Goal: Task Accomplishment & Management: Complete application form

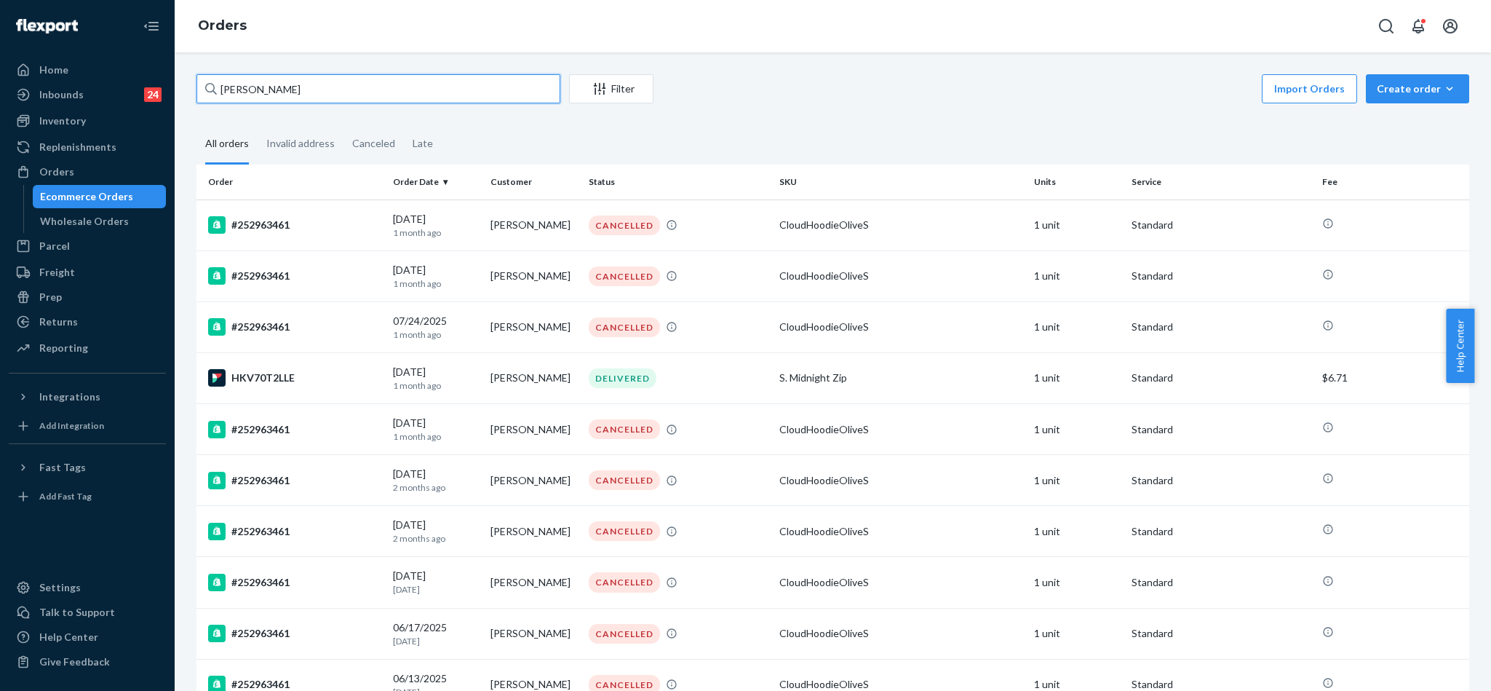
drag, startPoint x: 334, startPoint y: 87, endPoint x: 127, endPoint y: 42, distance: 212.3
click at [127, 42] on div "Home Inbounds 24 Shipping Plans Problems 24 Inventory Products Replenishments O…" at bounding box center [745, 345] width 1491 height 691
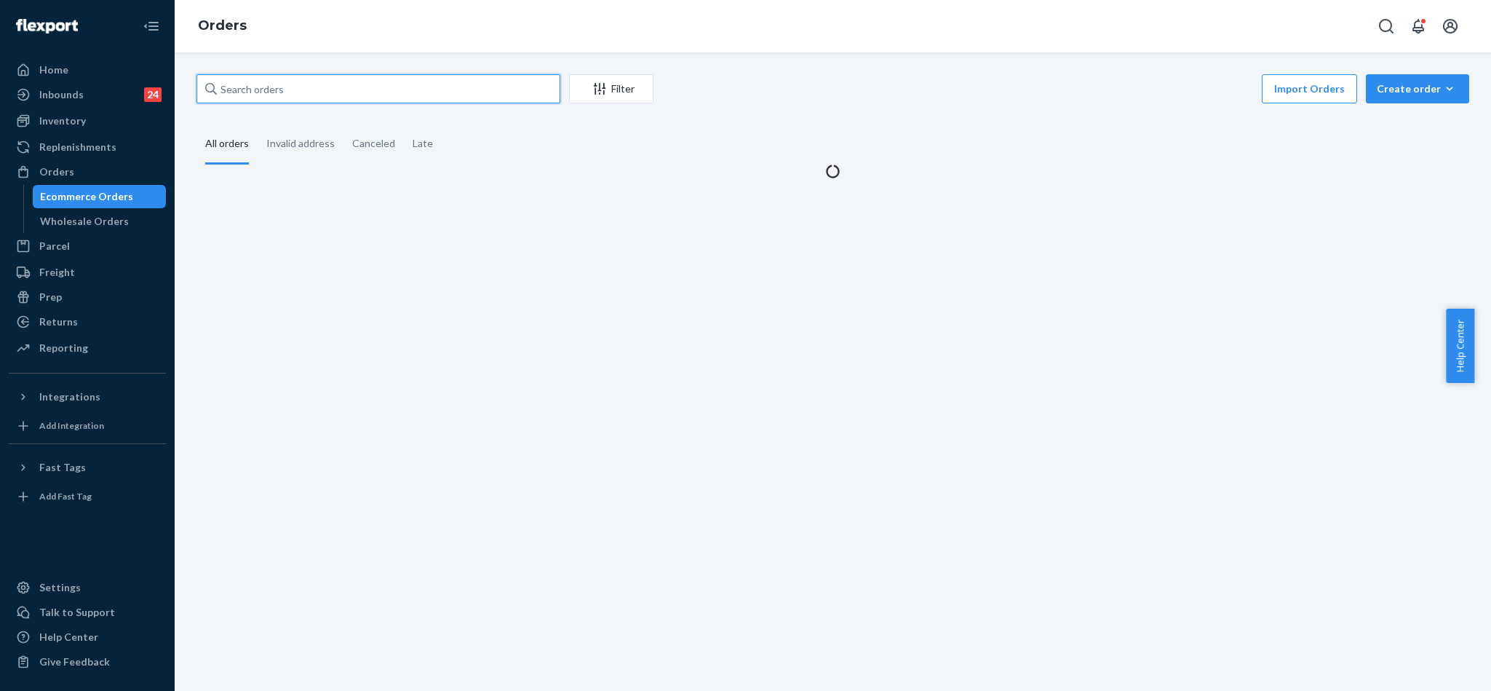
click at [293, 90] on input "text" at bounding box center [378, 88] width 364 height 29
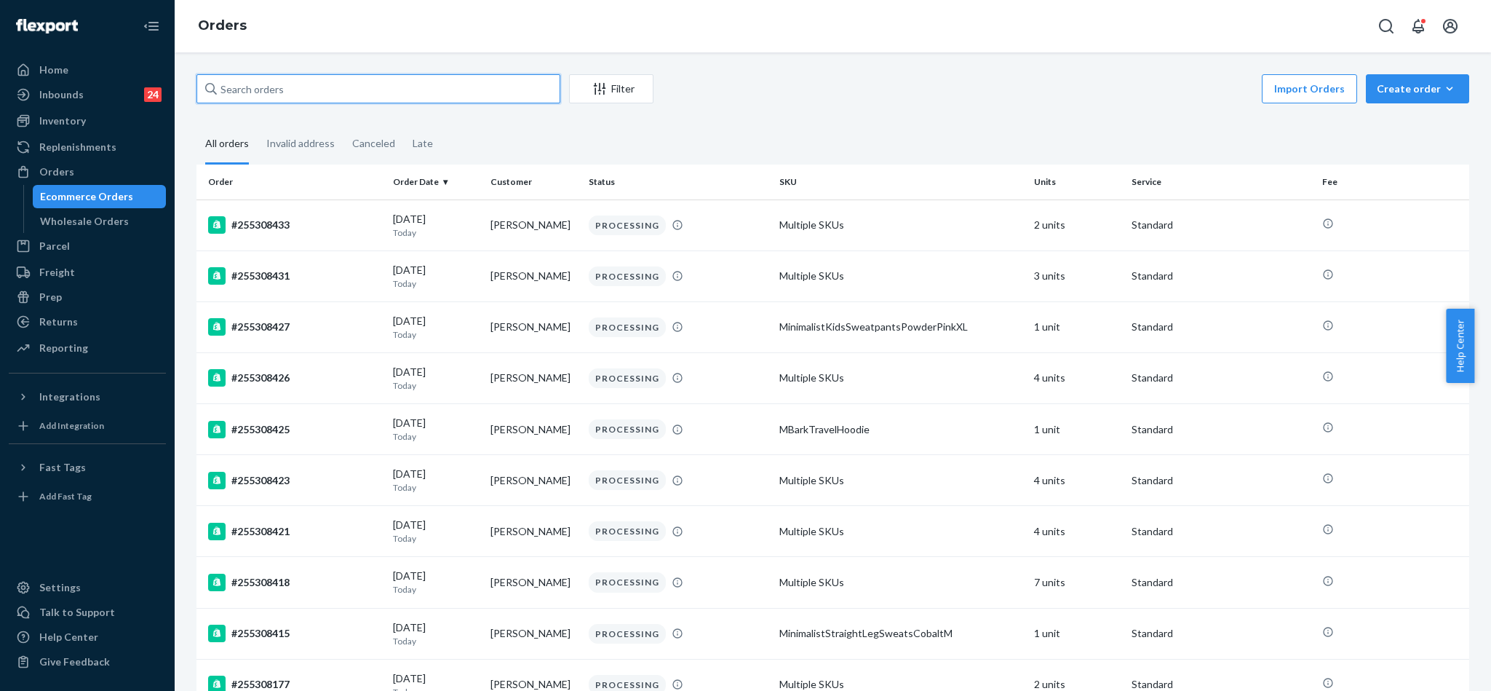
click at [387, 90] on input "text" at bounding box center [378, 88] width 364 height 29
paste input "254937574"
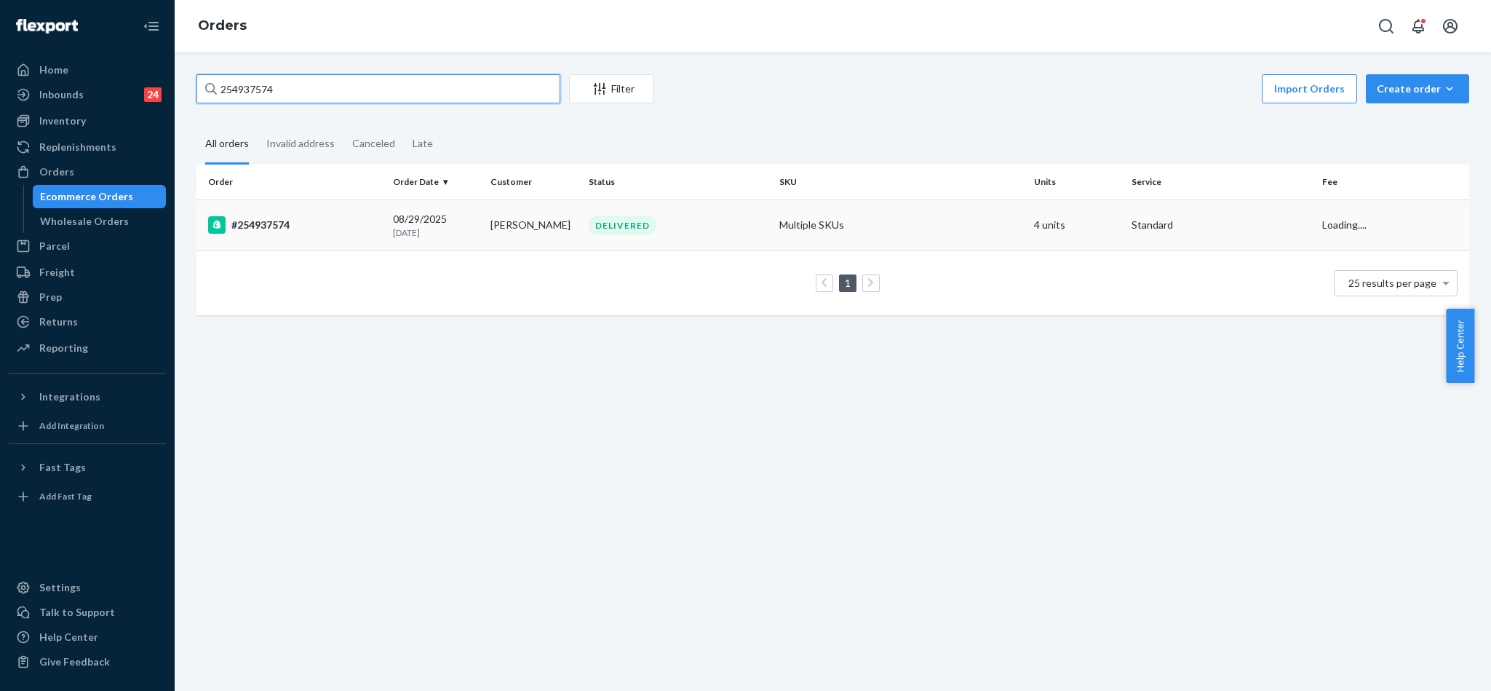
type input "254937574"
click at [279, 226] on div "#254937574" at bounding box center [294, 224] width 173 height 17
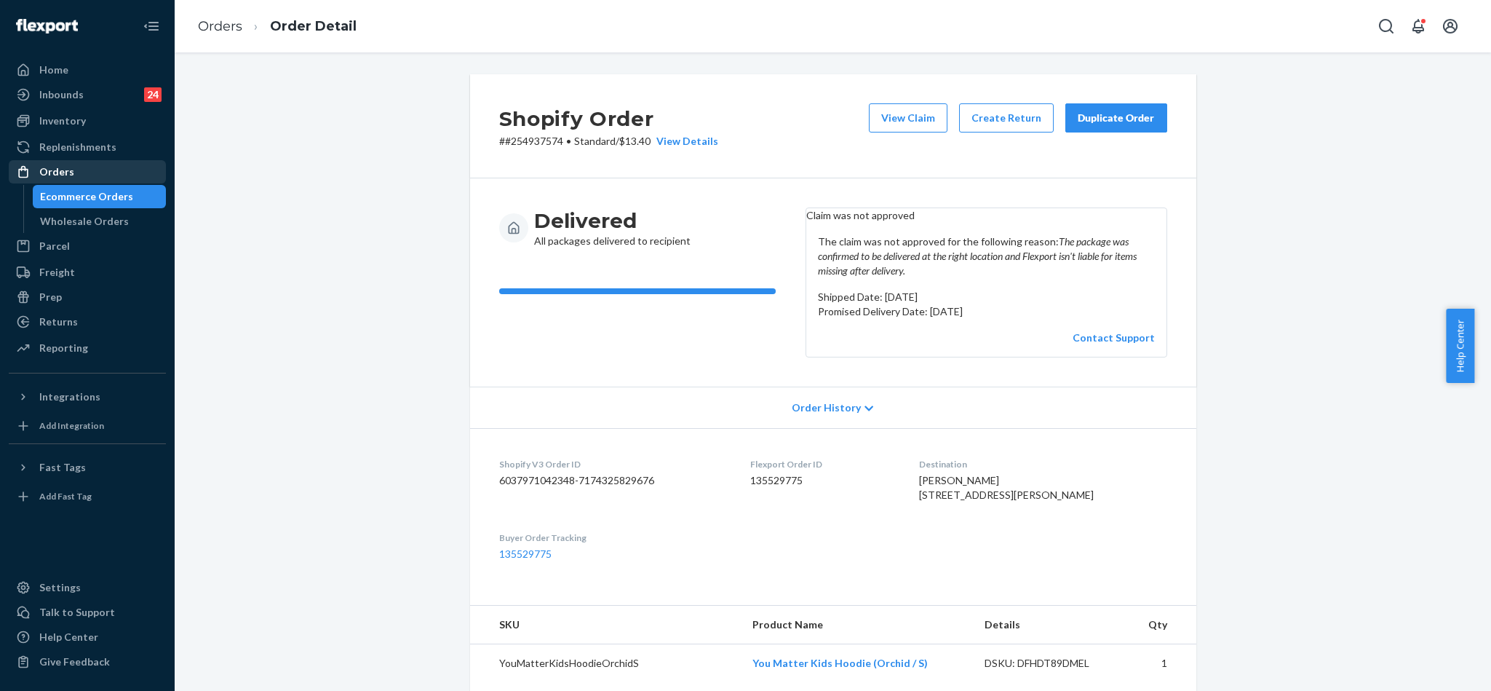
click at [82, 162] on div "Orders" at bounding box center [87, 172] width 154 height 20
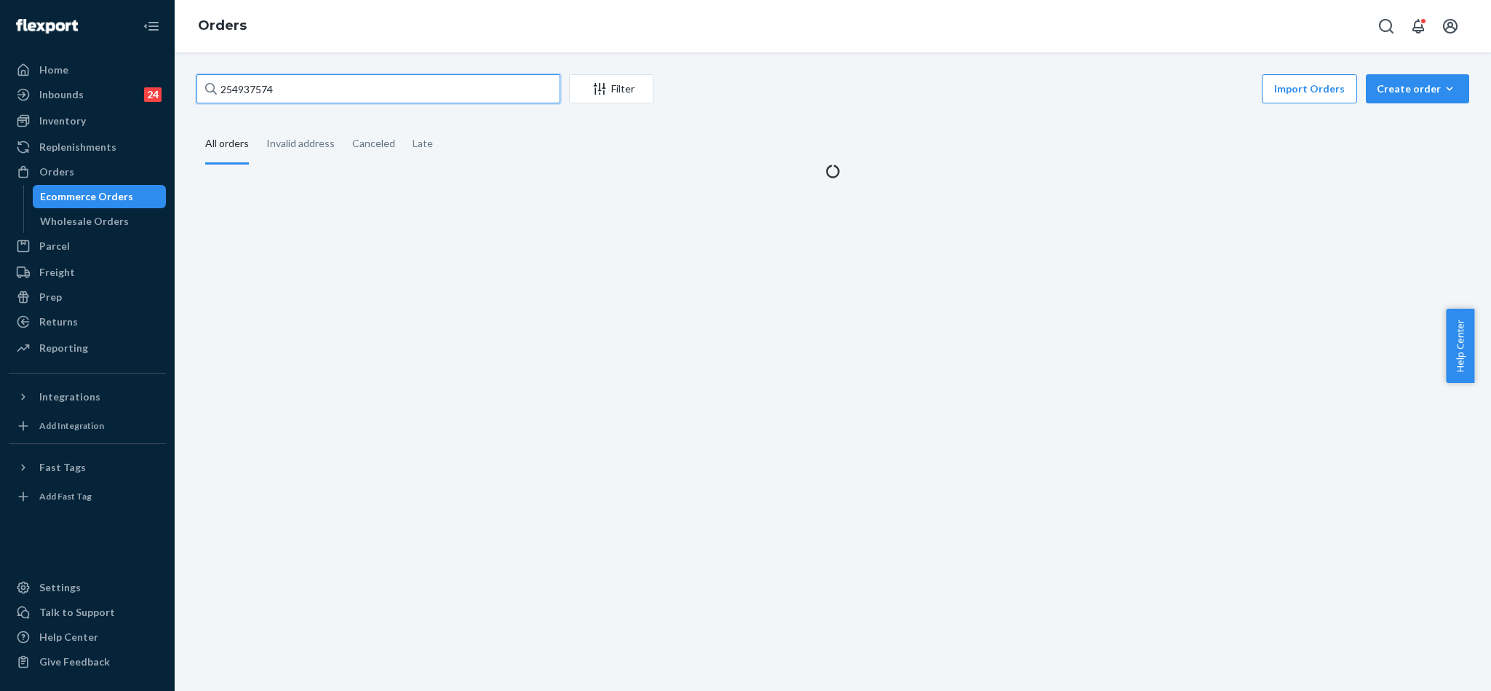
drag, startPoint x: 279, startPoint y: 79, endPoint x: 191, endPoint y: 53, distance: 92.4
click at [191, 49] on div "Orders 254937574 Filter Import Orders Create order Ecommerce order Removal orde…" at bounding box center [833, 345] width 1316 height 691
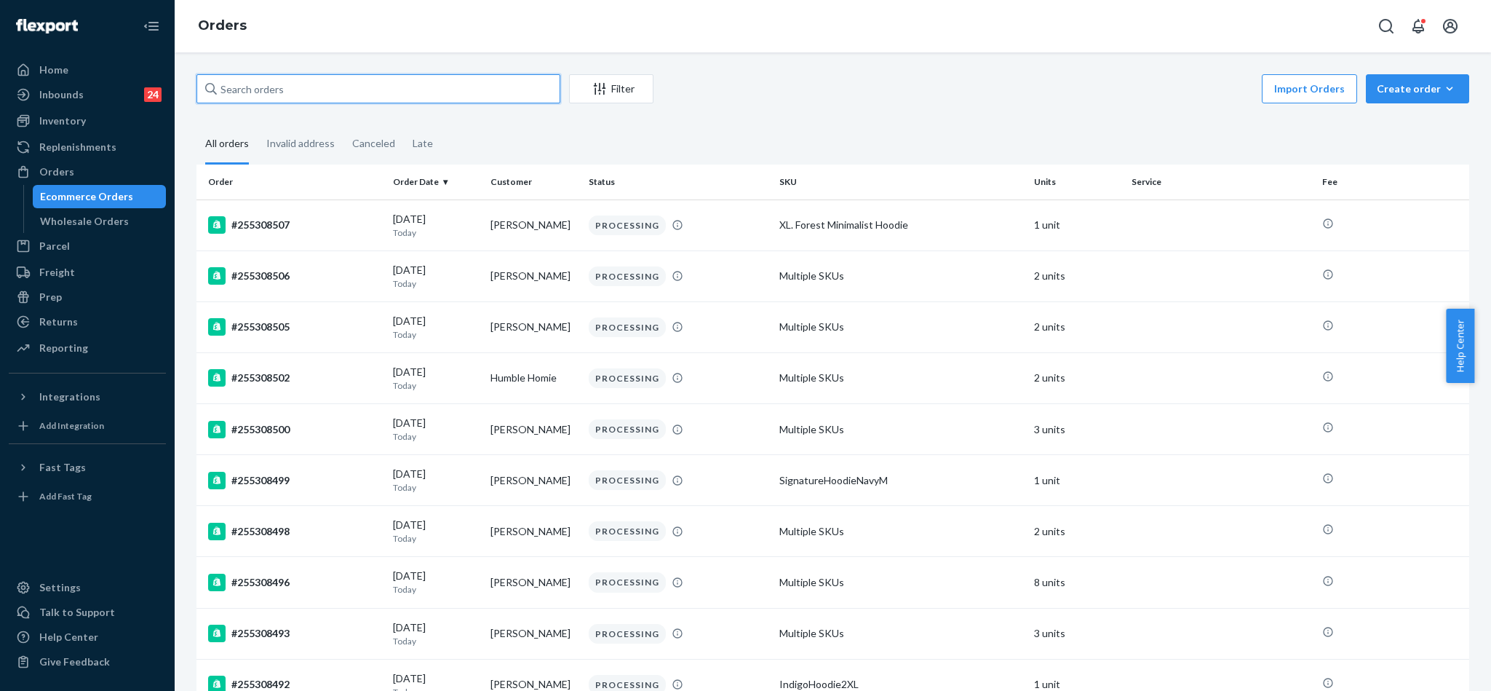
click at [284, 92] on input "text" at bounding box center [378, 88] width 364 height 29
paste input "254827222"
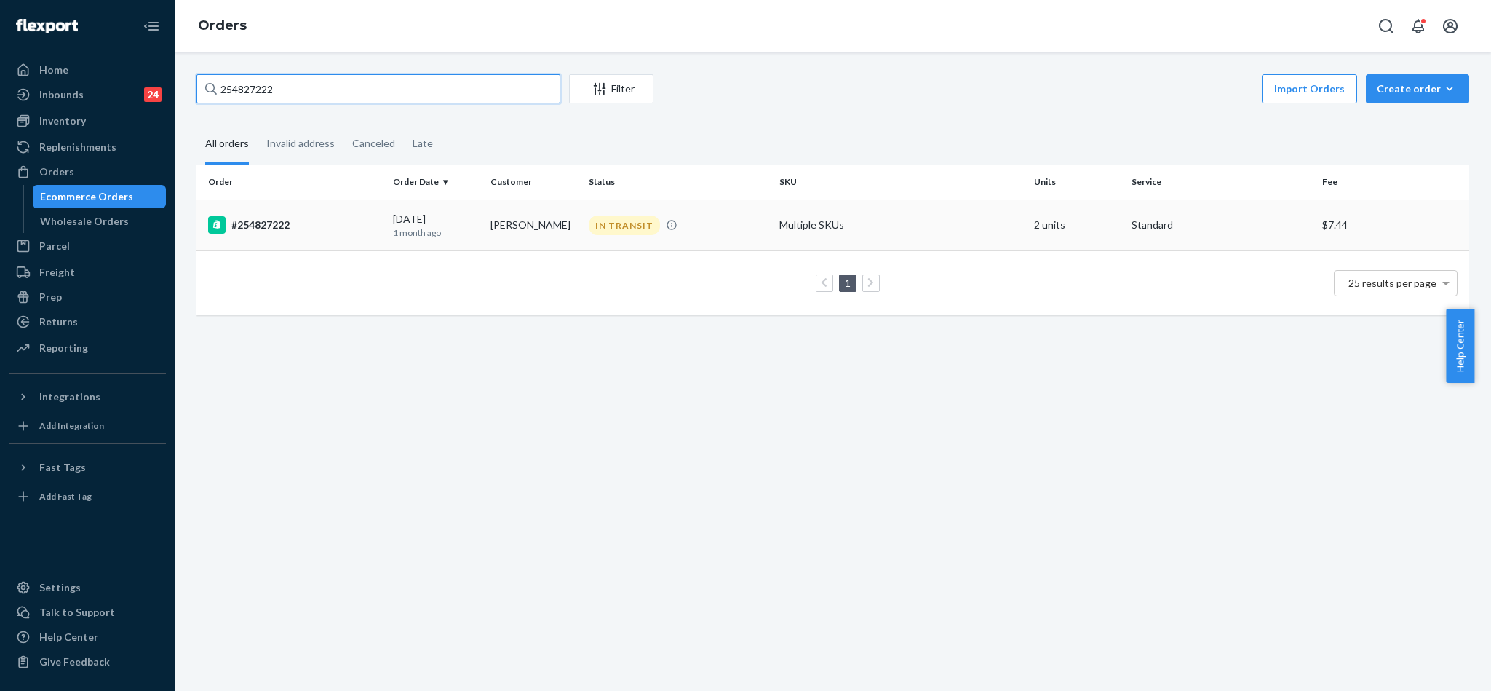
type input "254827222"
click at [274, 219] on div "#254827222" at bounding box center [294, 224] width 173 height 17
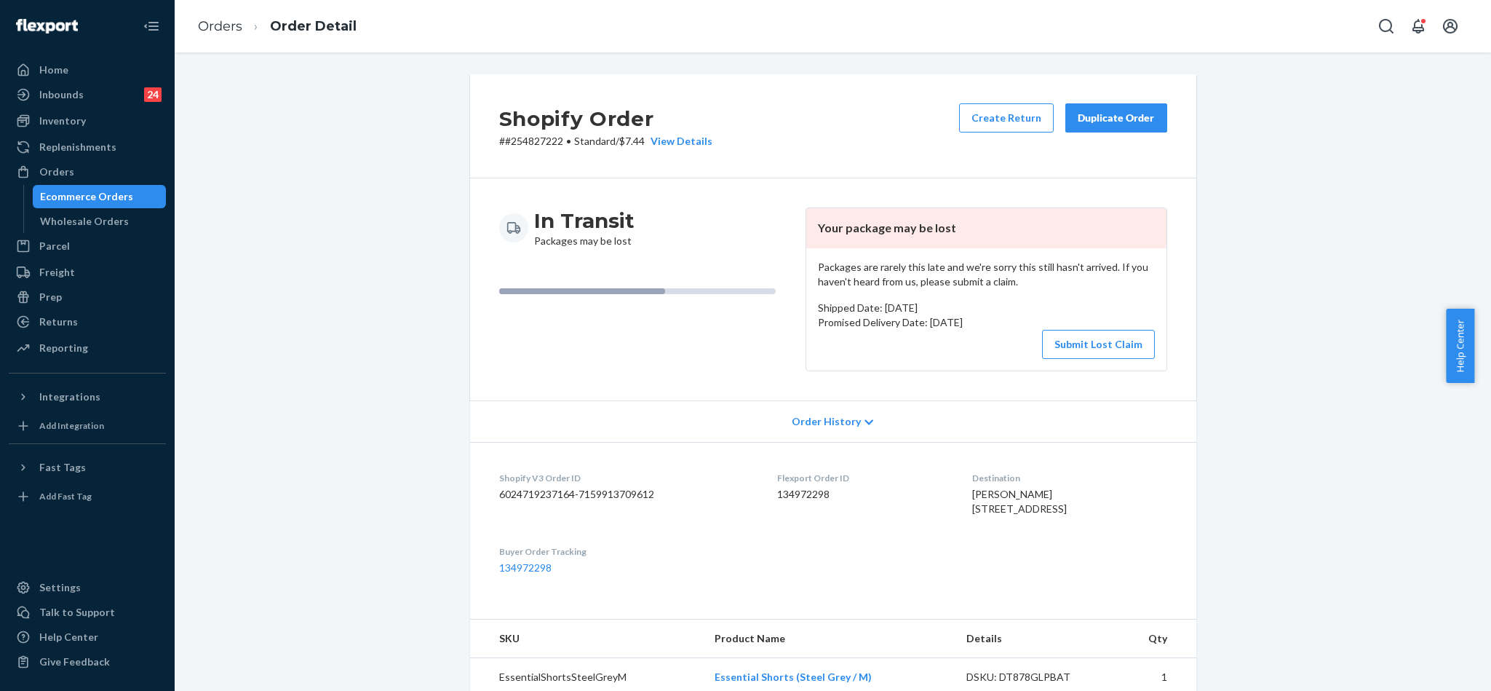
click at [1097, 121] on div "Duplicate Order" at bounding box center [1116, 118] width 77 height 15
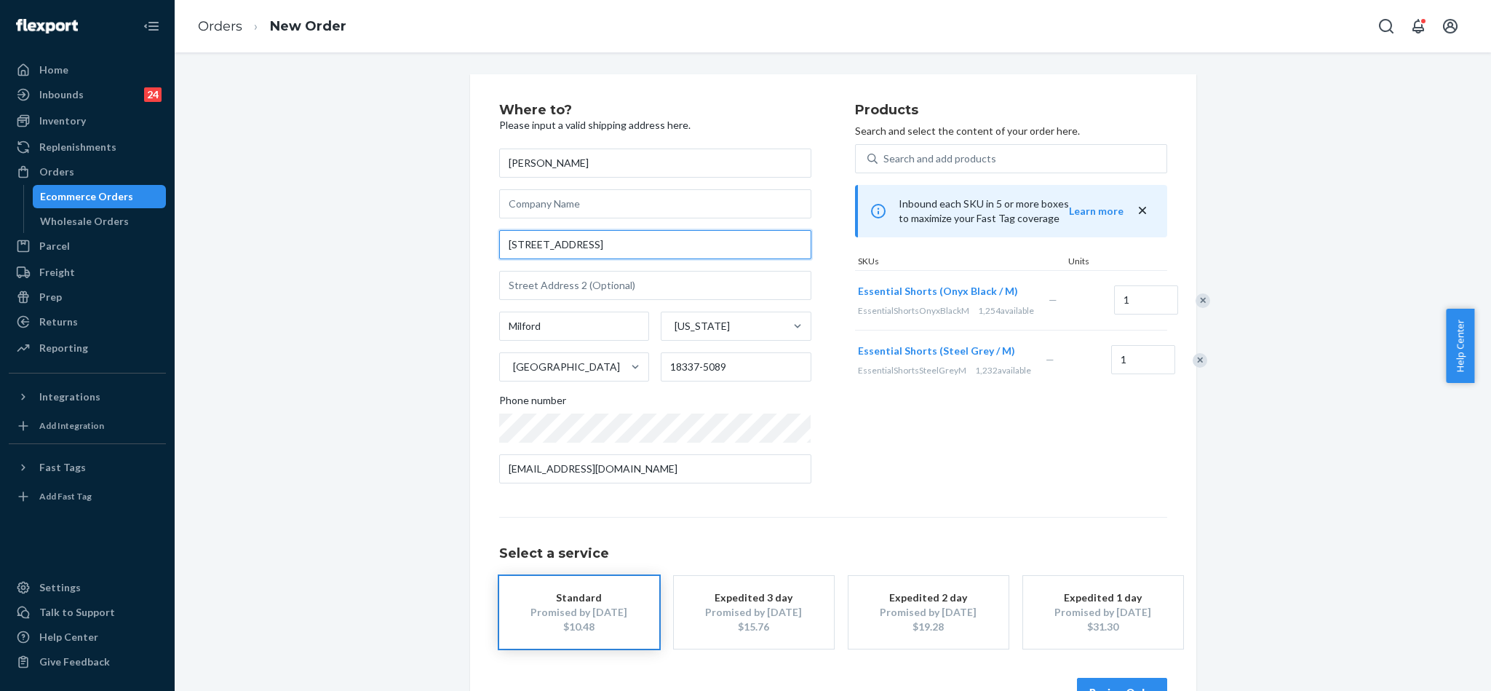
drag, startPoint x: 594, startPoint y: 240, endPoint x: 487, endPoint y: 236, distance: 107.1
click at [488, 236] on div "Where to? Please input a valid shipping address here. [PERSON_NAME] [STREET_ADD…" at bounding box center [833, 405] width 726 height 662
paste input "206 Apple Al"
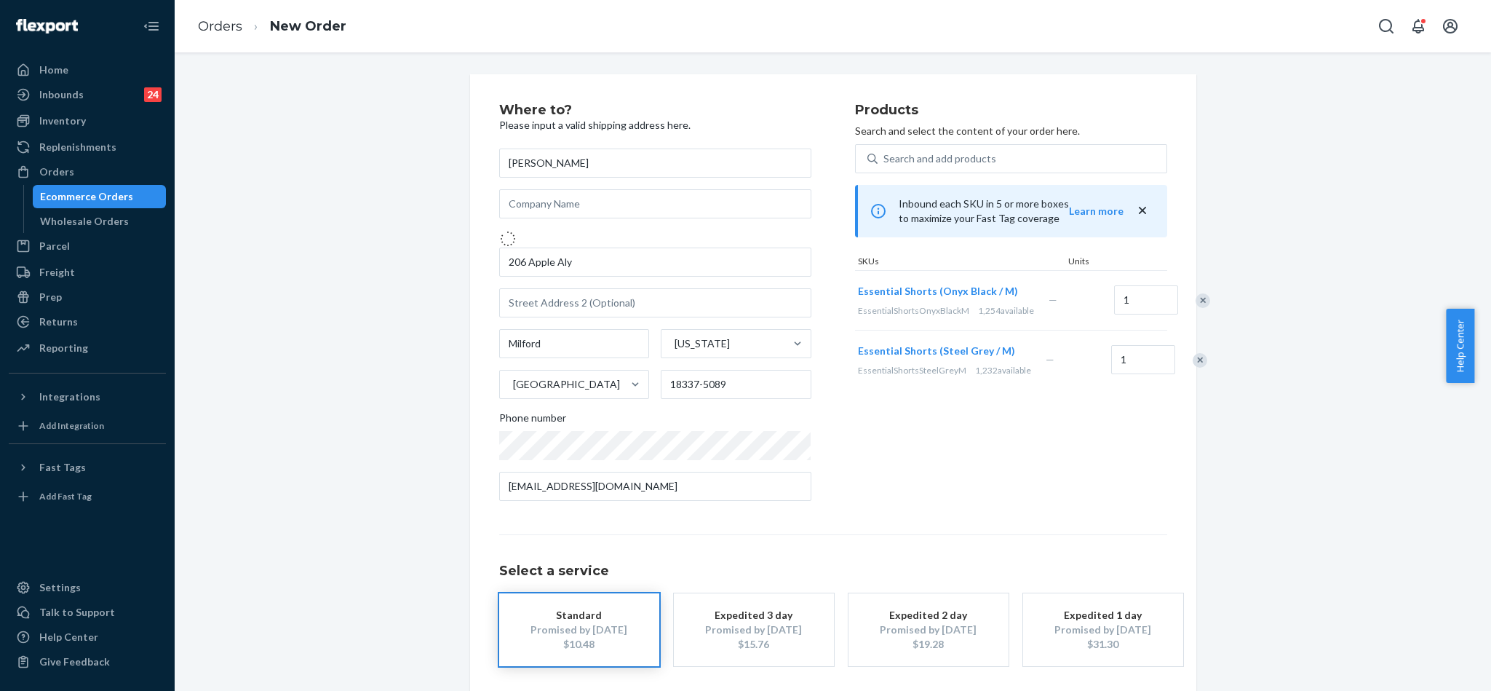
type input "206 Apple Alley"
type input "18337"
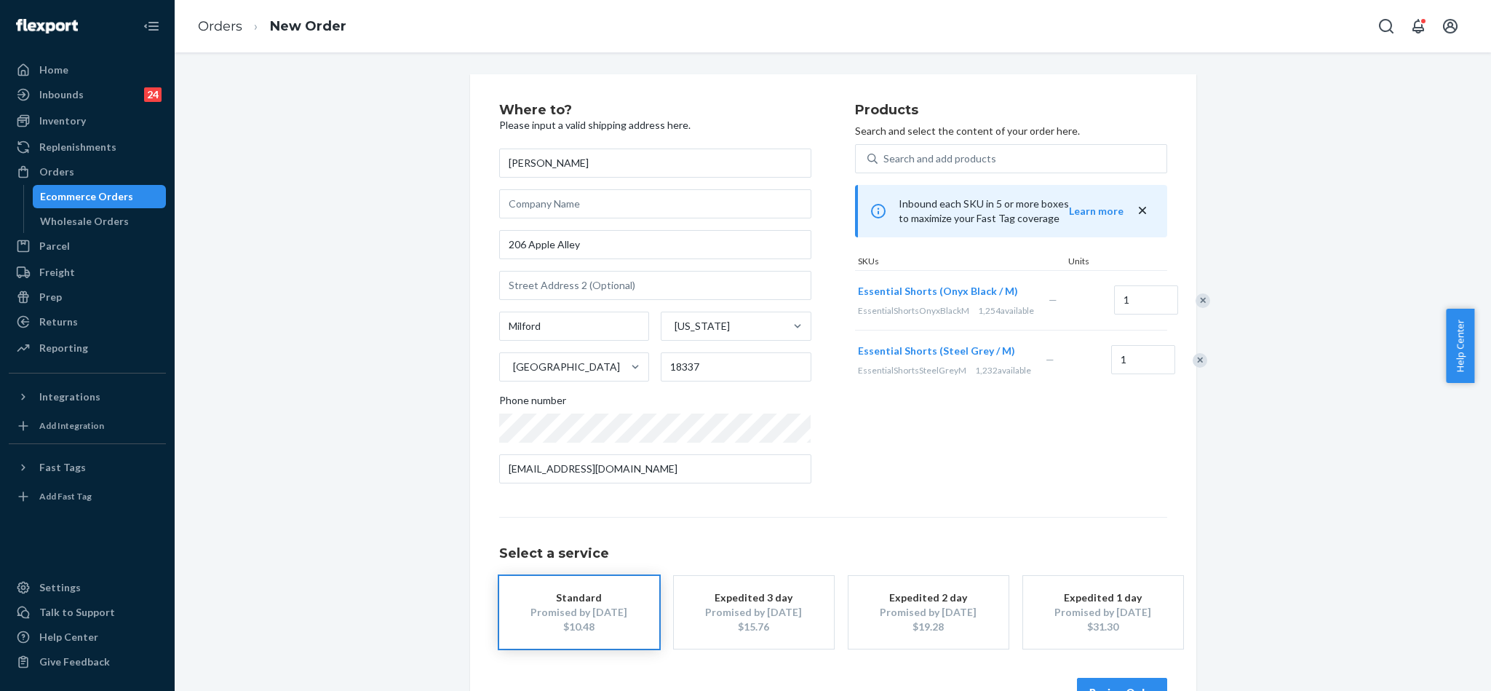
scroll to position [44, 0]
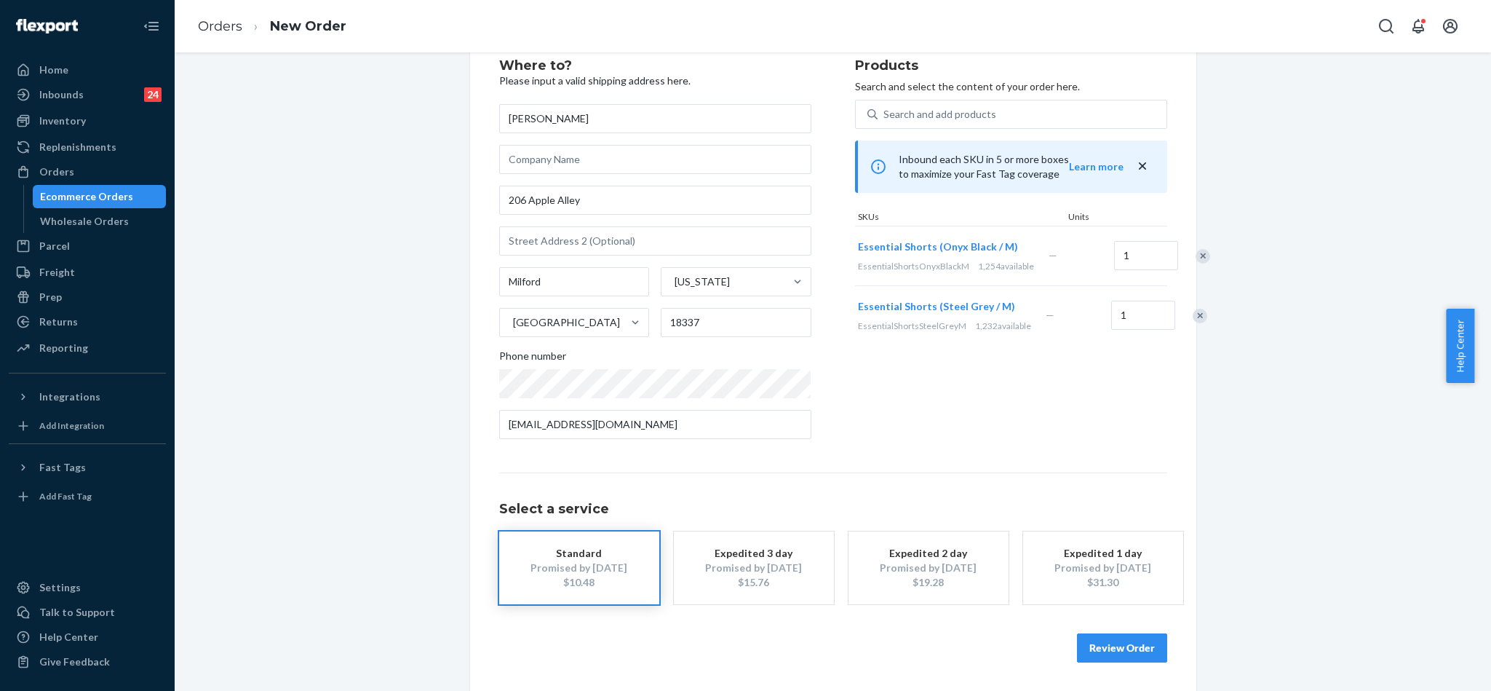
click at [1116, 647] on button "Review Order" at bounding box center [1122, 647] width 90 height 29
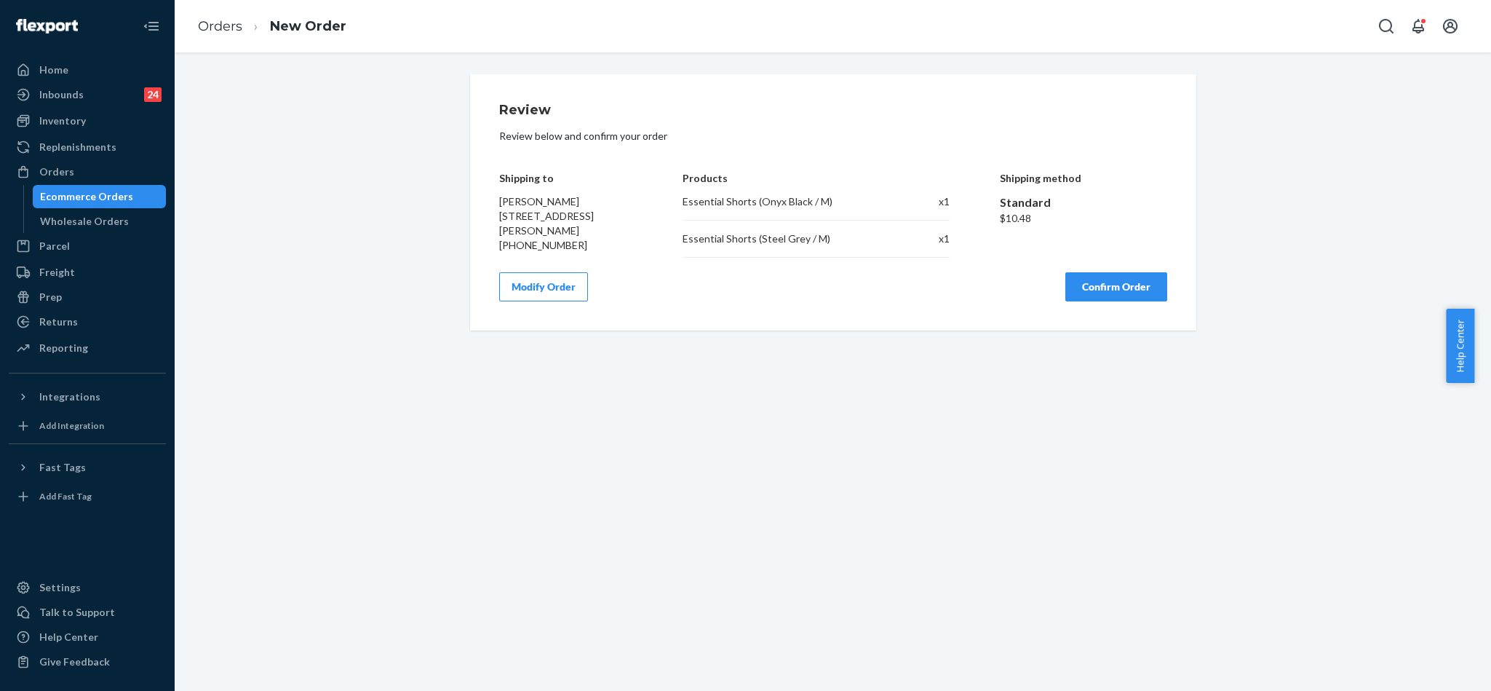
click at [1122, 282] on button "Confirm Order" at bounding box center [1116, 286] width 102 height 29
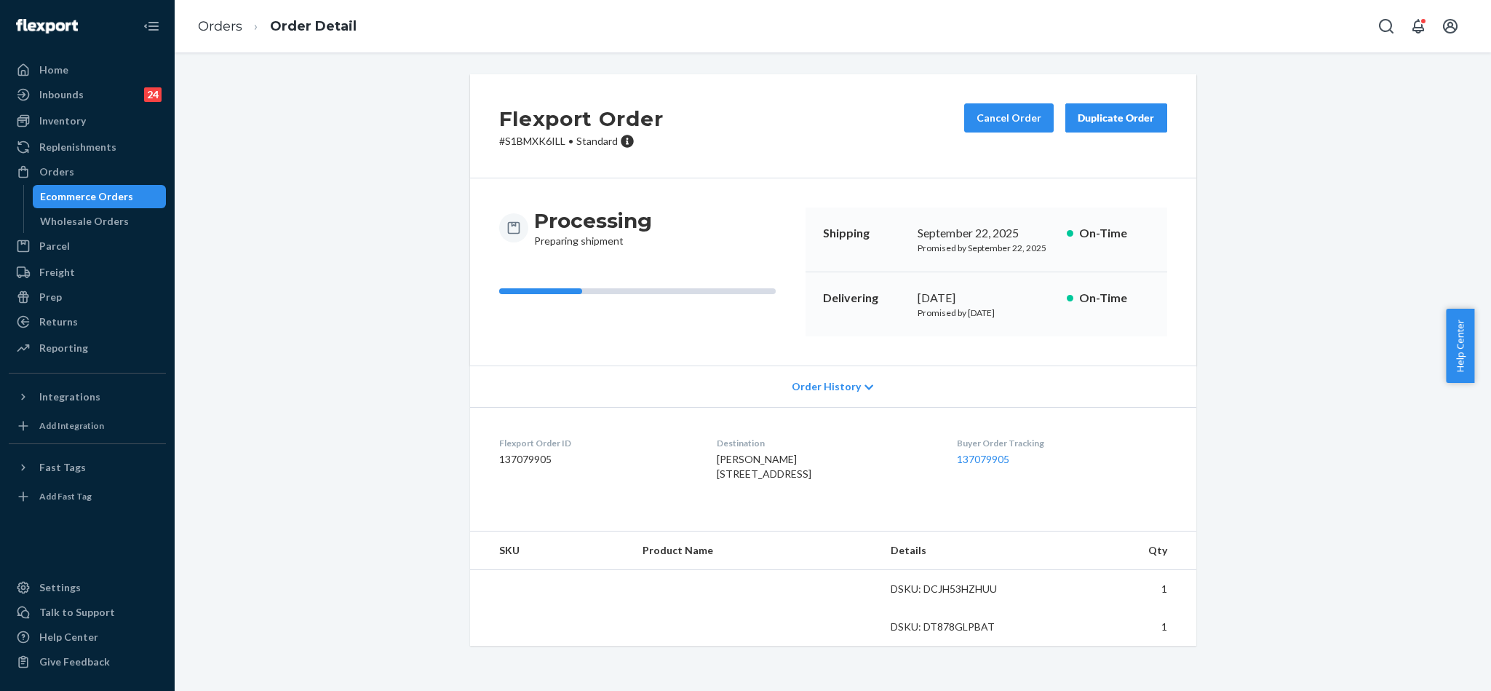
scroll to position [3, 0]
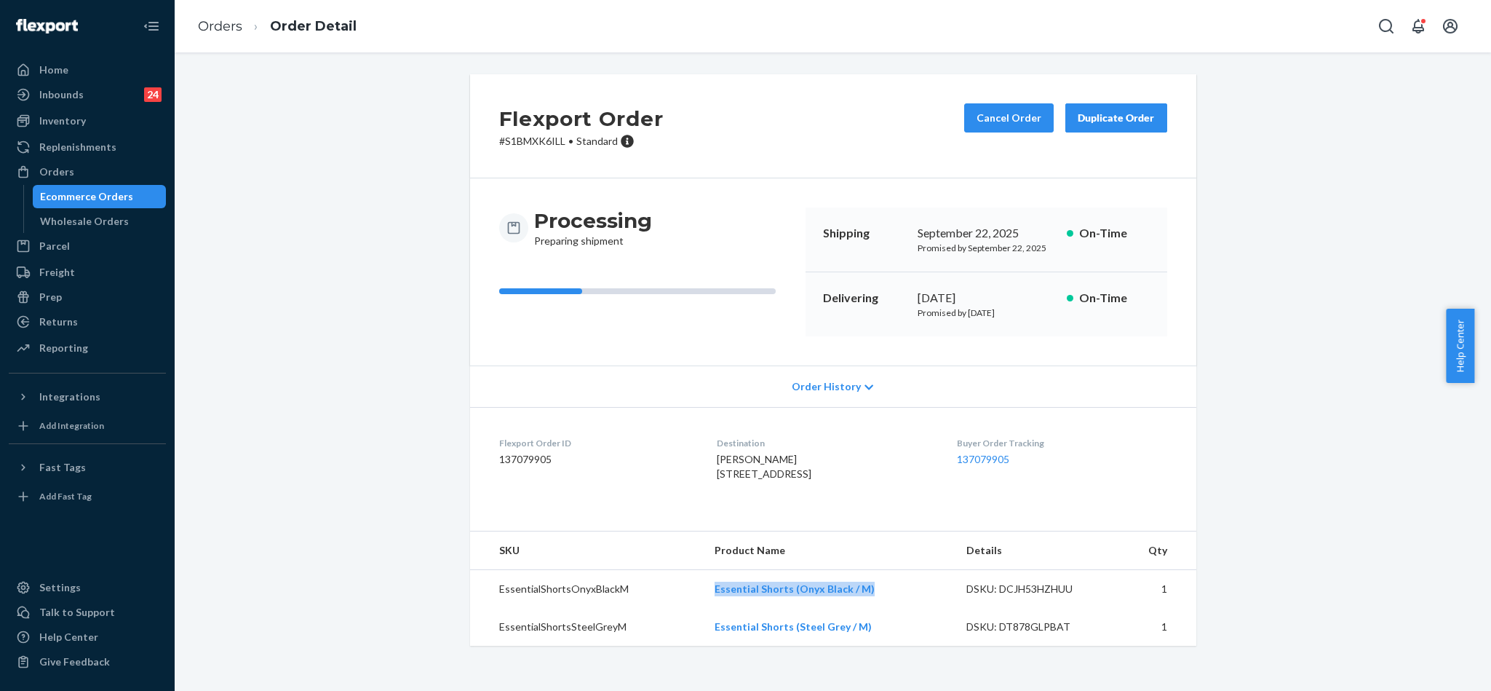
drag, startPoint x: 871, startPoint y: 619, endPoint x: 704, endPoint y: 619, distance: 167.4
click at [703, 608] on td "Essential Shorts (Onyx Black / M)" at bounding box center [828, 589] width 251 height 39
copy link "Essential Shorts (Onyx Black / M)"
drag, startPoint x: 862, startPoint y: 653, endPoint x: 710, endPoint y: 660, distance: 153.0
click at [710, 646] on td "Essential Shorts (Steel Grey / M)" at bounding box center [828, 627] width 251 height 38
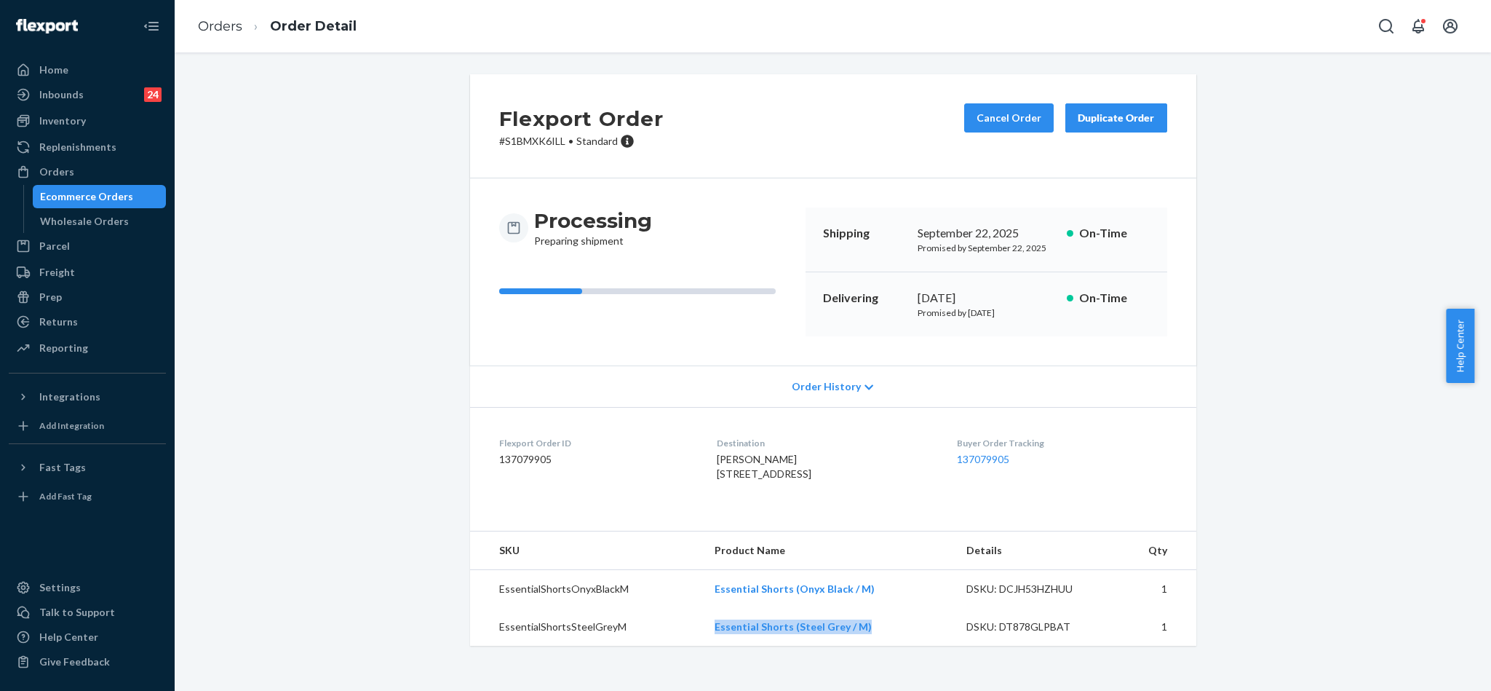
copy link "Essential Shorts (Steel Grey / M)"
click at [547, 134] on p "# S1BMXK6ILL • Standard" at bounding box center [581, 141] width 164 height 15
copy p "S1BMXK6ILL"
drag, startPoint x: 699, startPoint y: 478, endPoint x: 813, endPoint y: 485, distance: 114.4
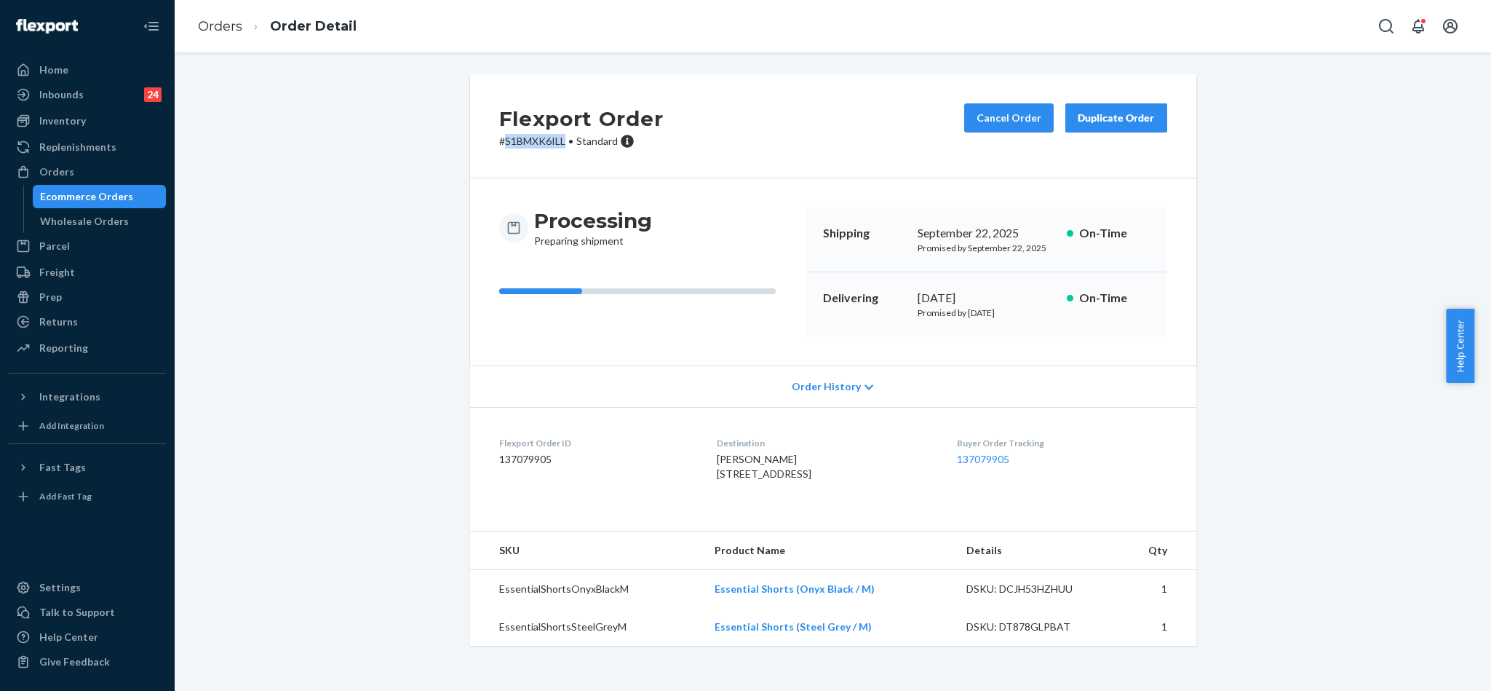
click at [813, 485] on dl "Flexport Order ID 137079905 Destination [PERSON_NAME] 206 Apple Aly Milford, [G…" at bounding box center [833, 461] width 726 height 109
copy span "[STREET_ADDRESS]"
click at [65, 166] on div "Orders" at bounding box center [56, 171] width 35 height 15
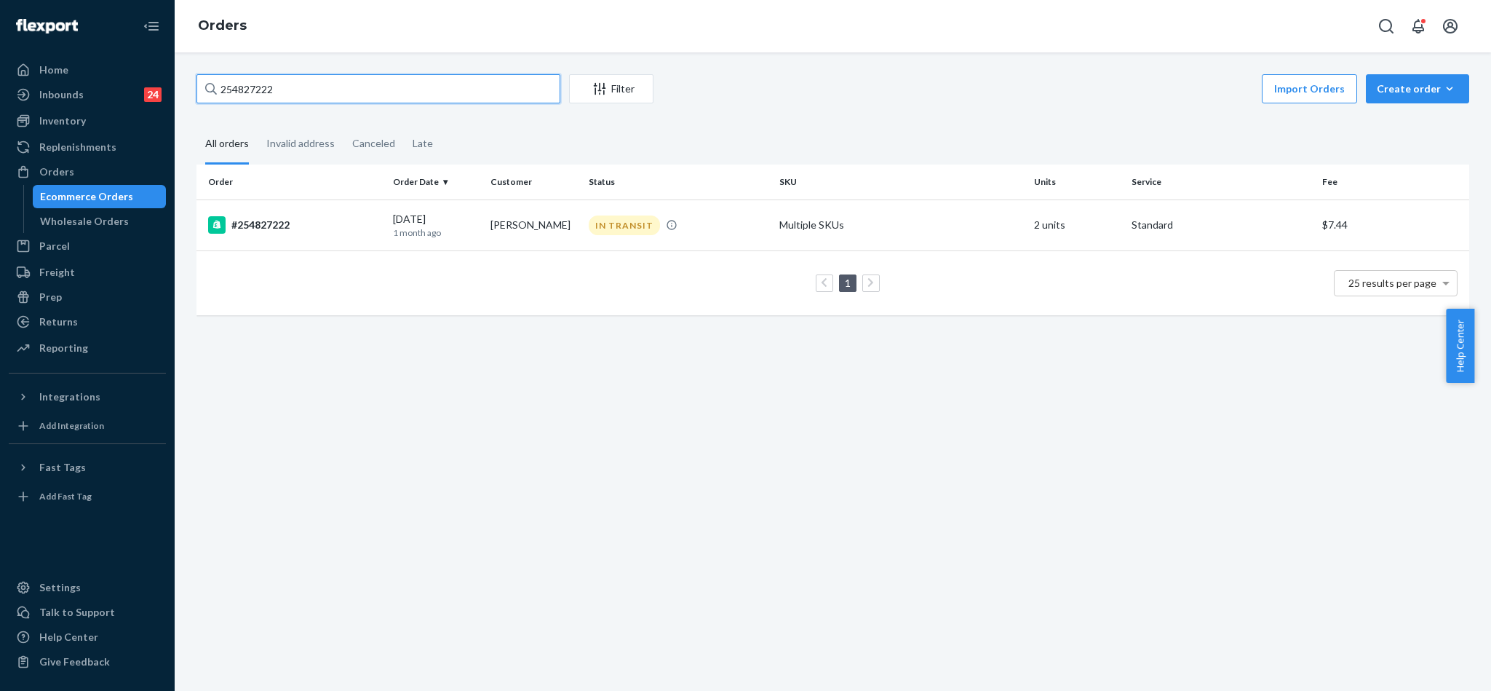
drag, startPoint x: 295, startPoint y: 96, endPoint x: 188, endPoint y: 85, distance: 107.5
click at [188, 85] on div "254827222 Filter Import Orders Create order Ecommerce order Removal order All o…" at bounding box center [833, 201] width 1295 height 255
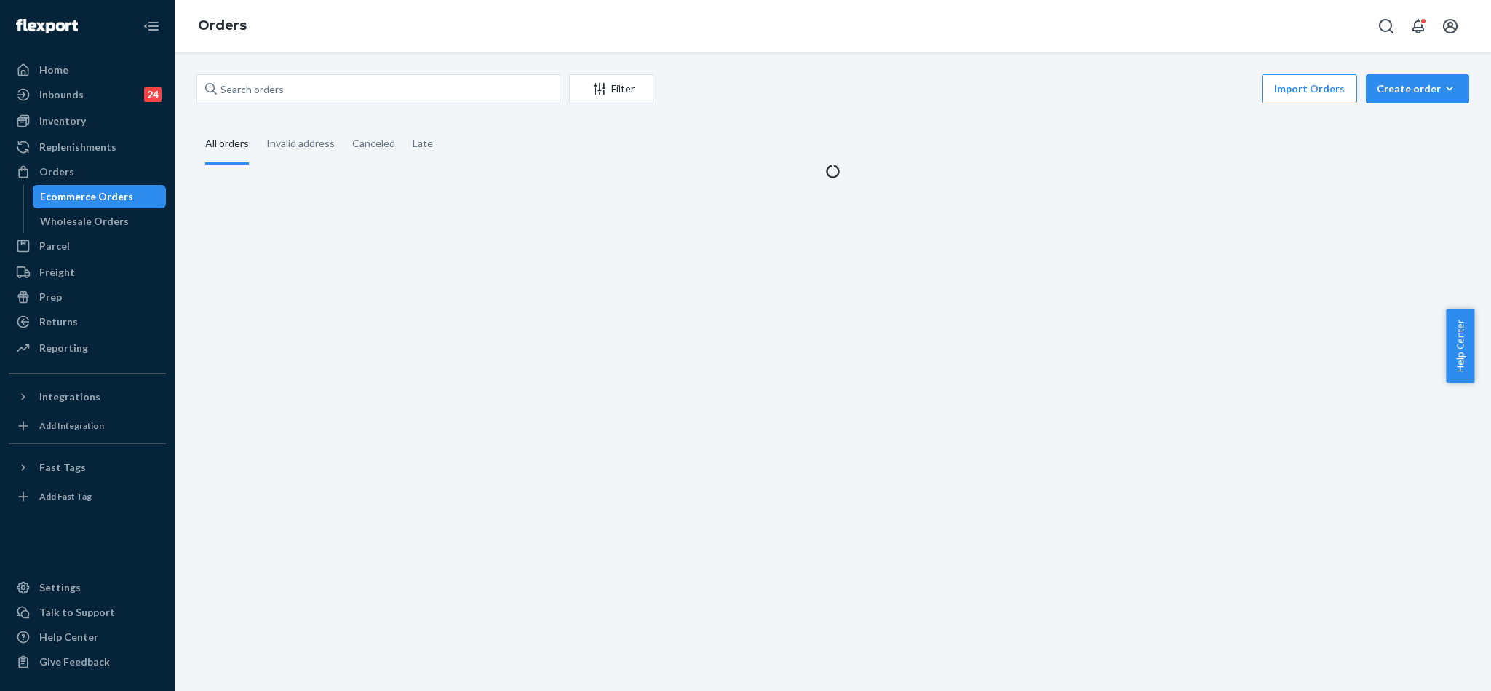
click at [302, 103] on div "Filter Import Orders Create order Ecommerce order Removal order" at bounding box center [832, 90] width 1273 height 33
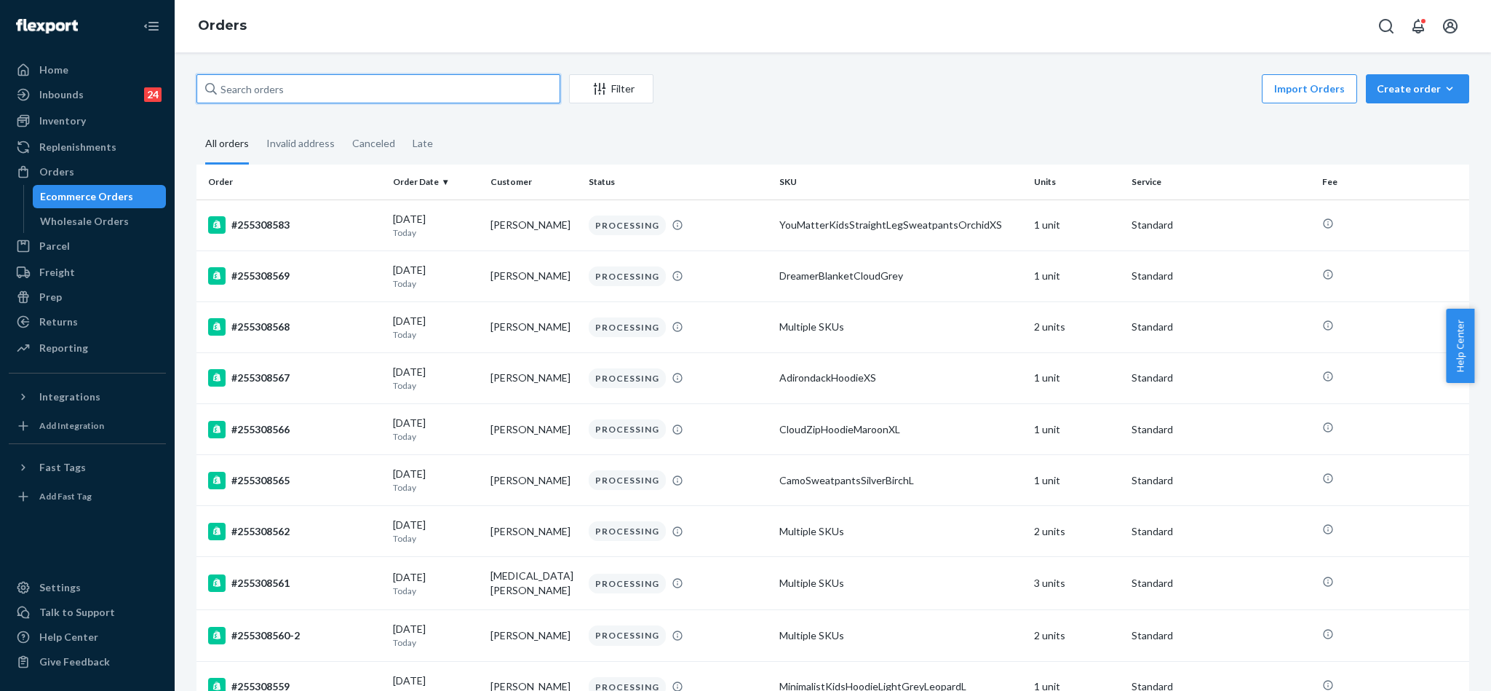
click at [280, 87] on input "text" at bounding box center [378, 88] width 364 height 29
paste input "252792751"
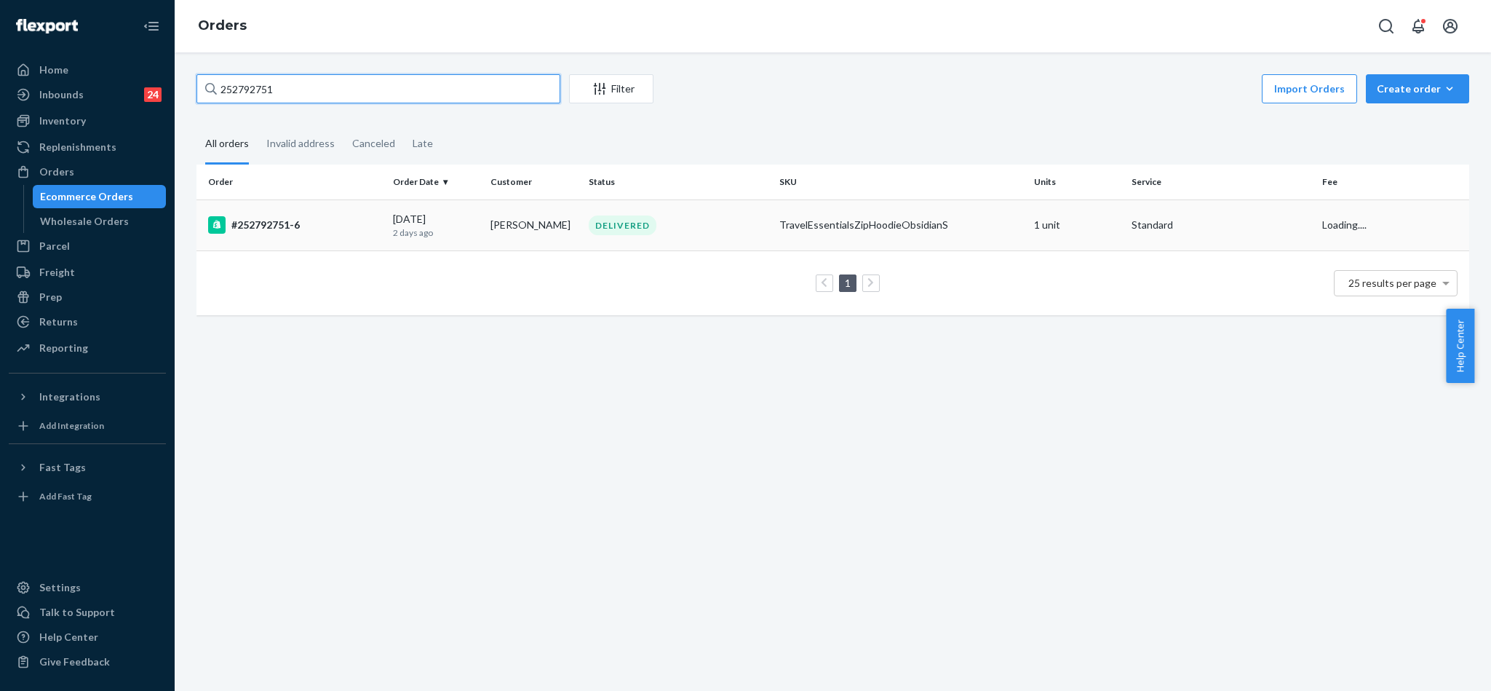
type input "252792751"
click at [252, 227] on div "#252792751-6" at bounding box center [294, 224] width 173 height 17
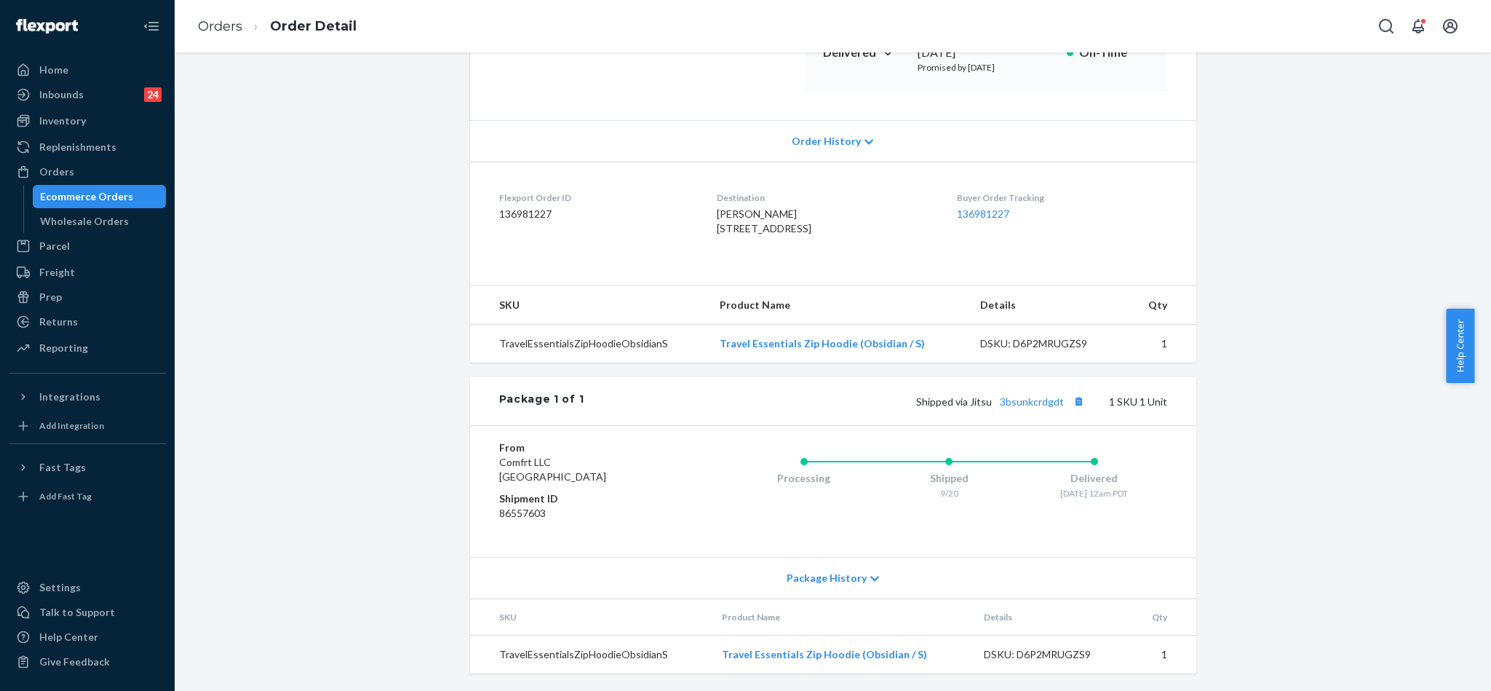
scroll to position [277, 0]
click at [1029, 398] on link "3bsunkcrdgdt" at bounding box center [1032, 401] width 64 height 12
drag, startPoint x: 691, startPoint y: 197, endPoint x: 827, endPoint y: 216, distance: 138.1
click at [827, 216] on dl "Flexport Order ID 136981227 Destination [PERSON_NAME] [STREET_ADDRESS] US Buyer…" at bounding box center [833, 216] width 726 height 109
copy span "[STREET_ADDRESS]"
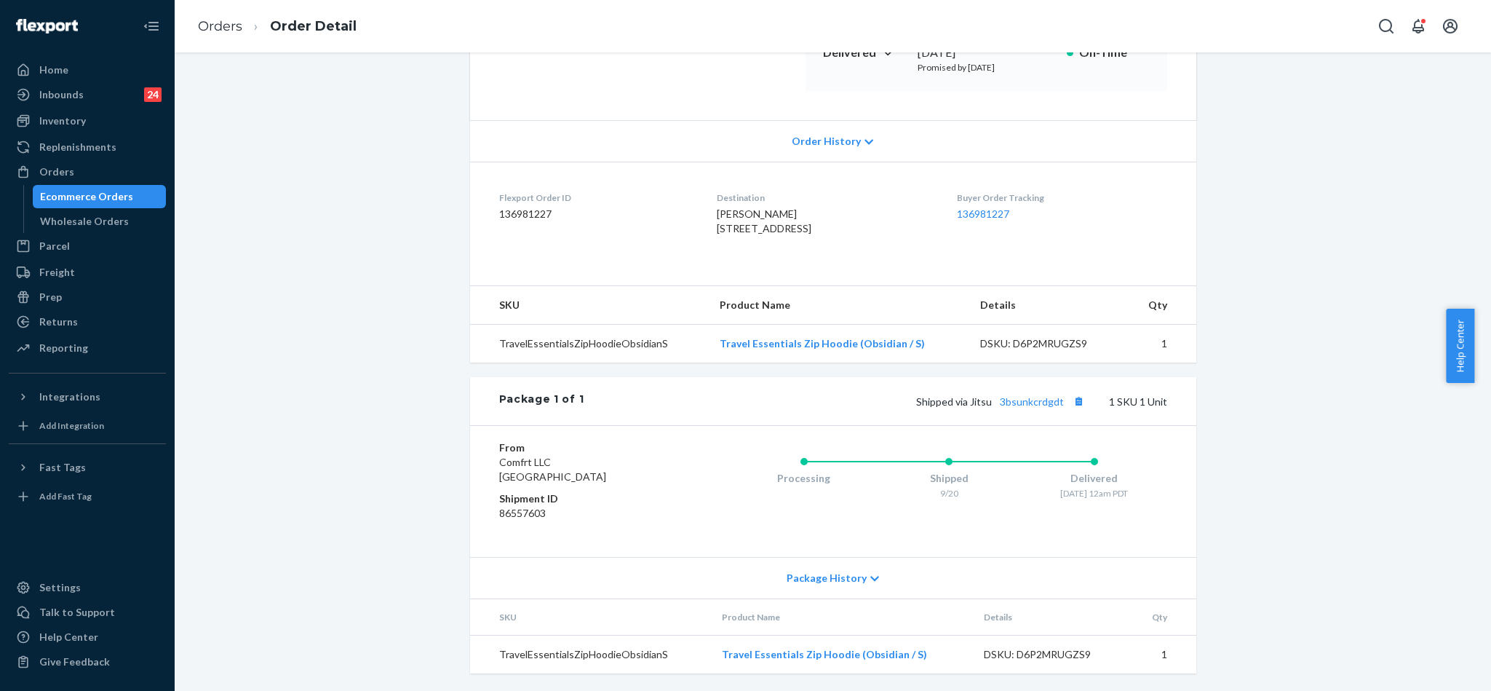
click at [768, 219] on div "[PERSON_NAME] [STREET_ADDRESS]" at bounding box center [825, 221] width 217 height 29
drag, startPoint x: 798, startPoint y: 208, endPoint x: 693, endPoint y: 196, distance: 105.4
click at [693, 196] on dl "Flexport Order ID 136981227 Destination [PERSON_NAME] [STREET_ADDRESS] US Buyer…" at bounding box center [833, 216] width 726 height 109
copy span "[STREET_ADDRESS]-"
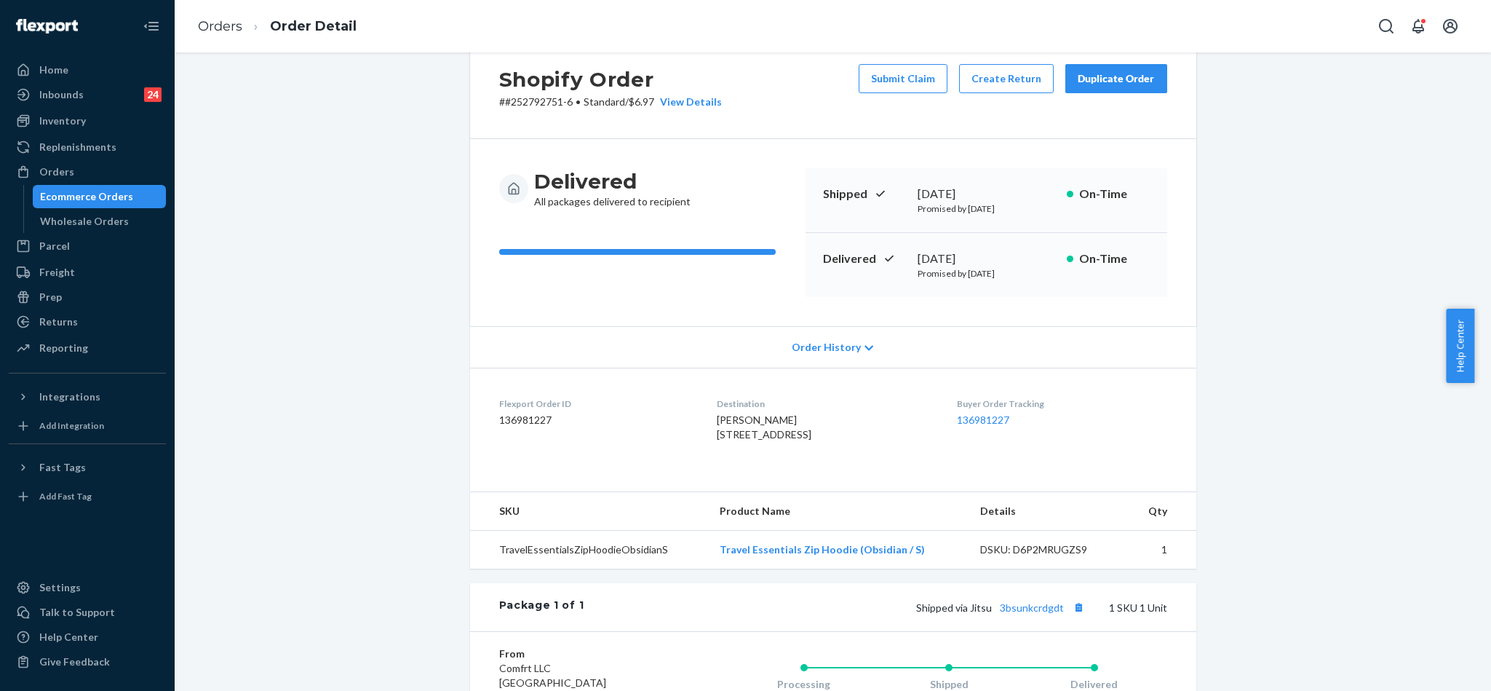
scroll to position [0, 0]
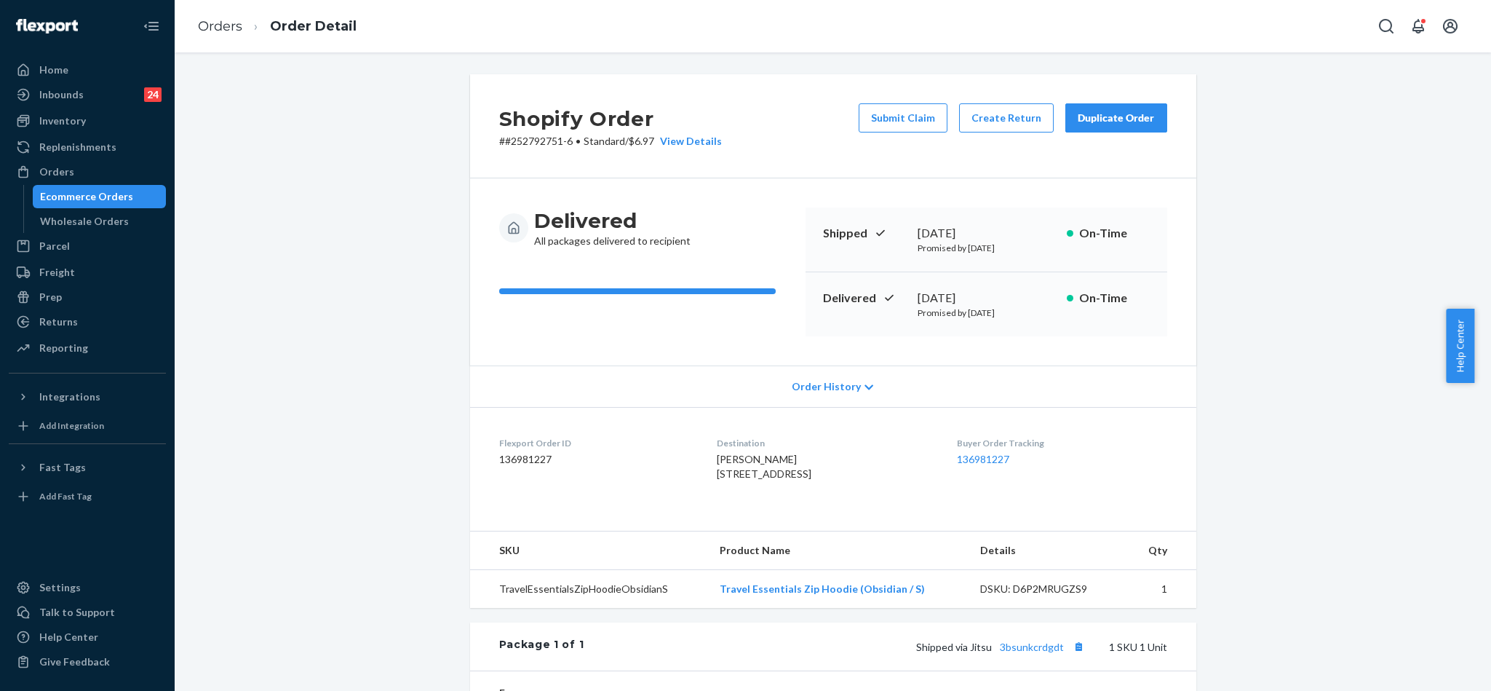
click at [523, 144] on p "# #252792751-6 • Standard / $6.97 View Details" at bounding box center [610, 141] width 223 height 15
copy p "252792751"
click at [79, 172] on div "Orders" at bounding box center [87, 172] width 154 height 20
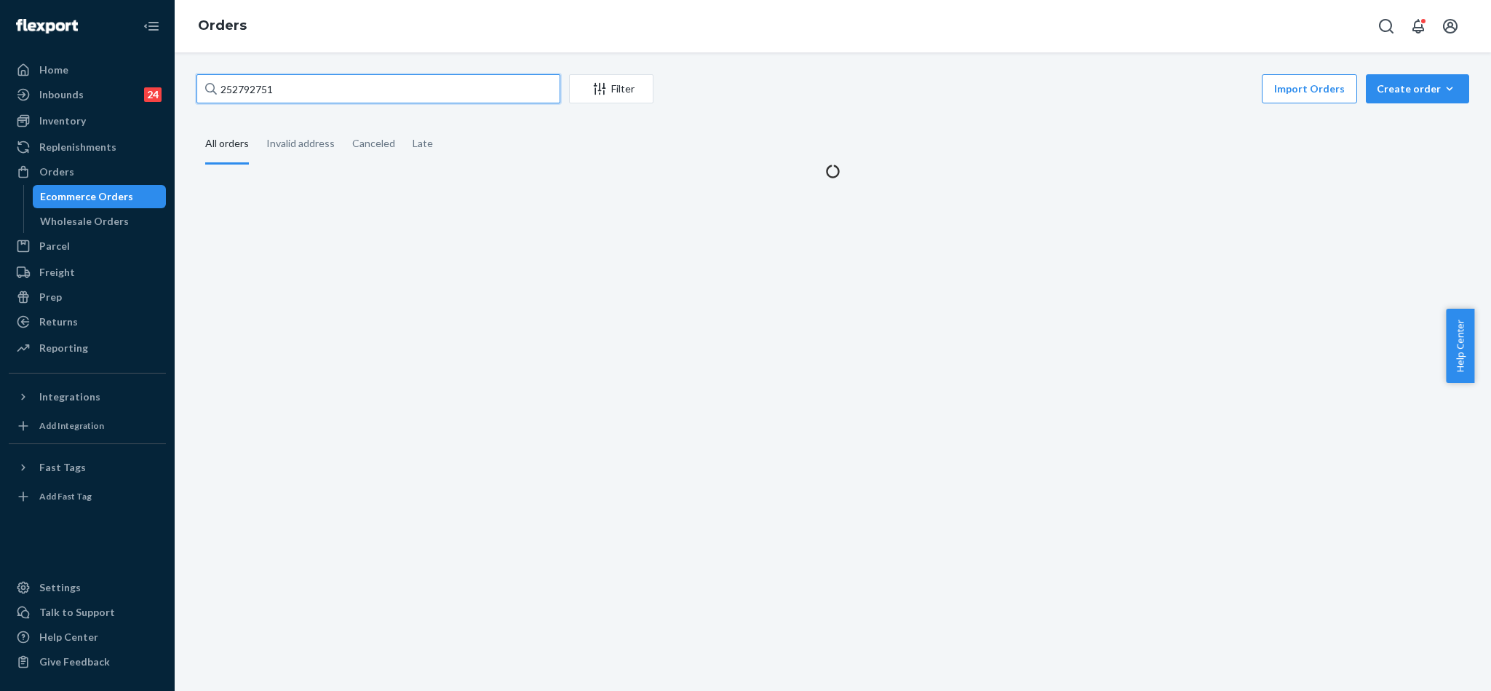
drag, startPoint x: 341, startPoint y: 76, endPoint x: 17, endPoint y: 42, distance: 325.6
click at [17, 42] on div "Home Inbounds 24 Shipping Plans Problems 24 Inventory Products Replenishments O…" at bounding box center [745, 345] width 1491 height 691
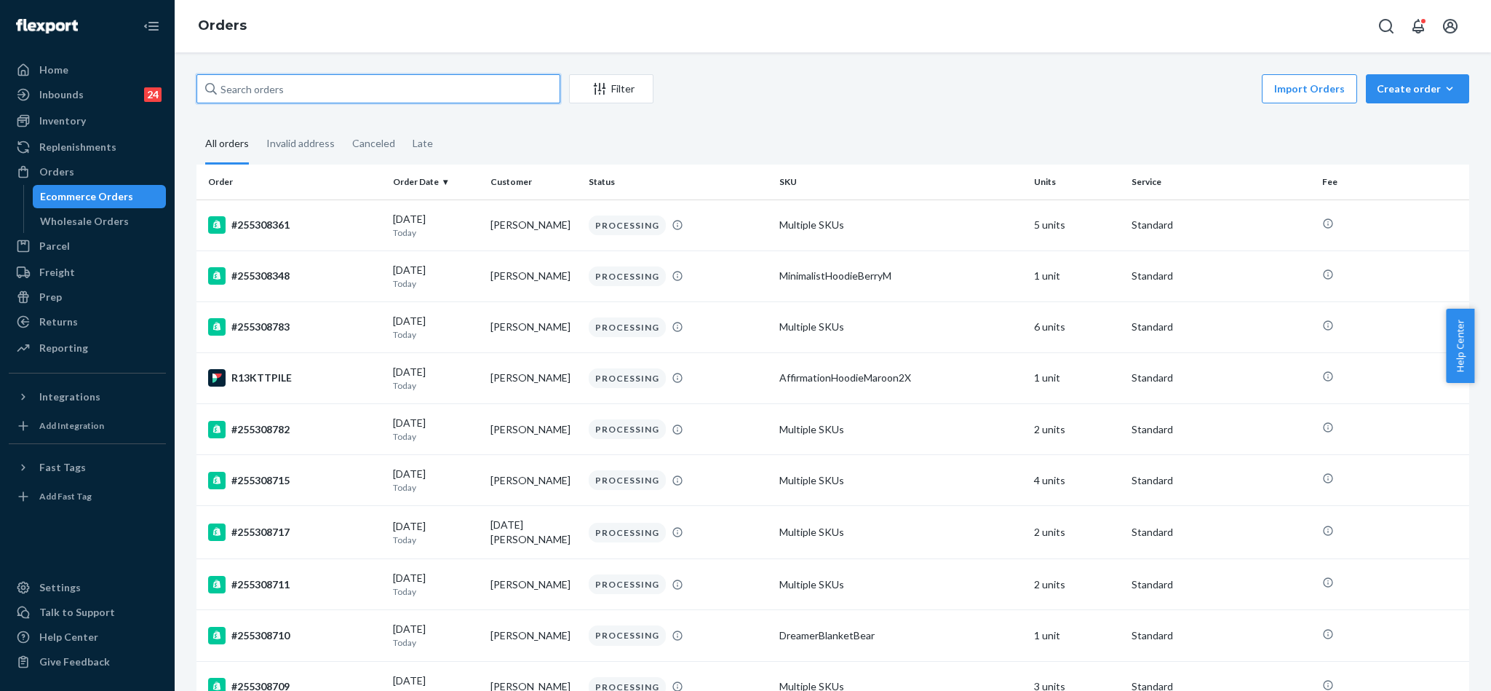
click at [303, 96] on input "text" at bounding box center [378, 88] width 364 height 29
paste input "254309511"
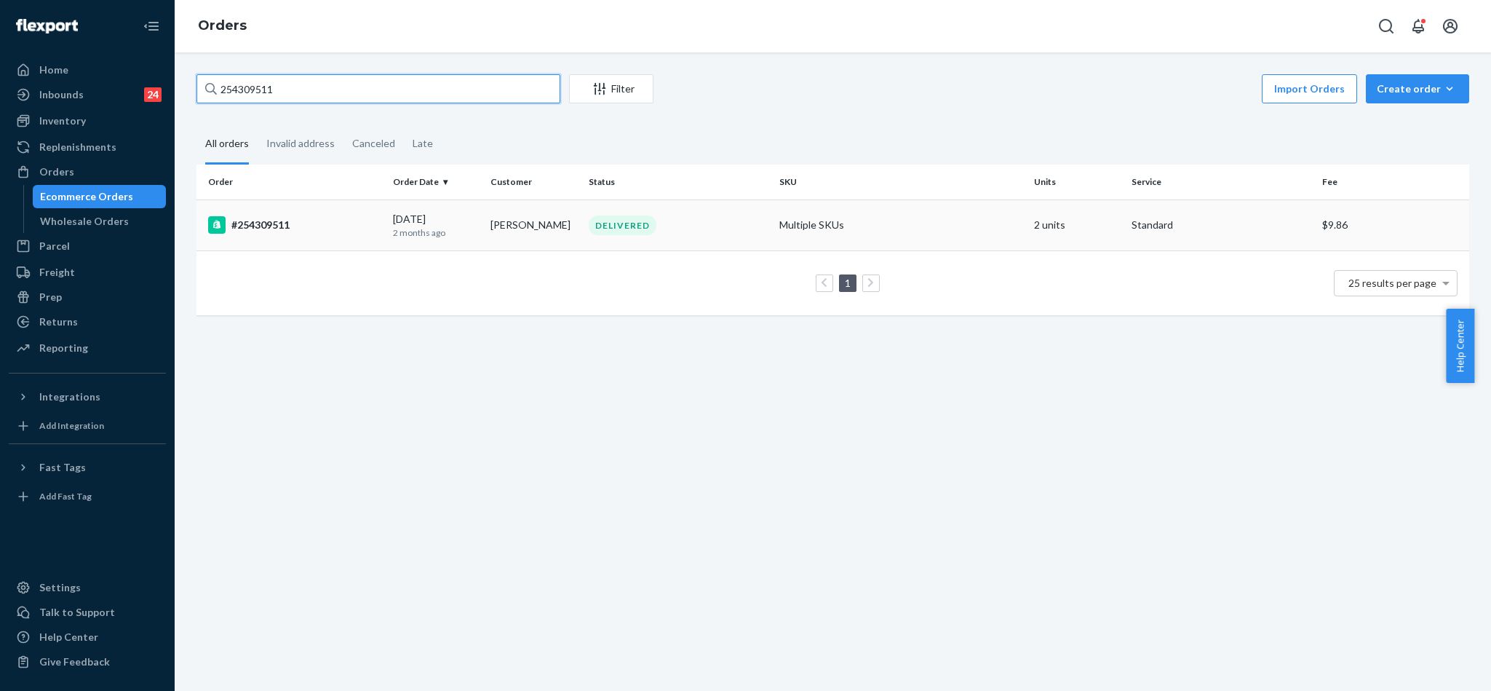
type input "254309511"
click at [285, 223] on div "#254309511" at bounding box center [294, 224] width 173 height 17
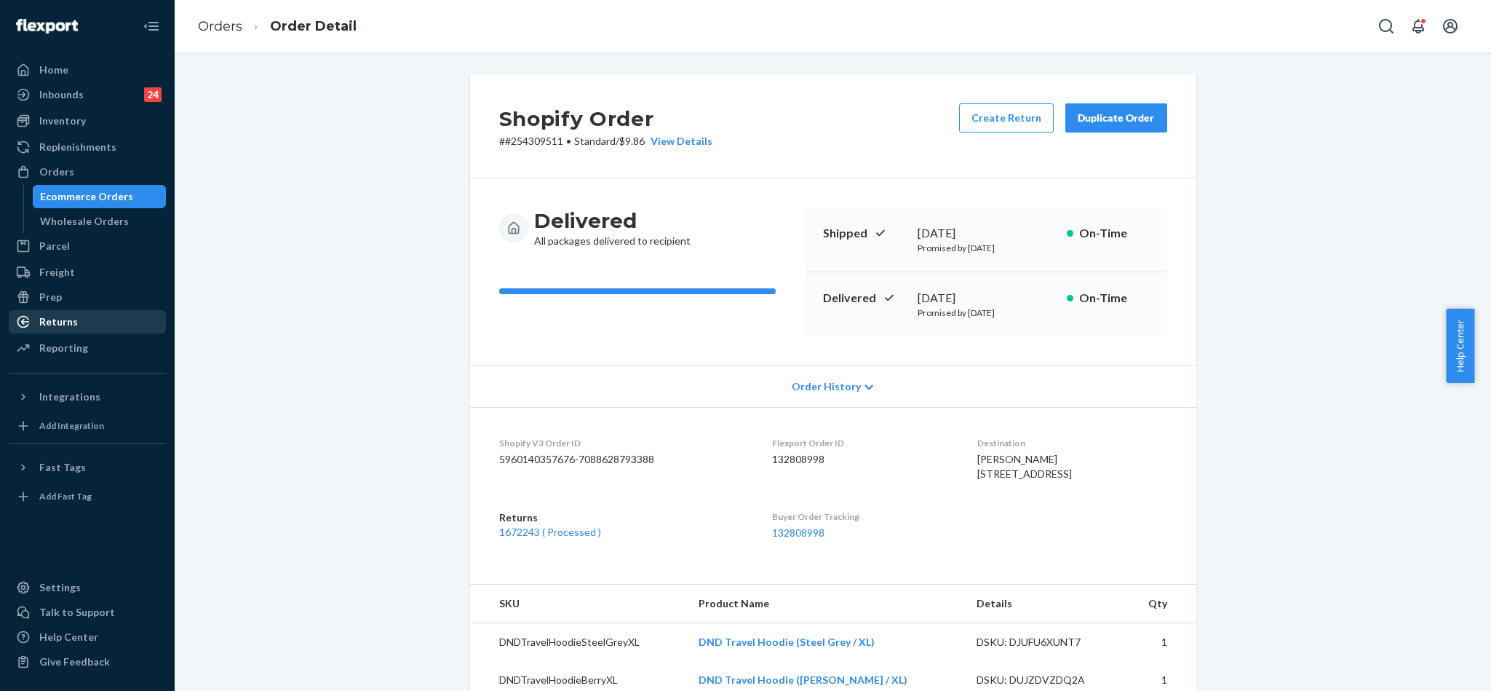
click at [72, 322] on div "Returns" at bounding box center [58, 321] width 39 height 15
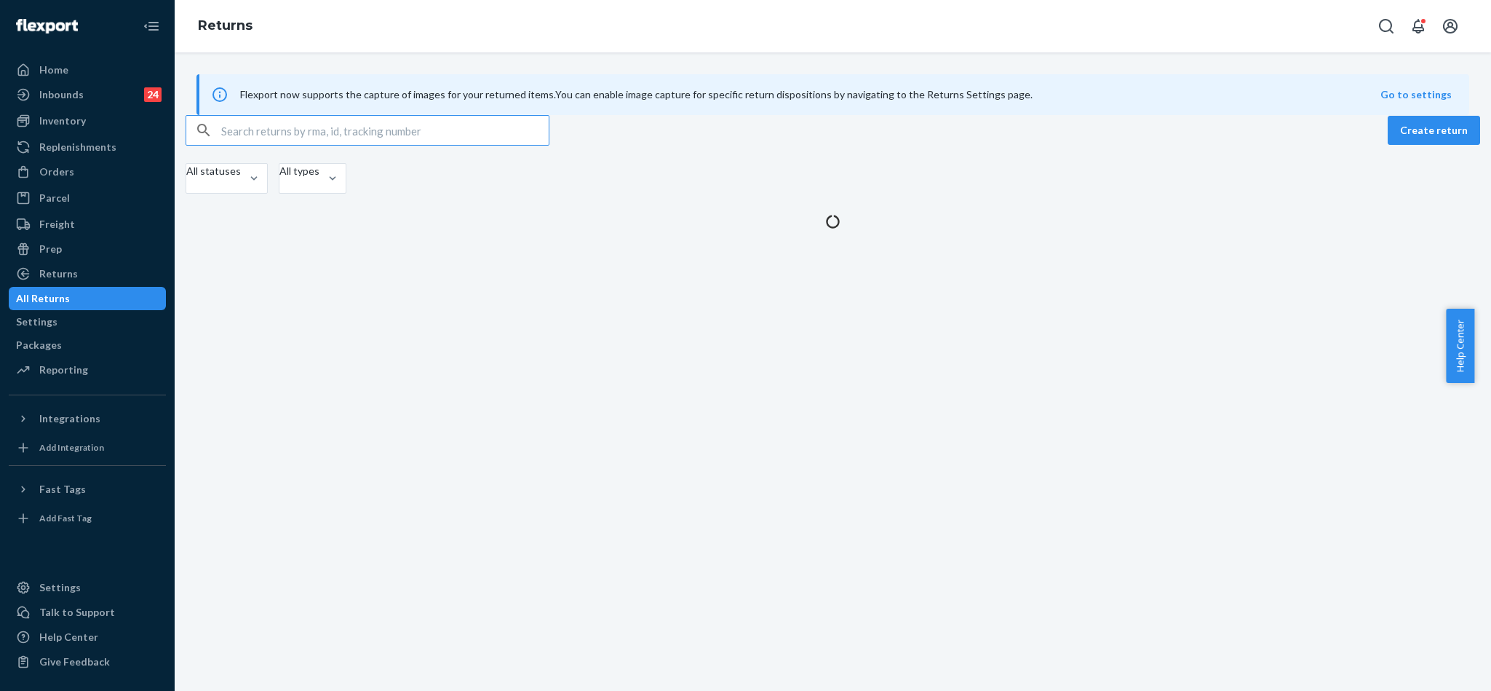
click at [370, 145] on input "text" at bounding box center [384, 130] width 327 height 29
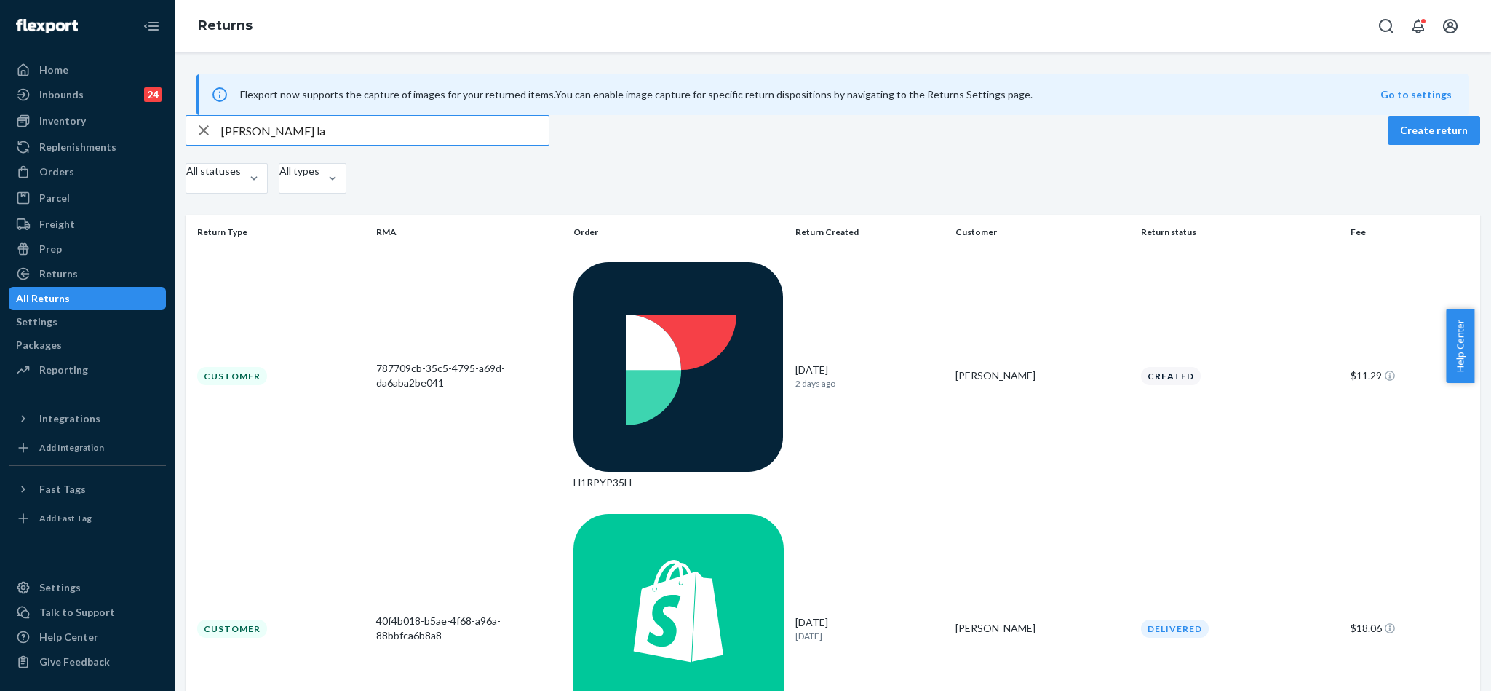
type input "[PERSON_NAME] la"
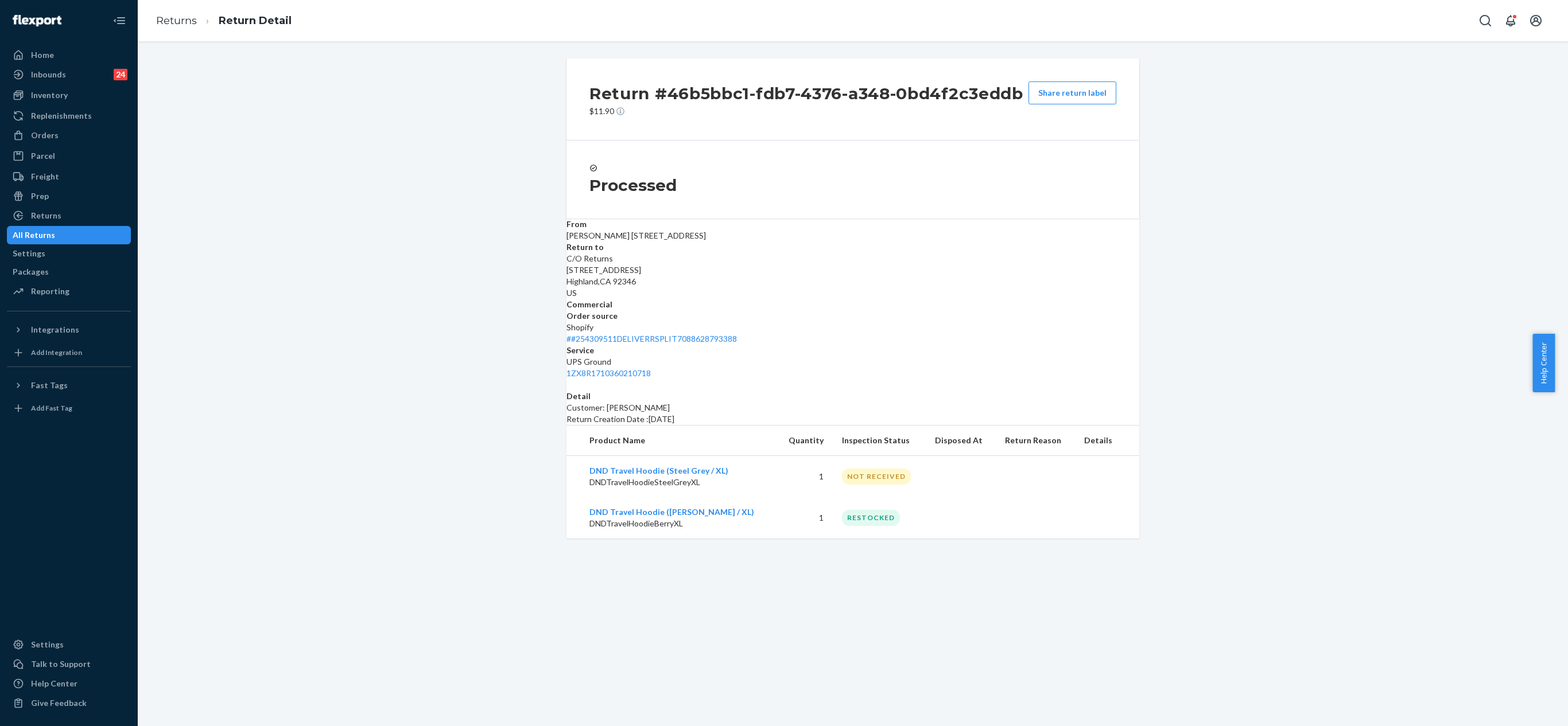
click at [1175, 479] on div "Return #46b5bbc1-fdb7-4376-a348-0bd4f2c3eddb $11.90 Share return label Processe…" at bounding box center [853, 298] width 1413 height 480
click at [651, 368] on link "1ZX8R1710360210718" at bounding box center [608, 373] width 84 height 9
drag, startPoint x: 1107, startPoint y: 273, endPoint x: 1002, endPoint y: 273, distance: 105.0
click at [1002, 273] on dl "From [PERSON_NAME] [STREET_ADDRESS] Return to C/O Returns [STREET_ADDRESS] Comm…" at bounding box center [853, 299] width 573 height 161
copy link "1ZX8R1710360210718"
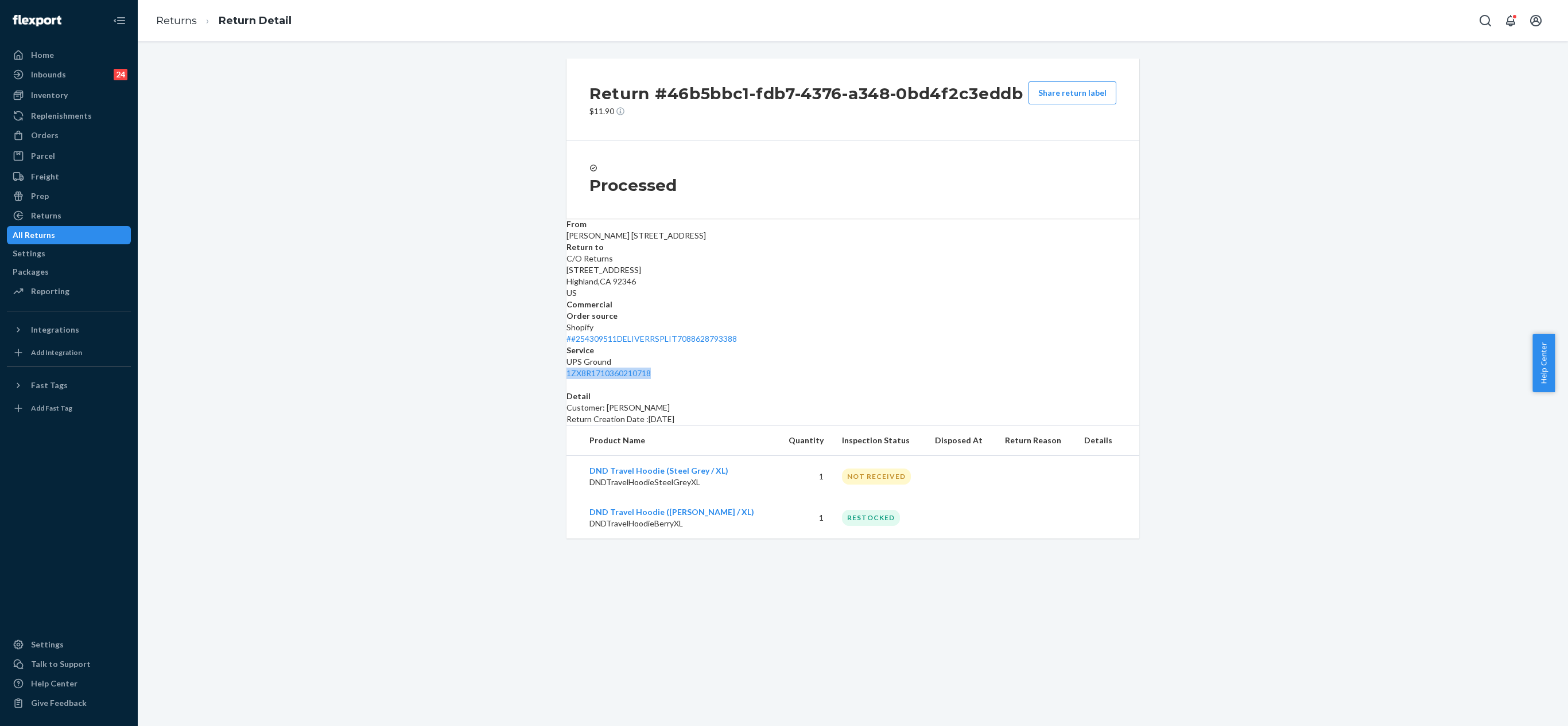
drag, startPoint x: 68, startPoint y: 128, endPoint x: 1567, endPoint y: 71, distance: 1500.1
click at [66, 128] on div "Orders" at bounding box center [69, 136] width 121 height 16
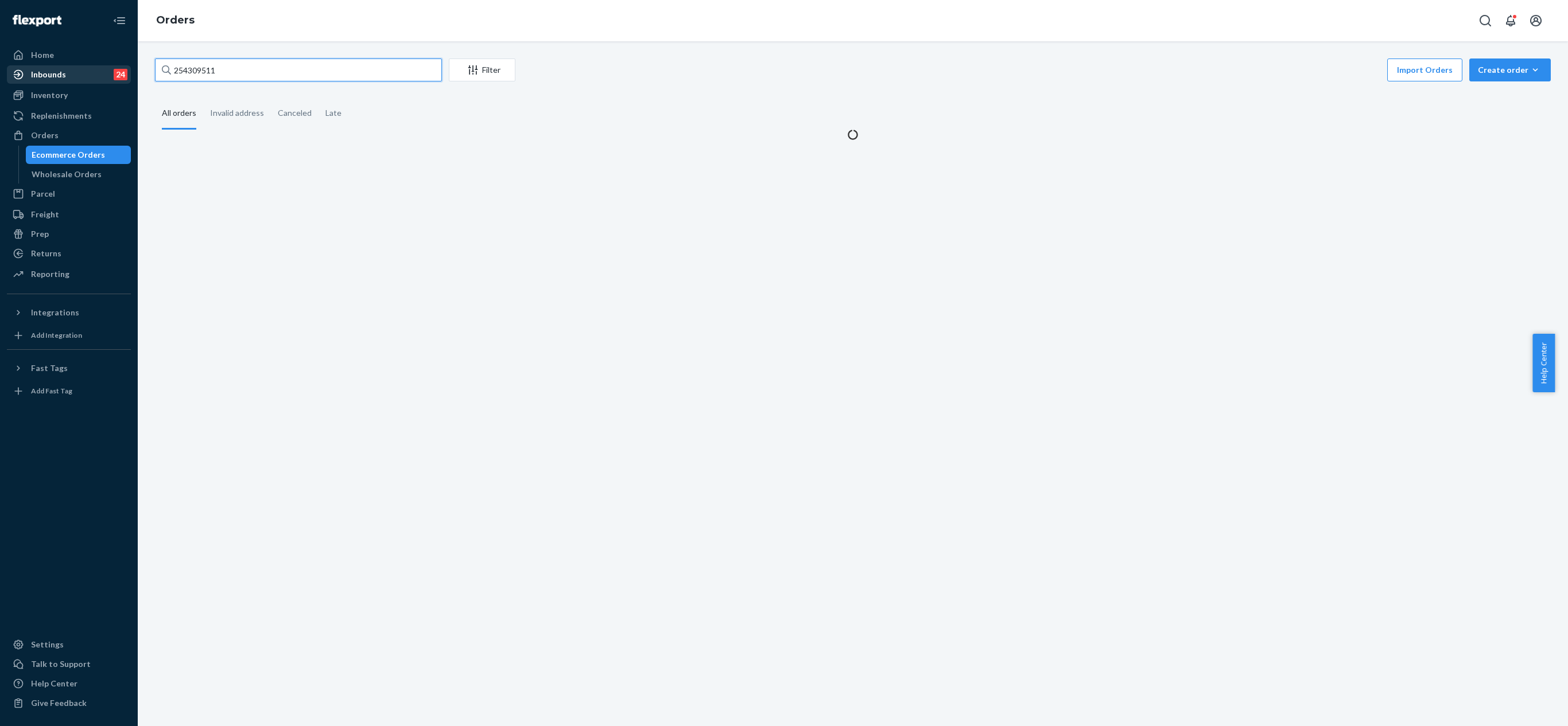
drag, startPoint x: 309, startPoint y: 61, endPoint x: 119, endPoint y: 71, distance: 190.3
click at [119, 71] on div "Home Inbounds 24 Shipping Plans Problems 24 Inventory Products Replenishments O…" at bounding box center [784, 363] width 1568 height 726
paste input "253663596"
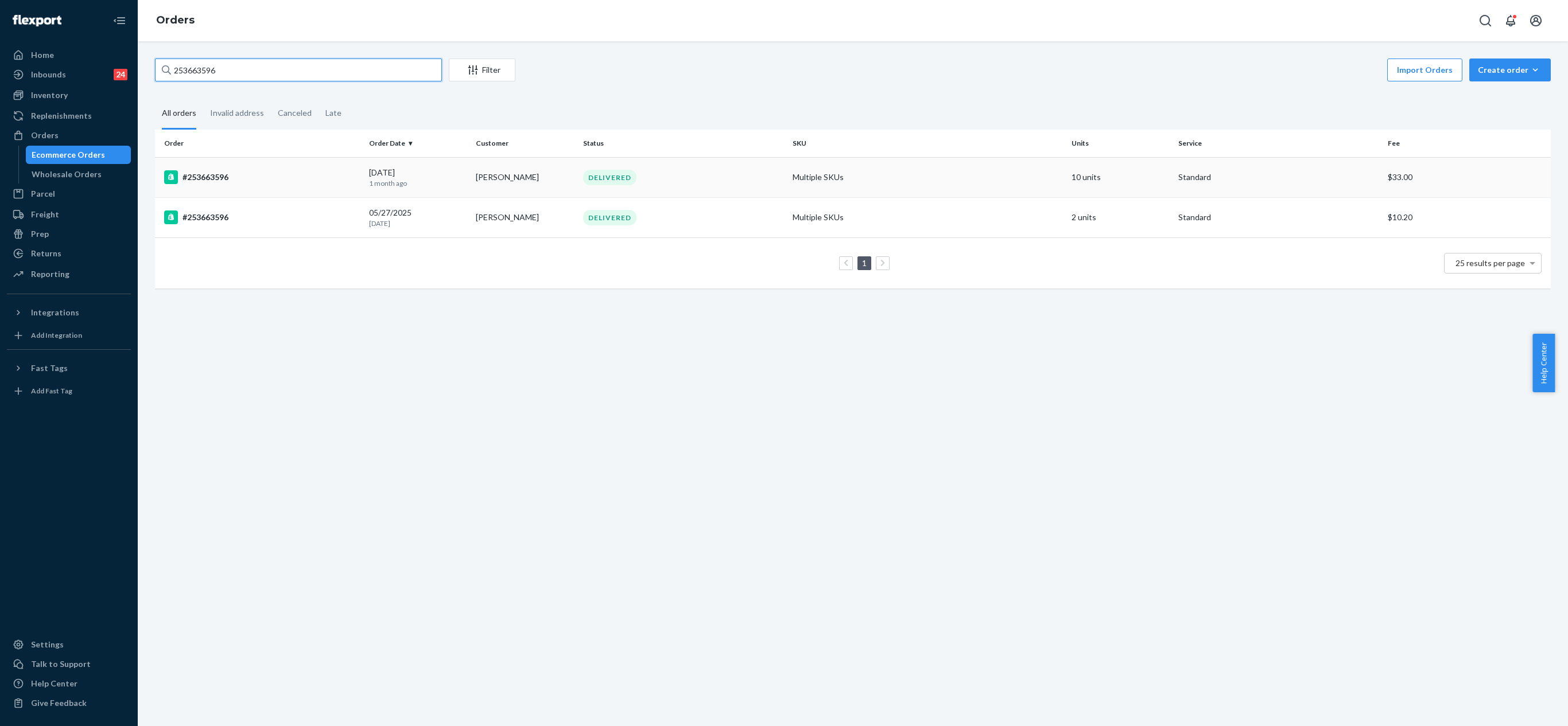
type input "253663596"
click at [222, 178] on div "#253663596" at bounding box center [262, 177] width 196 height 13
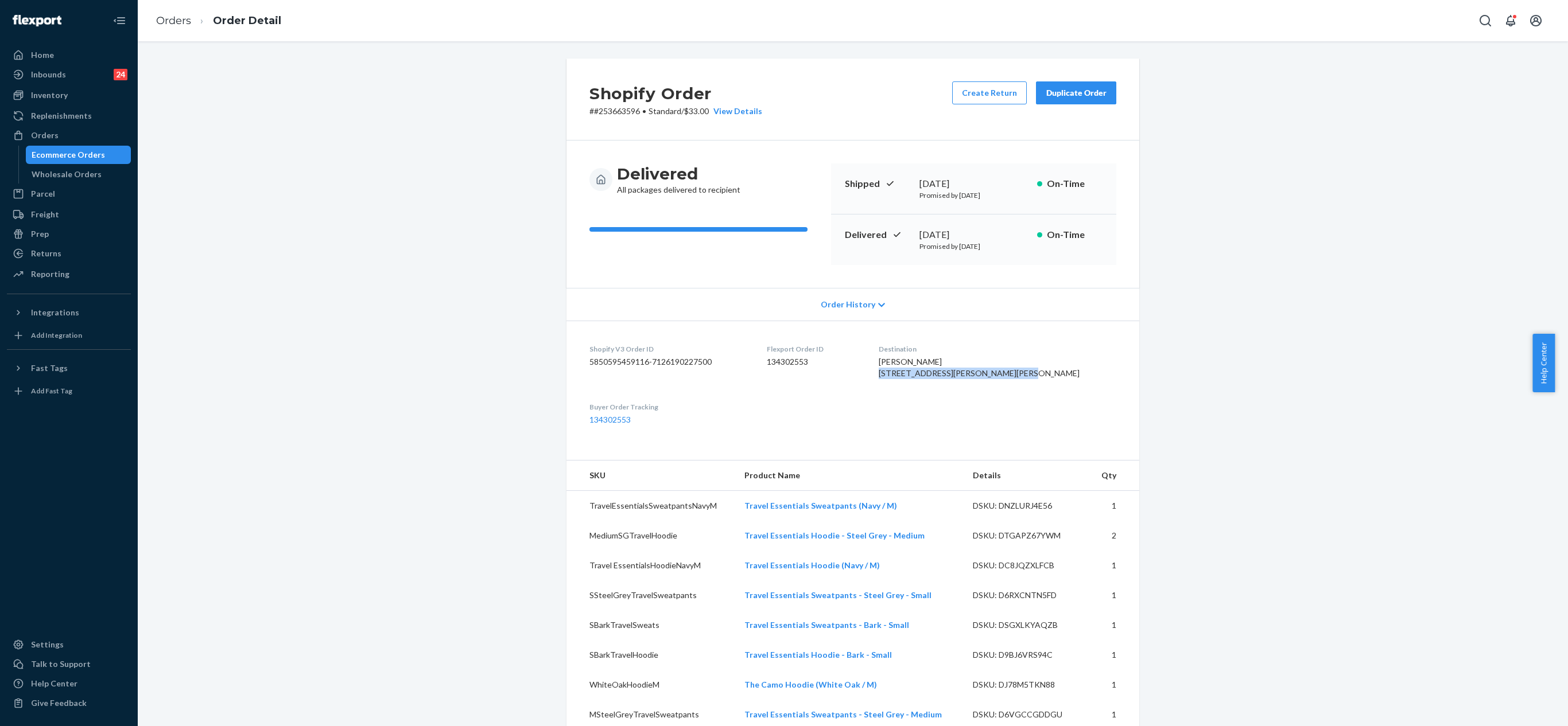
drag, startPoint x: 943, startPoint y: 375, endPoint x: 1010, endPoint y: 388, distance: 68.2
click at [1010, 388] on dl "Shopify V3 Order ID 5850595459116-7126190227500 Flexport Order ID 134302553 Des…" at bounding box center [853, 385] width 573 height 128
copy span "[STREET_ADDRESS][PERSON_NAME][PERSON_NAME]"
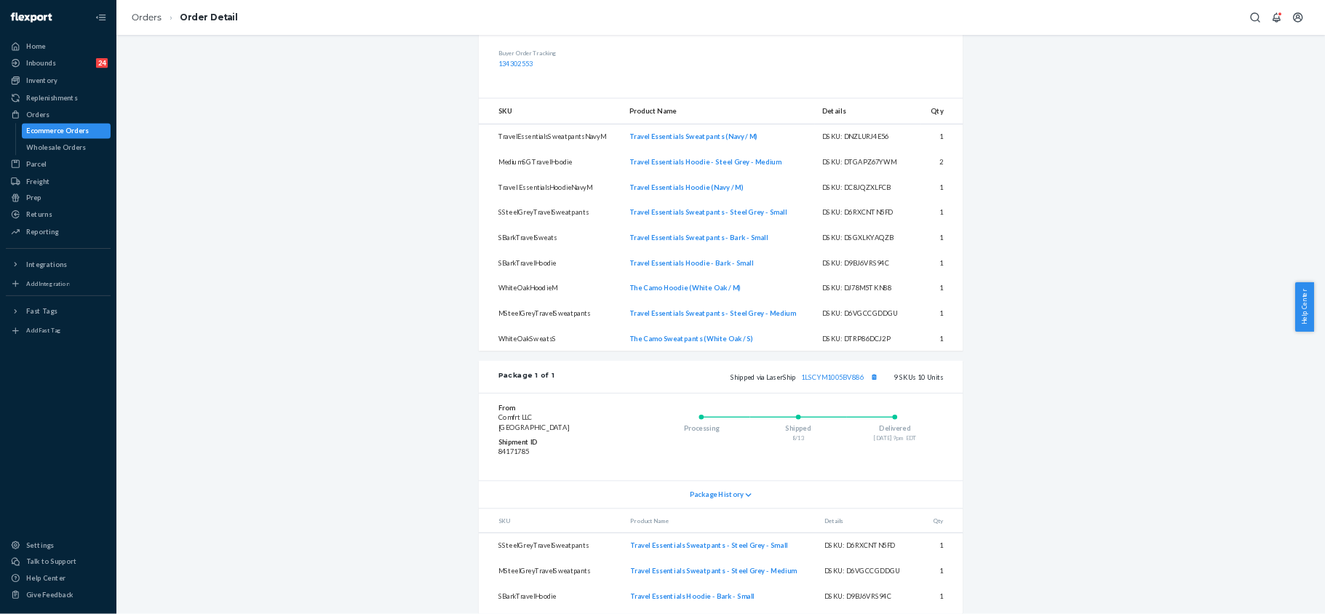
scroll to position [437, 0]
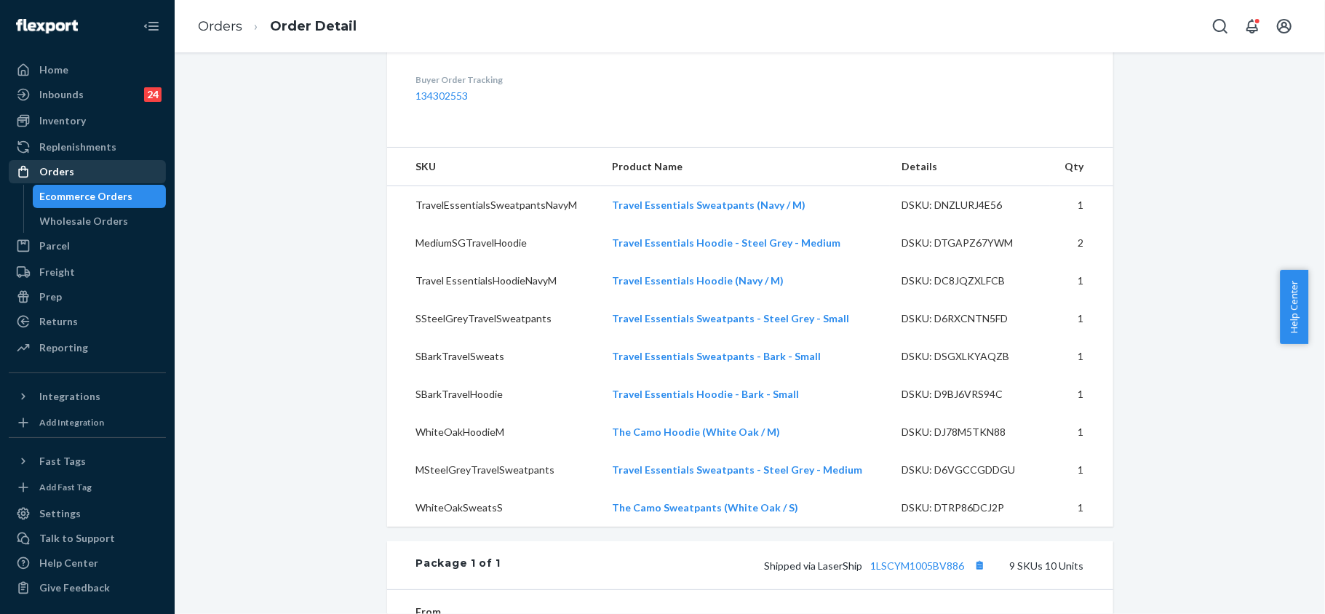
click at [76, 169] on div "Orders" at bounding box center [87, 172] width 154 height 20
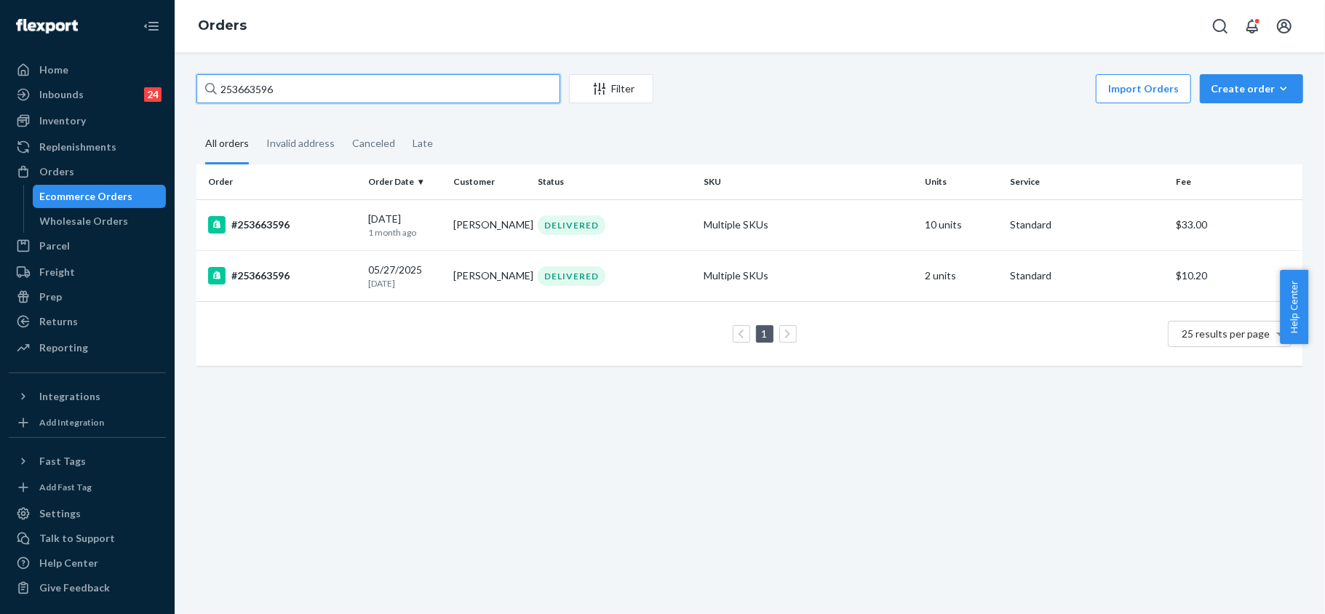
drag, startPoint x: 290, startPoint y: 94, endPoint x: 198, endPoint y: 79, distance: 92.8
click at [199, 79] on input "253663596" at bounding box center [378, 88] width 364 height 29
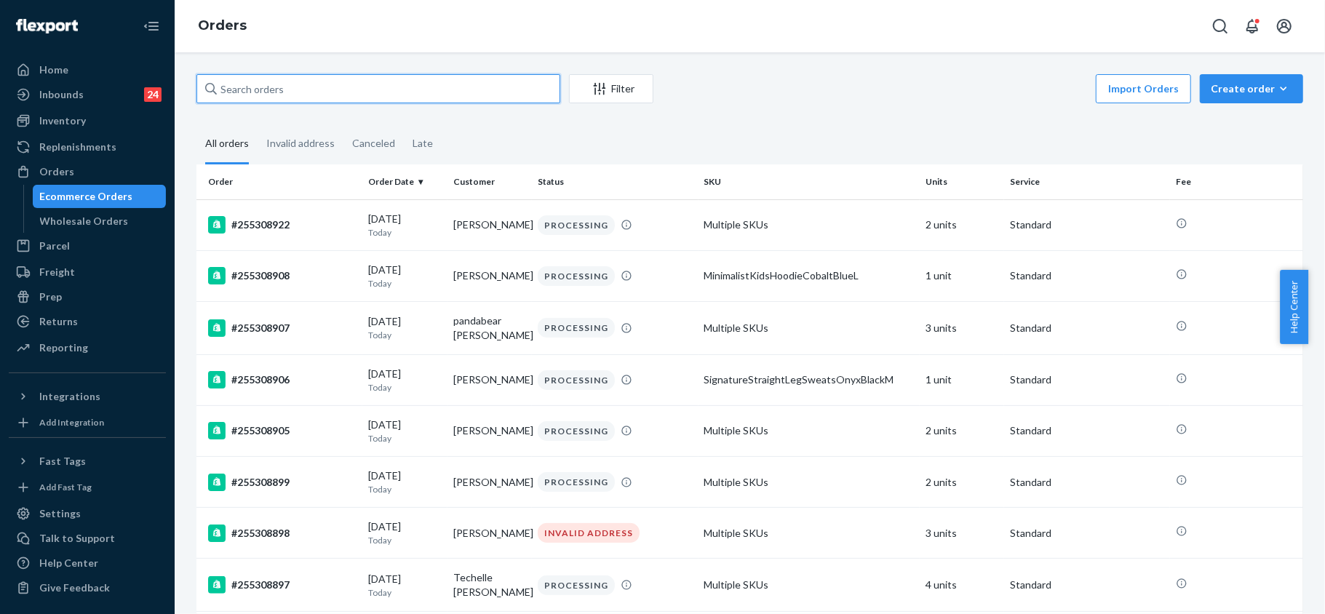
click at [227, 91] on input "text" at bounding box center [378, 88] width 364 height 29
paste input "254889932"
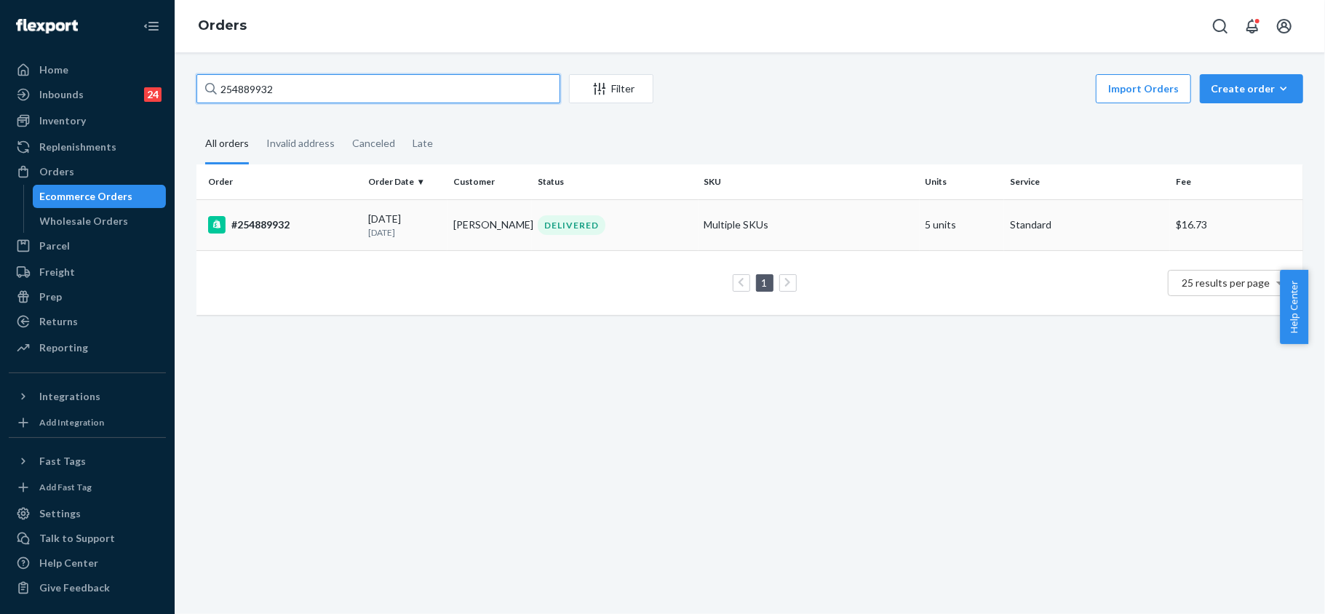
type input "254889932"
click at [277, 218] on div "#254889932" at bounding box center [282, 224] width 148 height 17
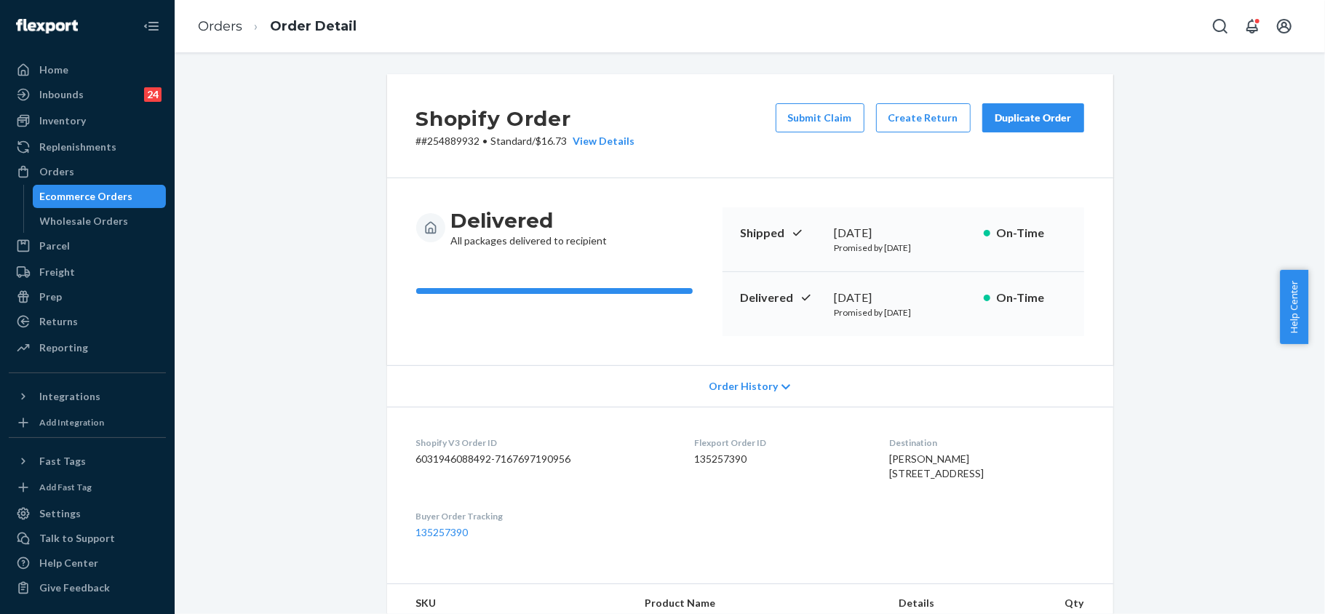
click at [1054, 118] on div "Duplicate Order" at bounding box center [1033, 118] width 77 height 15
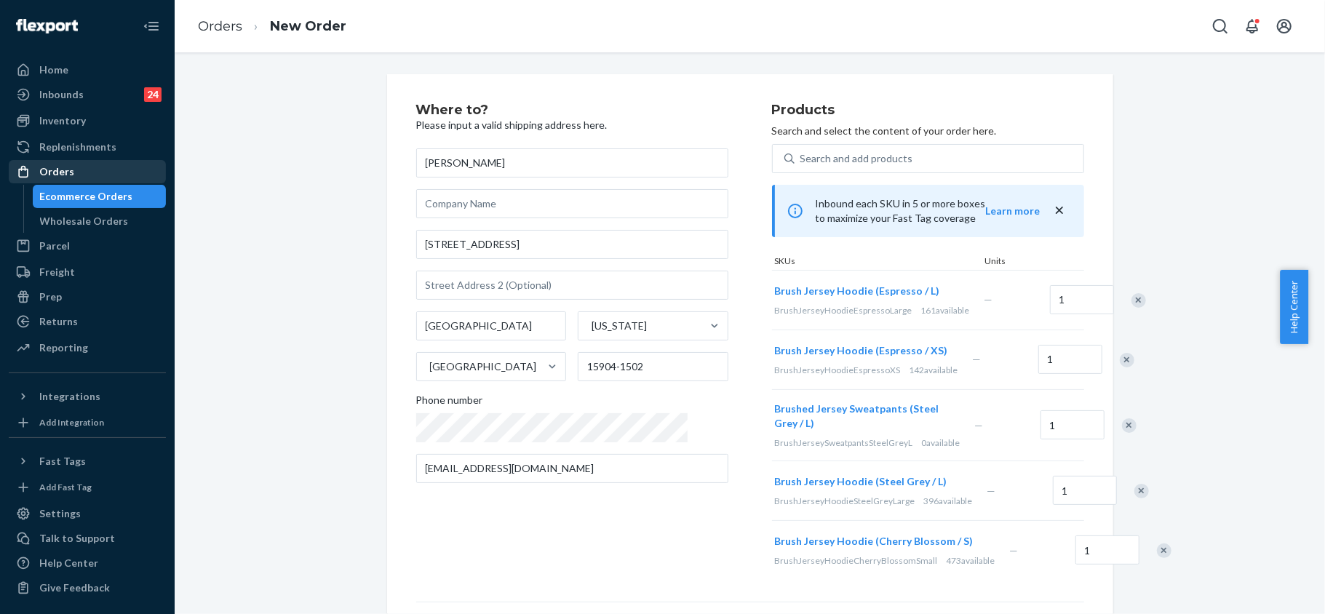
click at [68, 178] on div "Orders" at bounding box center [56, 171] width 35 height 15
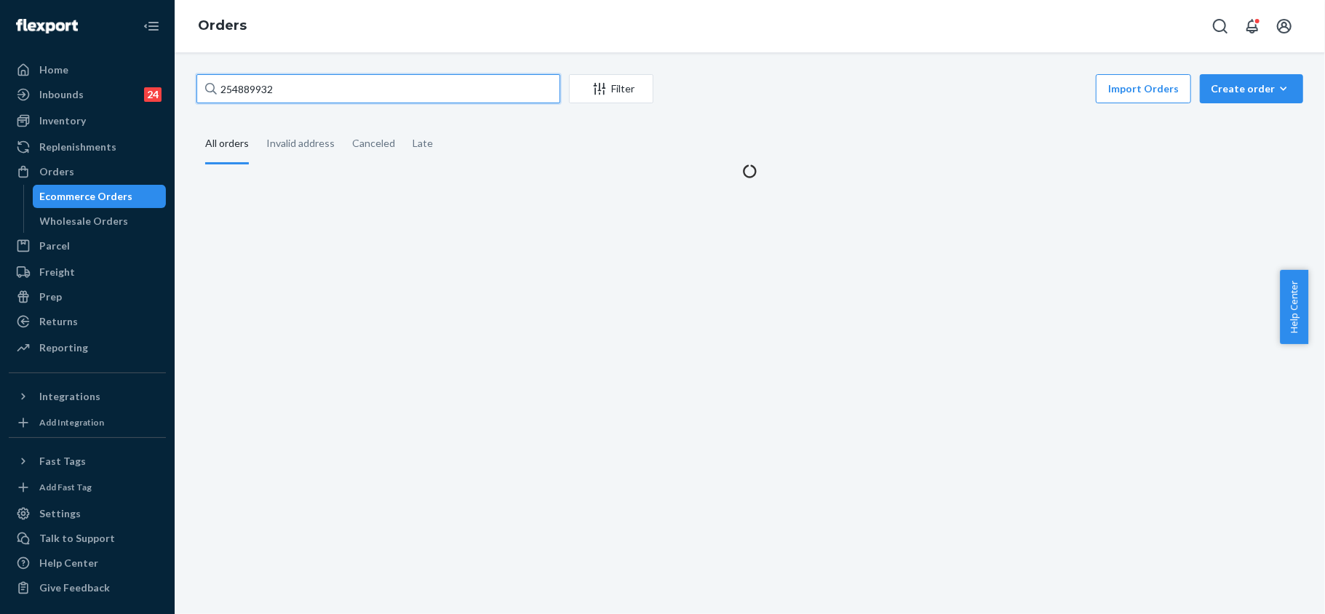
drag, startPoint x: 279, startPoint y: 90, endPoint x: 215, endPoint y: 80, distance: 64.8
click at [215, 80] on div "254889932" at bounding box center [378, 88] width 364 height 29
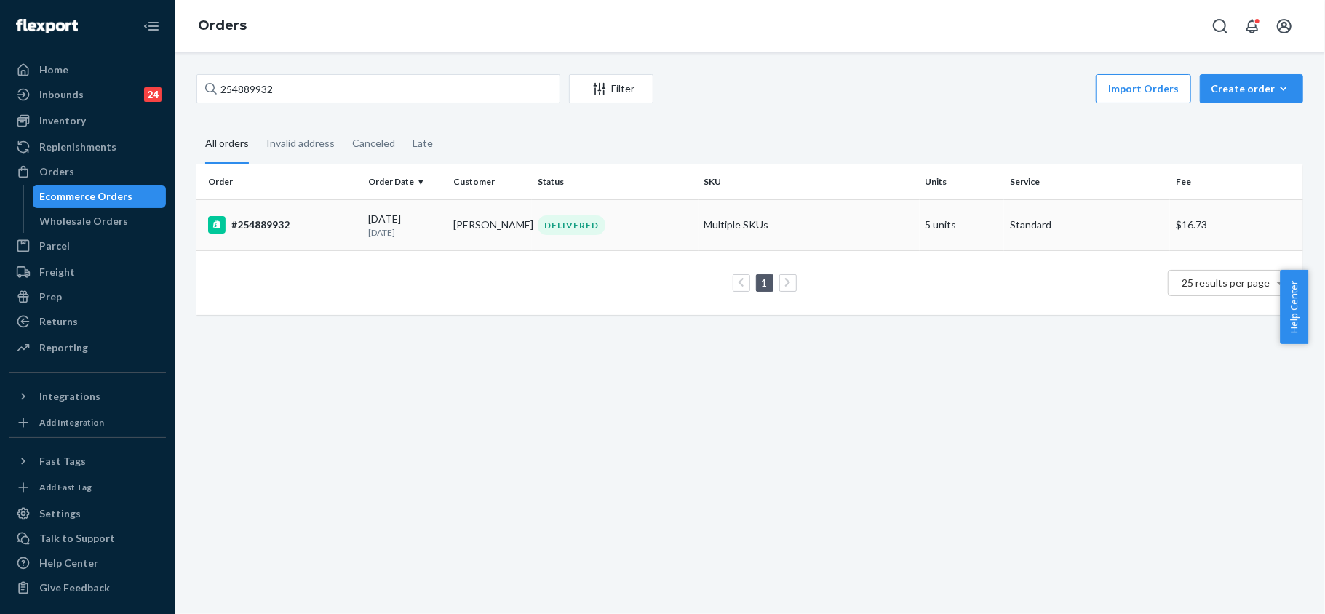
click at [266, 229] on div "#254889932" at bounding box center [282, 224] width 148 height 17
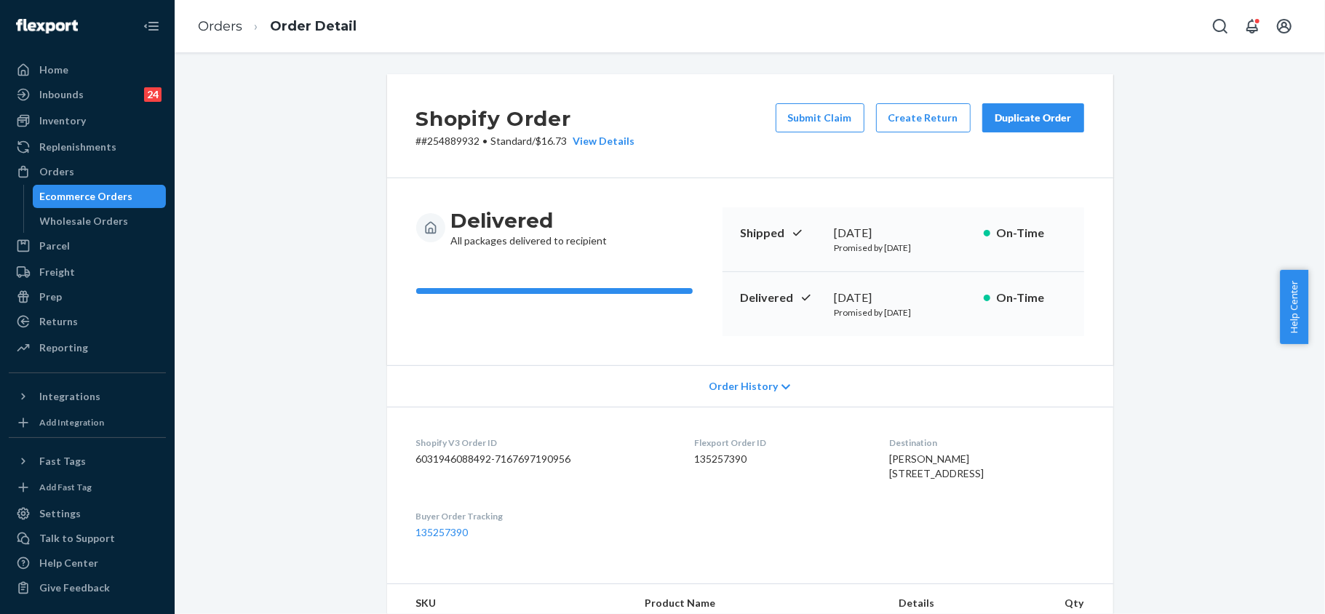
click at [1023, 112] on div "Duplicate Order" at bounding box center [1033, 118] width 77 height 15
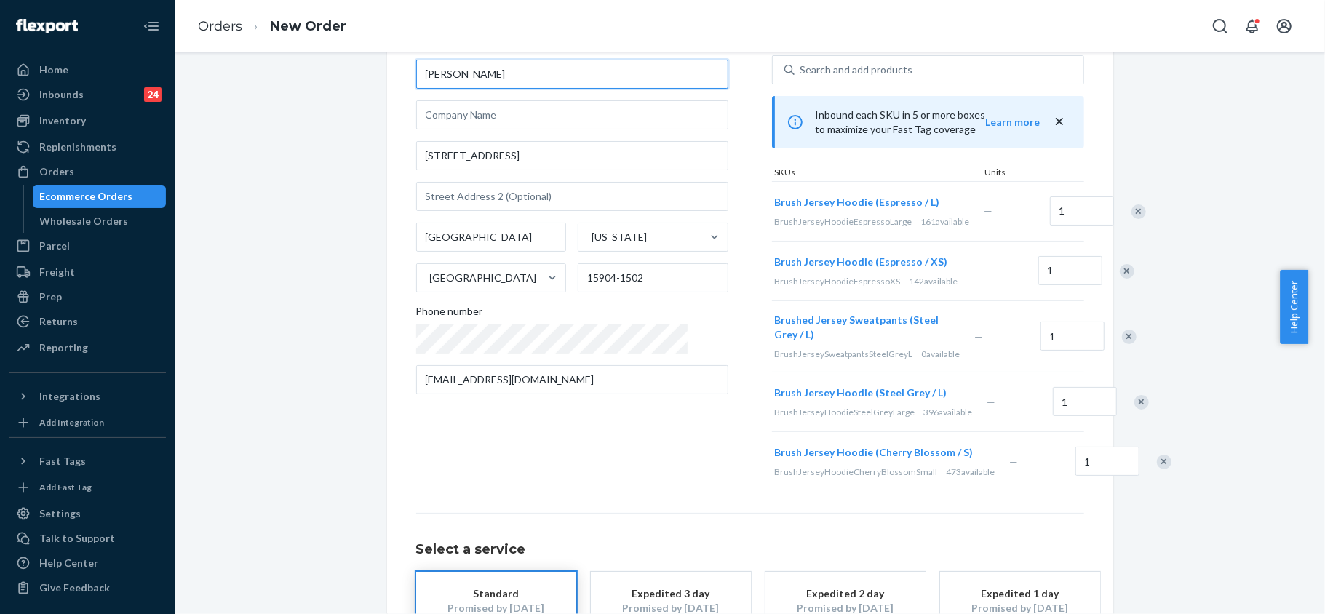
scroll to position [97, 0]
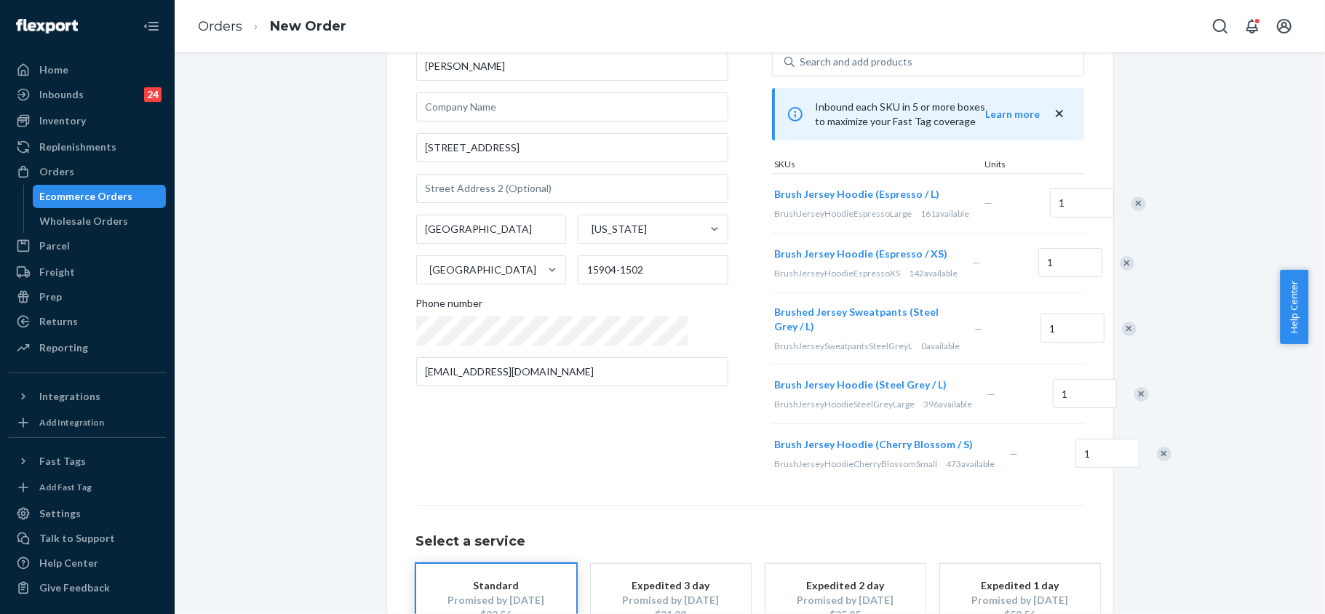
click at [1101, 274] on div at bounding box center [1119, 263] width 36 height 39
click at [1120, 271] on div "Remove Item" at bounding box center [1127, 263] width 15 height 15
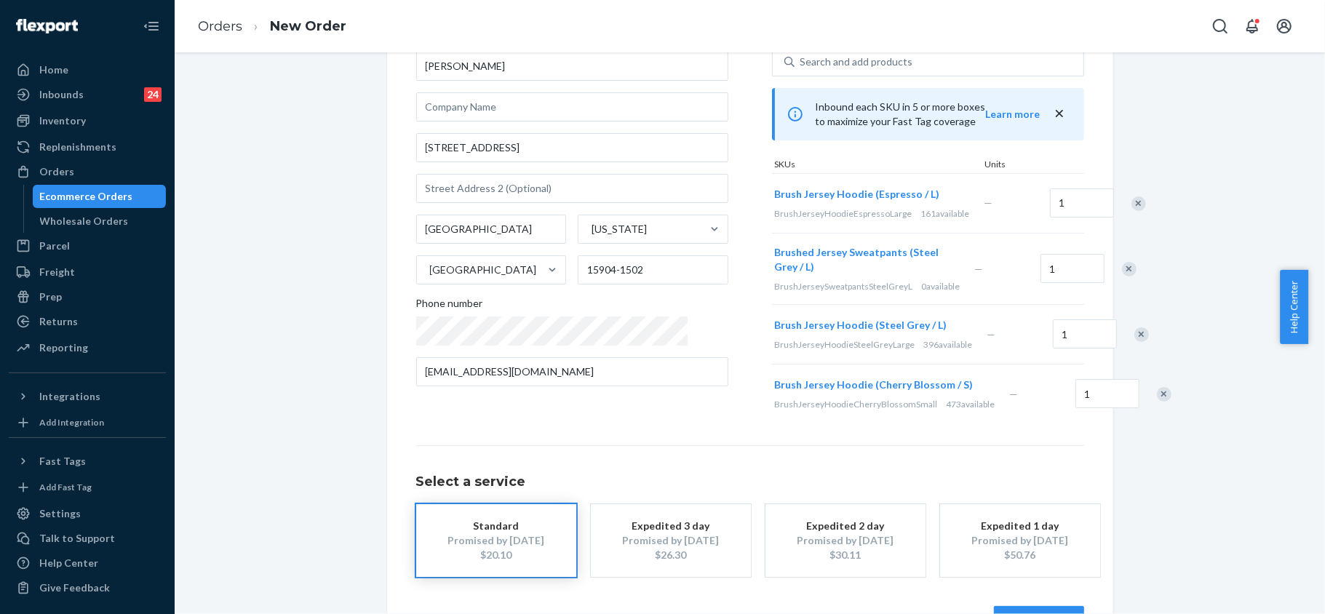
click at [1122, 277] on div "Remove Item" at bounding box center [1129, 269] width 15 height 15
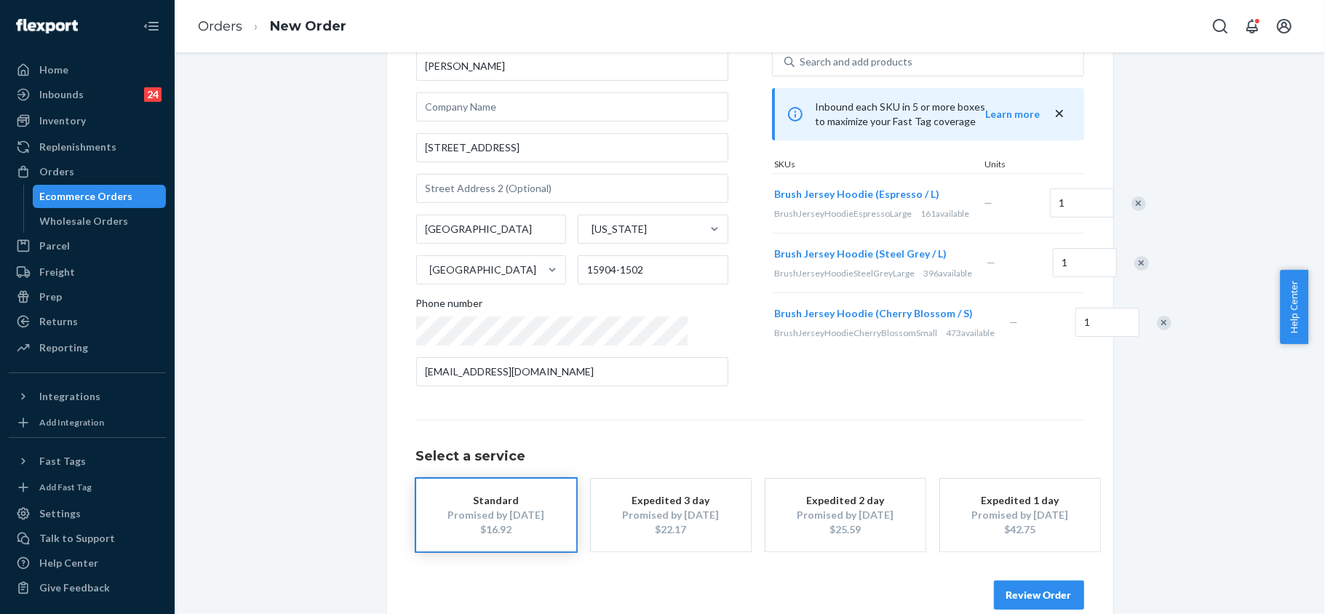
click at [1157, 330] on div "Remove Item" at bounding box center [1164, 323] width 15 height 15
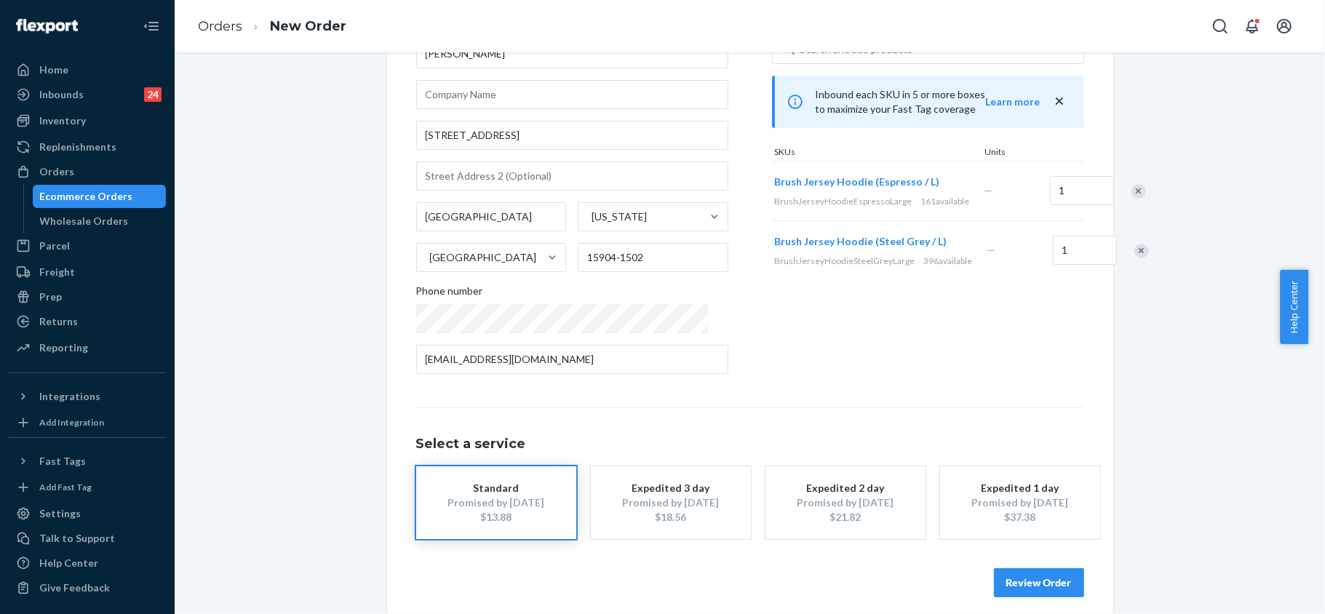
scroll to position [121, 0]
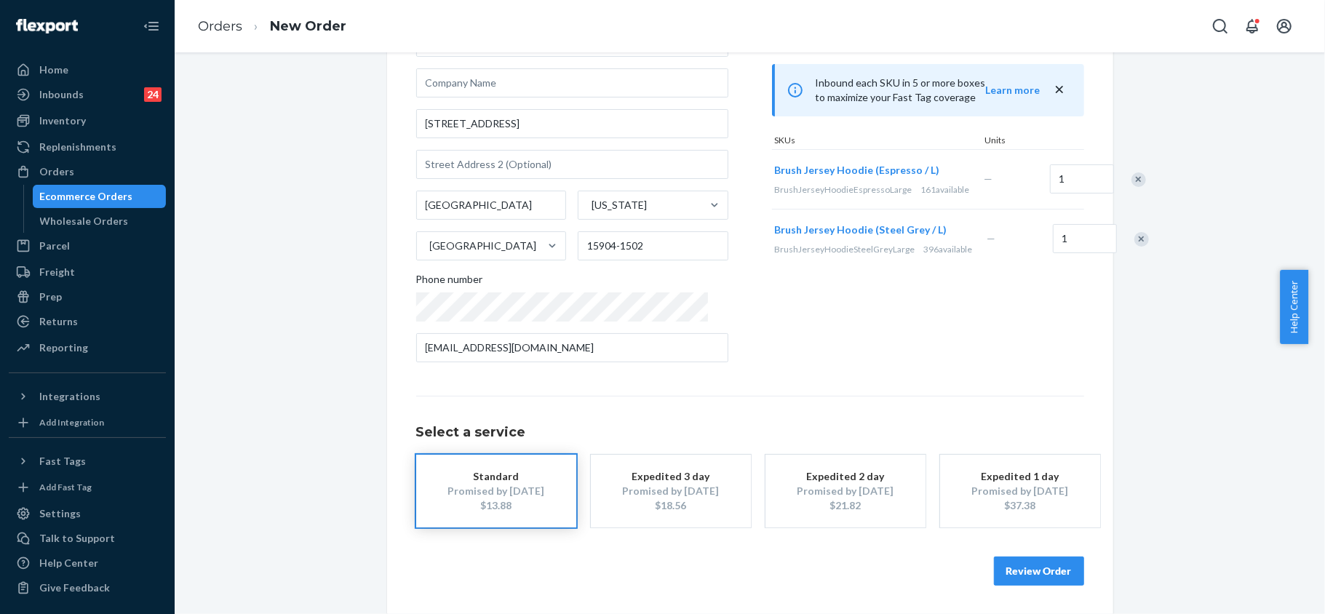
click at [1052, 569] on button "Review Order" at bounding box center [1039, 571] width 90 height 29
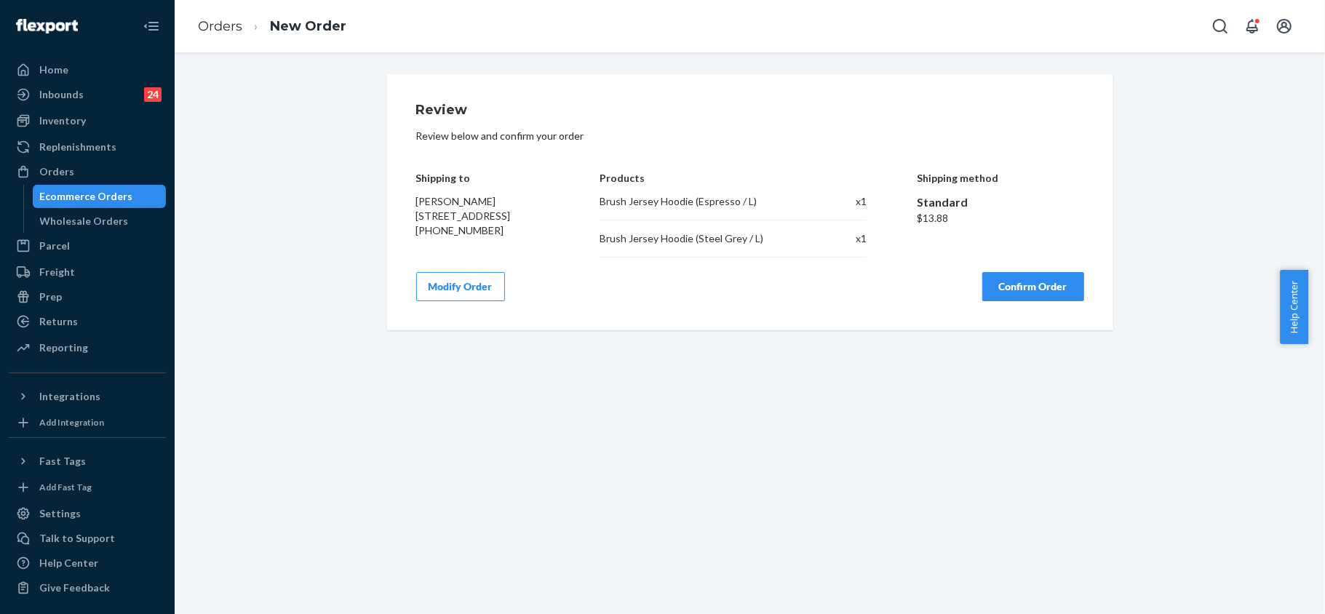
scroll to position [0, 0]
click at [1039, 288] on button "Confirm Order" at bounding box center [1033, 286] width 102 height 29
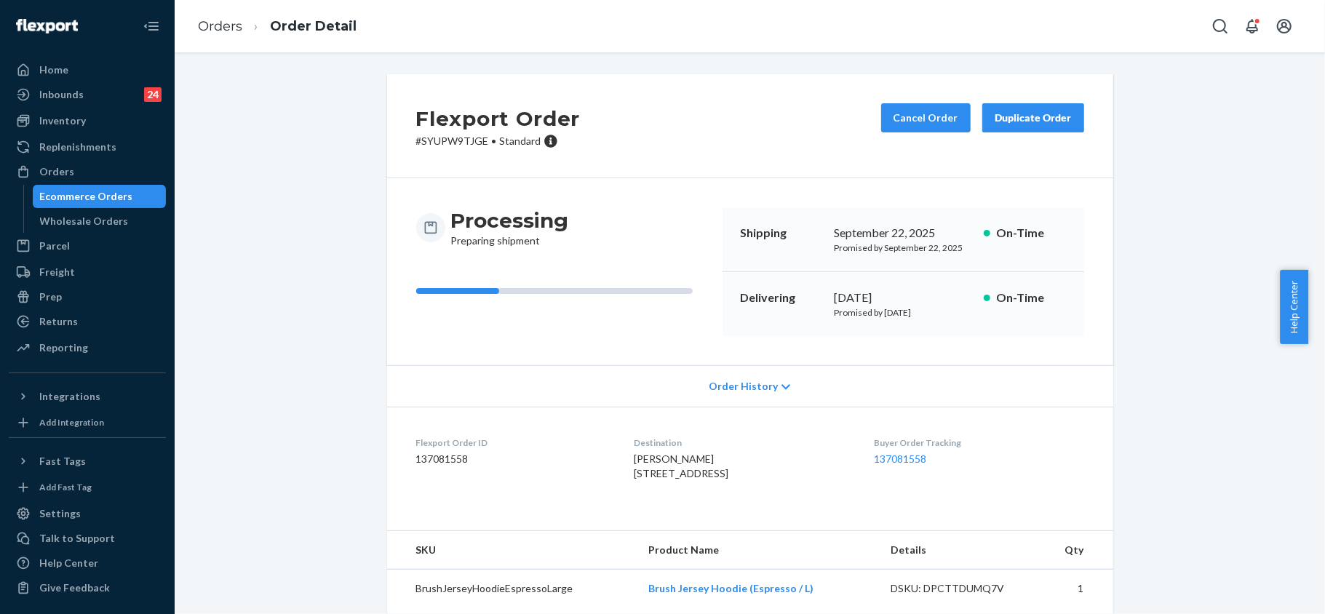
click at [455, 140] on p "# SYUPW9TJGE • Standard" at bounding box center [498, 141] width 164 height 15
click at [455, 141] on p "# SYUPW9TJGE • Standard" at bounding box center [498, 141] width 164 height 15
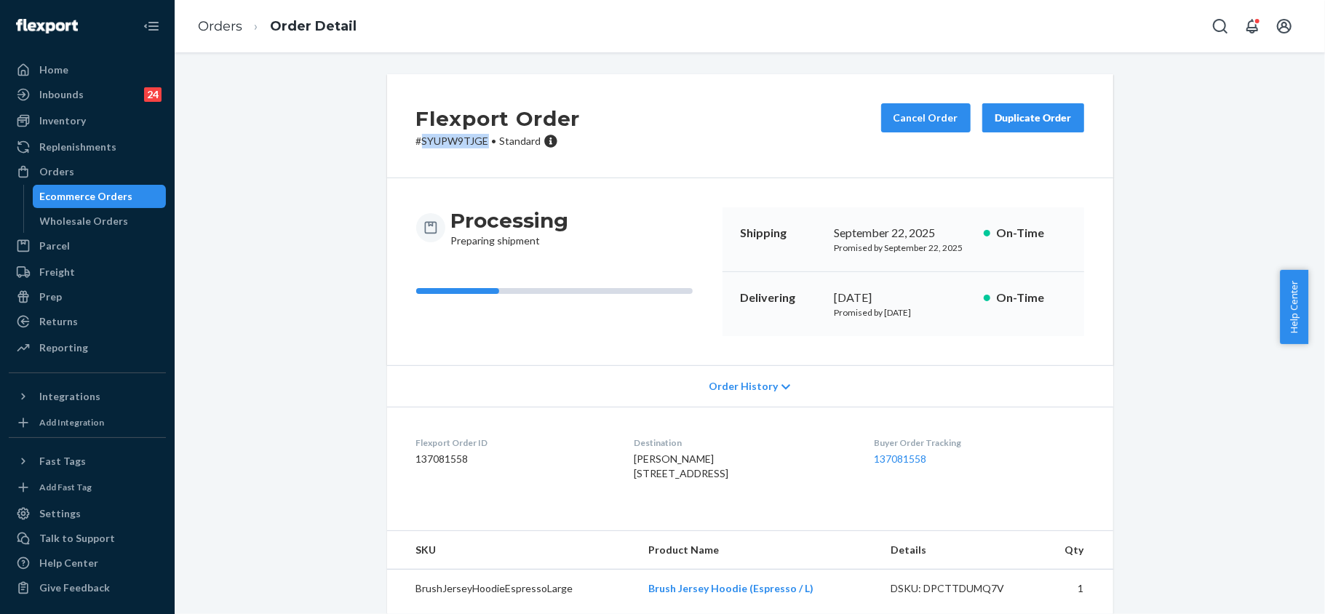
copy p "SYUPW9TJGE"
drag, startPoint x: 617, startPoint y: 473, endPoint x: 711, endPoint y: 488, distance: 95.0
click at [711, 480] on span "[PERSON_NAME] [STREET_ADDRESS]" at bounding box center [681, 466] width 95 height 27
click at [760, 481] on div "[PERSON_NAME] [STREET_ADDRESS]" at bounding box center [742, 466] width 217 height 29
drag, startPoint x: 746, startPoint y: 489, endPoint x: 616, endPoint y: 478, distance: 130.7
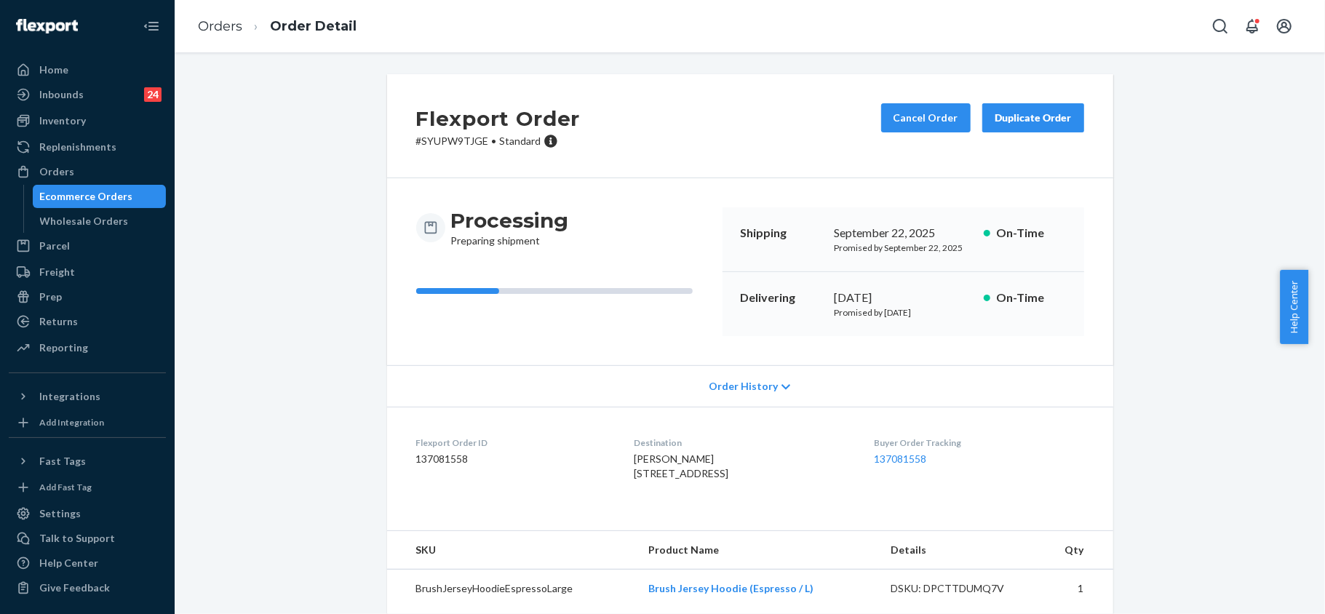
click at [634, 478] on div "[PERSON_NAME] [STREET_ADDRESS]" at bounding box center [742, 466] width 217 height 29
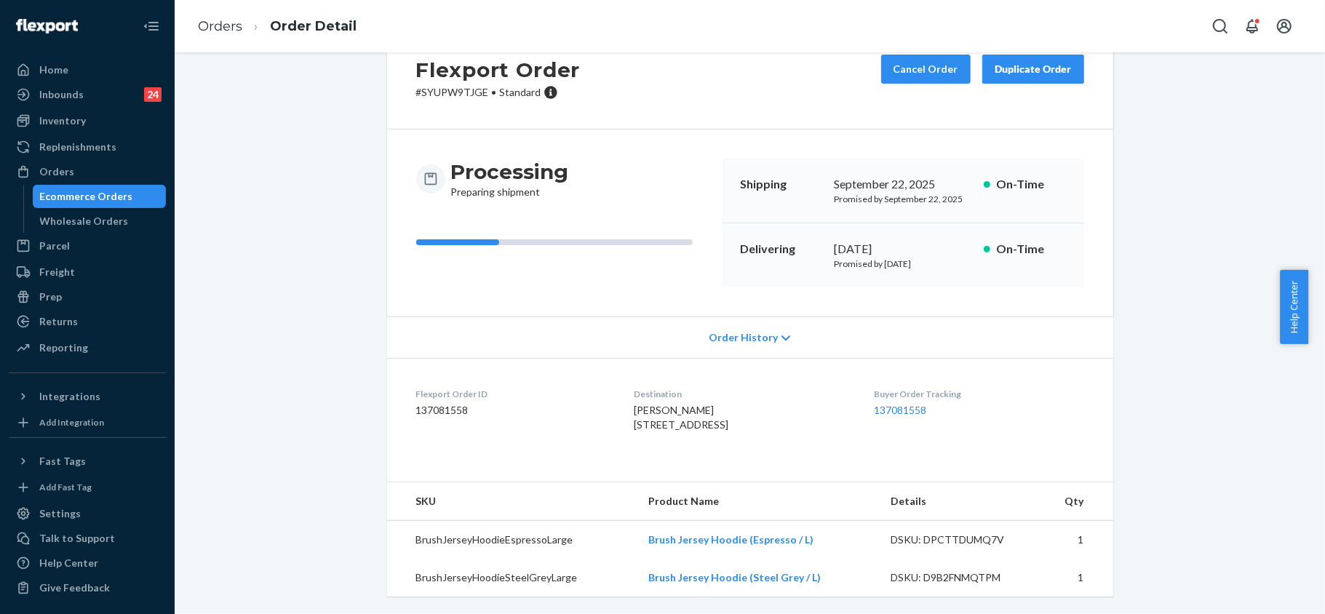
scroll to position [79, 0]
drag, startPoint x: 641, startPoint y: 536, endPoint x: 806, endPoint y: 536, distance: 165.2
click at [806, 536] on td "Brush Jersey Hoodie (Espresso / L)" at bounding box center [758, 540] width 242 height 39
drag, startPoint x: 819, startPoint y: 576, endPoint x: 644, endPoint y: 584, distance: 175.5
click at [644, 584] on td "Brush Jersey Hoodie (Steel Grey / L)" at bounding box center [758, 578] width 242 height 38
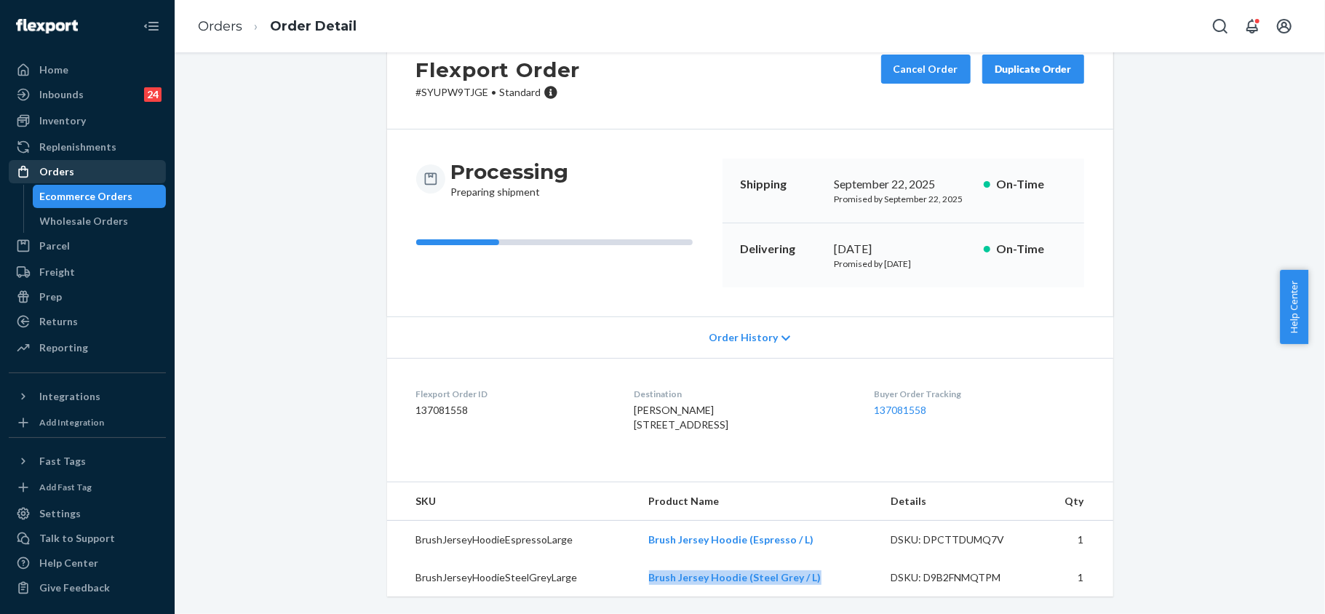
click at [74, 163] on div "Orders" at bounding box center [87, 172] width 154 height 20
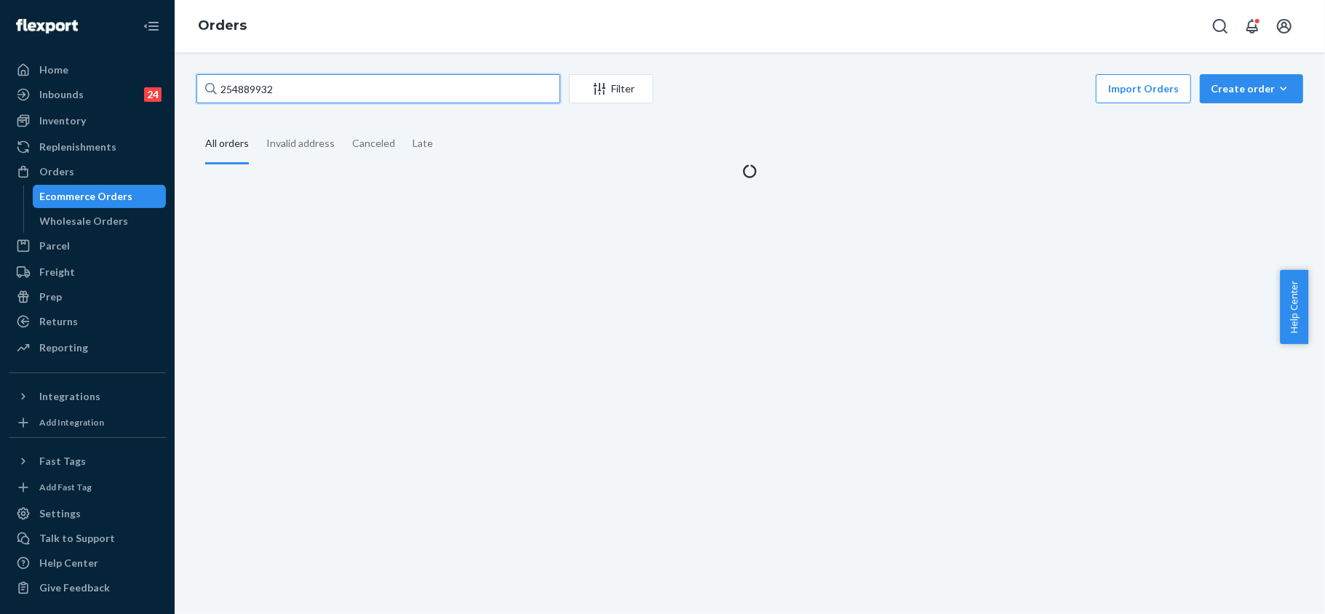
drag, startPoint x: 297, startPoint y: 87, endPoint x: 164, endPoint y: 68, distance: 134.5
click at [164, 68] on div "Home Inbounds 24 Shipping Plans Problems 24 Inventory Products Replenishments O…" at bounding box center [662, 307] width 1325 height 614
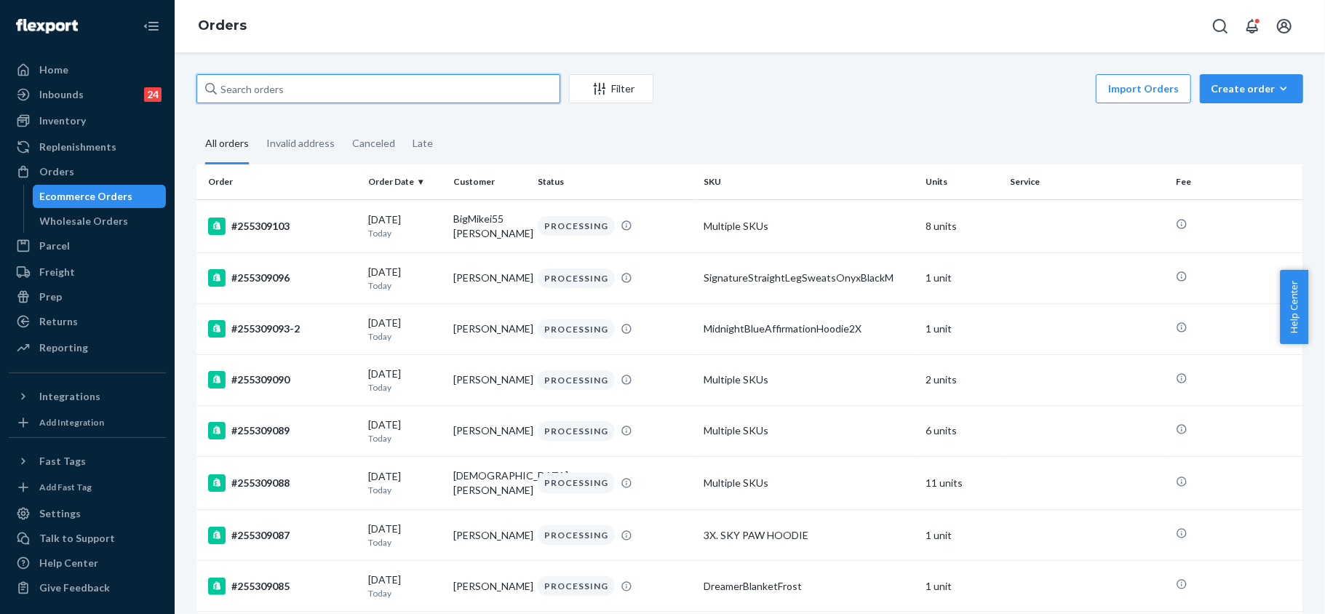
paste input "Loremipsumdo sit Ametcons Adipiscing • Eli 07 5:86 se Do: Eiusmo Temp inci Utla…"
type input "Loremipsumdo sit Ametcons Adipiscing • Eli 07 5:86 se Do: Eiusmo Temp inci Utla…"
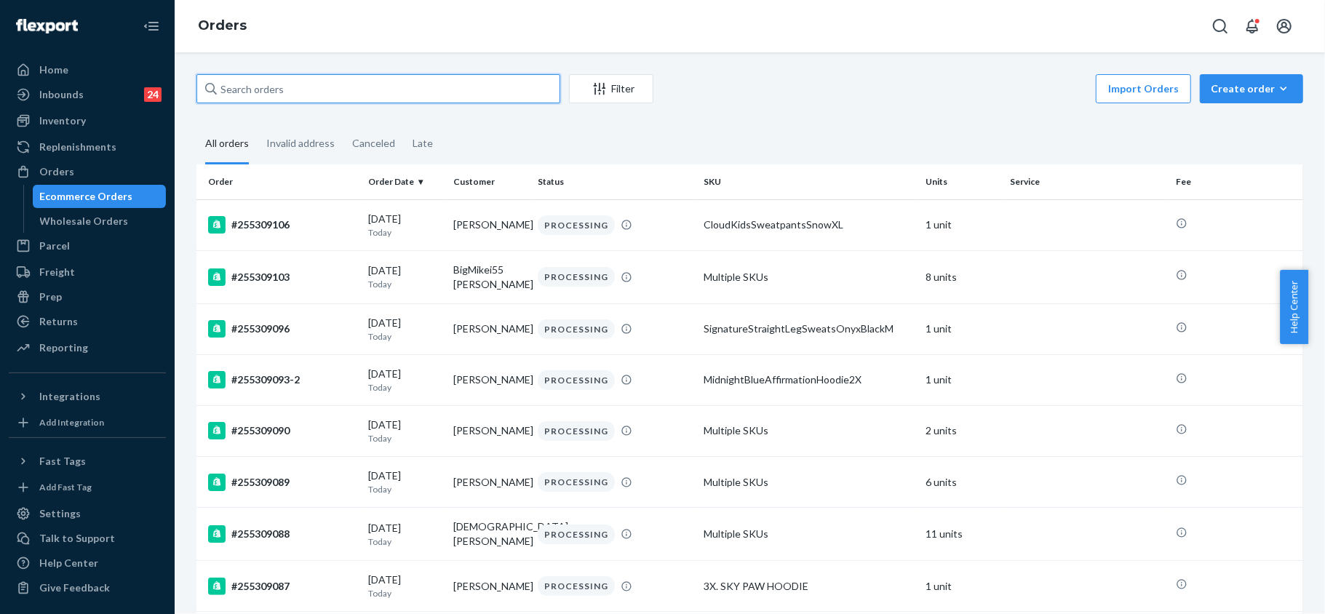
click at [254, 97] on input "text" at bounding box center [378, 88] width 364 height 29
paste input "255040859"
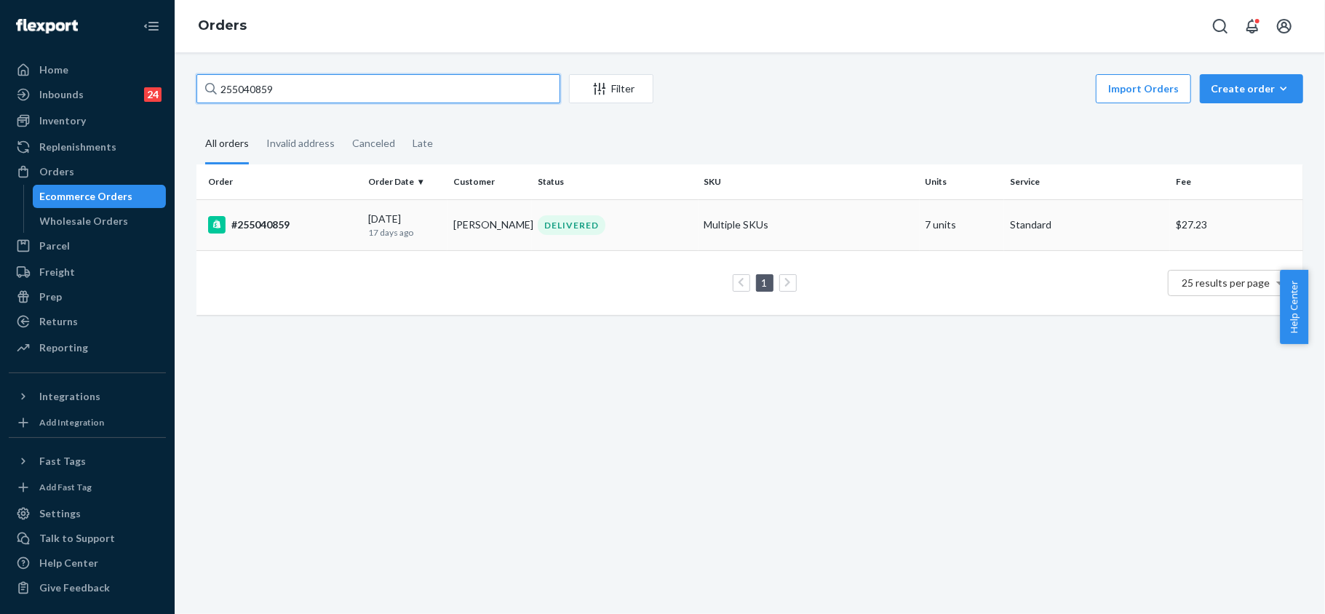
type input "255040859"
click at [268, 222] on div "#255040859" at bounding box center [282, 224] width 148 height 17
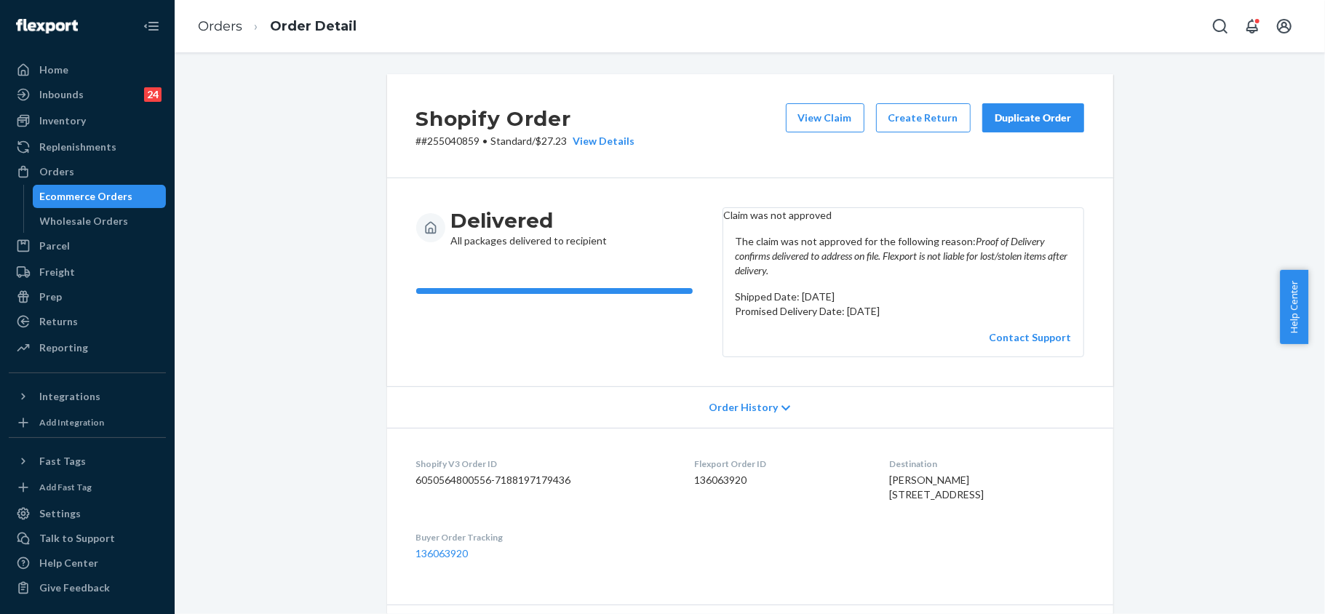
click at [1013, 116] on div "Duplicate Order" at bounding box center [1033, 118] width 77 height 15
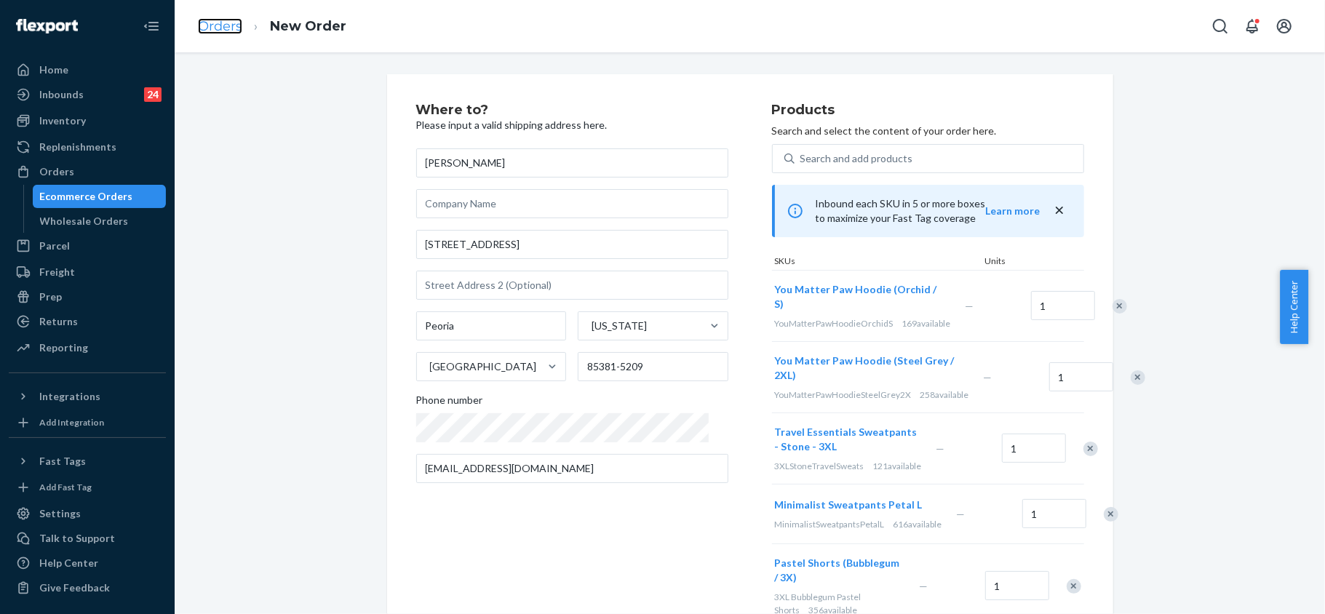
click at [215, 25] on link "Orders" at bounding box center [220, 26] width 44 height 16
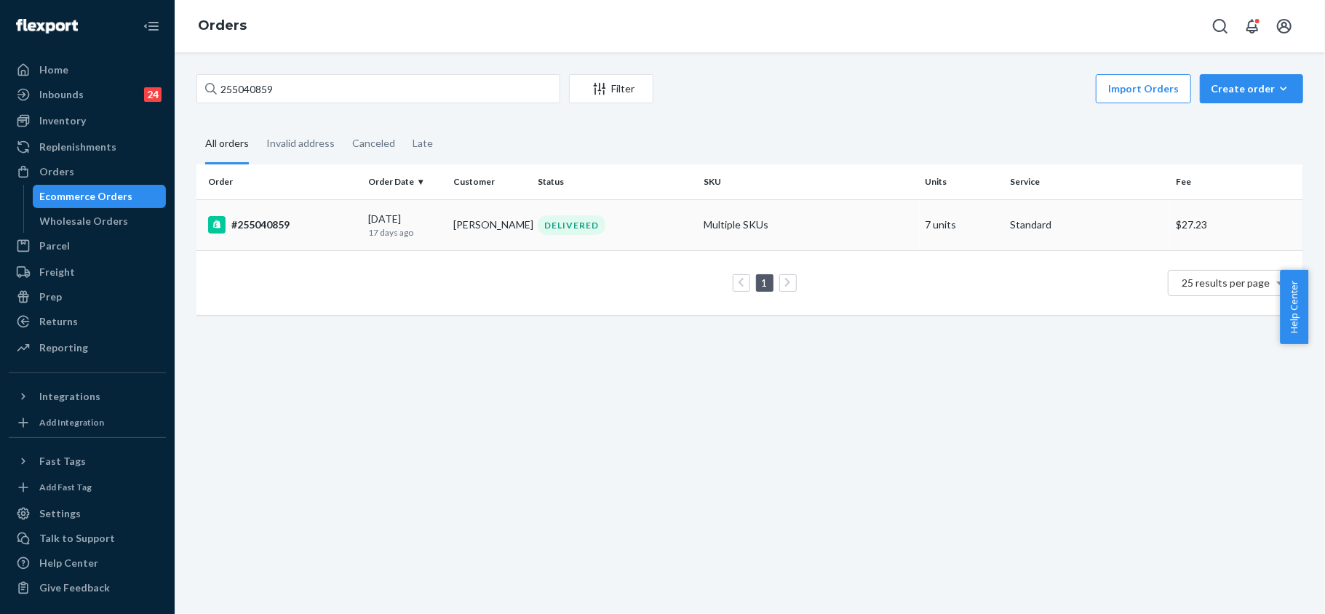
click at [290, 224] on div "#255040859" at bounding box center [282, 224] width 148 height 17
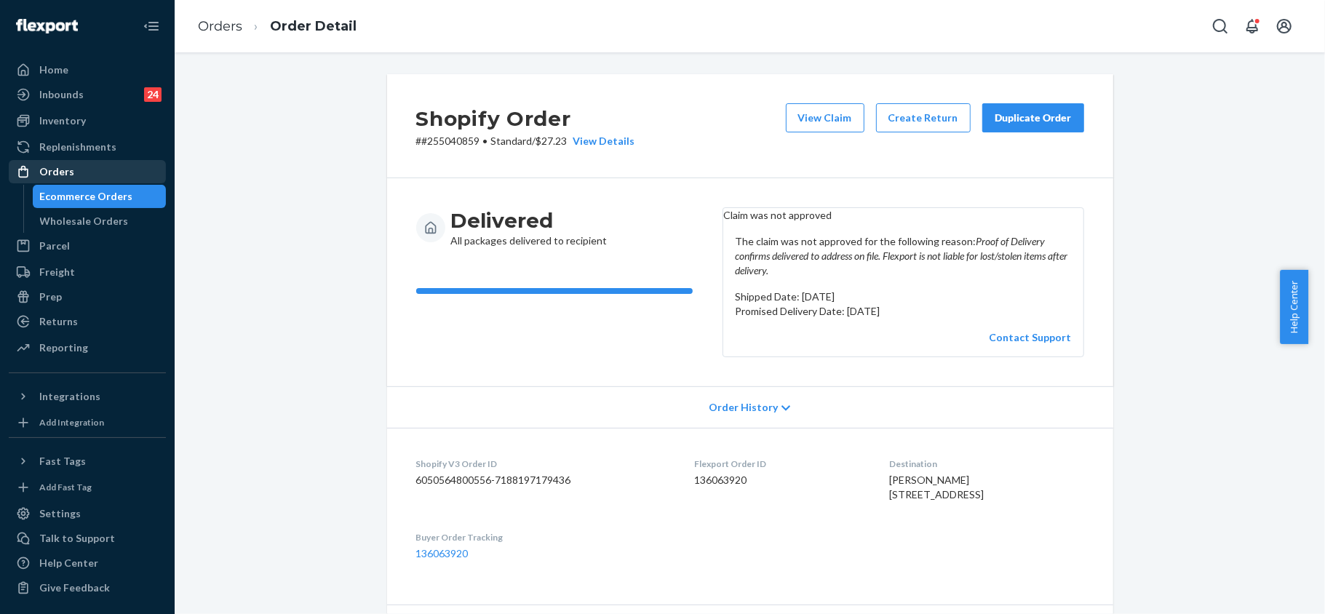
click at [77, 169] on div "Orders" at bounding box center [87, 172] width 154 height 20
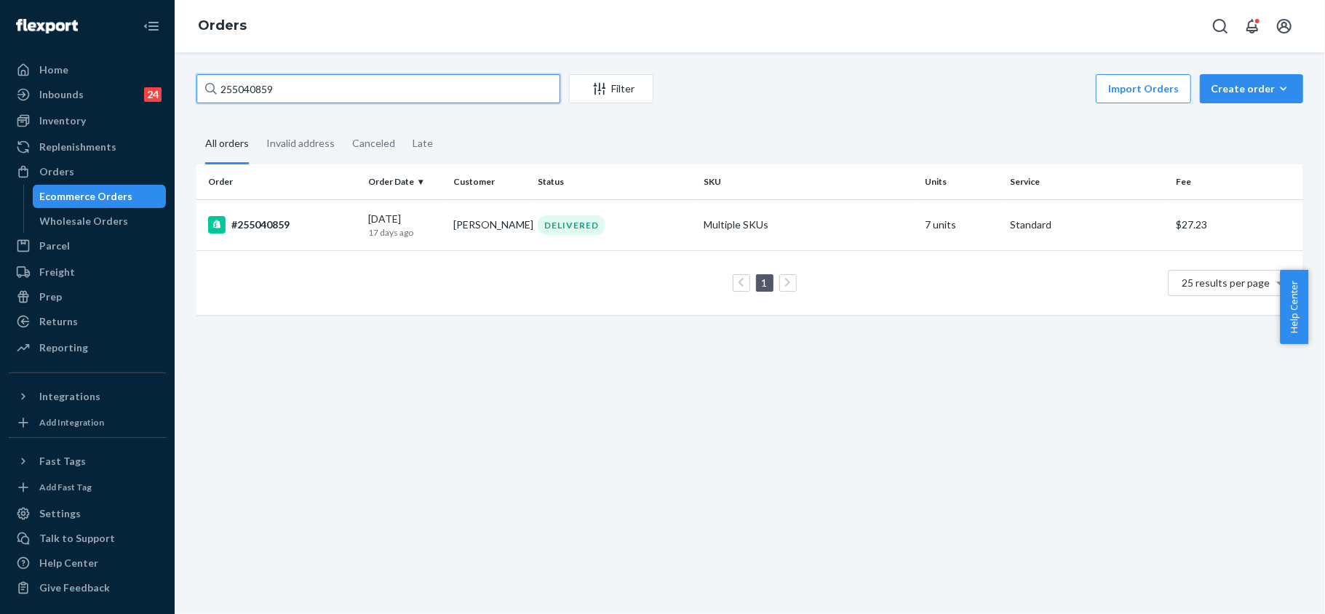
drag, startPoint x: 294, startPoint y: 87, endPoint x: 173, endPoint y: 54, distance: 125.4
click at [173, 54] on div "Home Inbounds 24 Shipping Plans Problems 24 Inventory Products Replenishments O…" at bounding box center [662, 307] width 1325 height 614
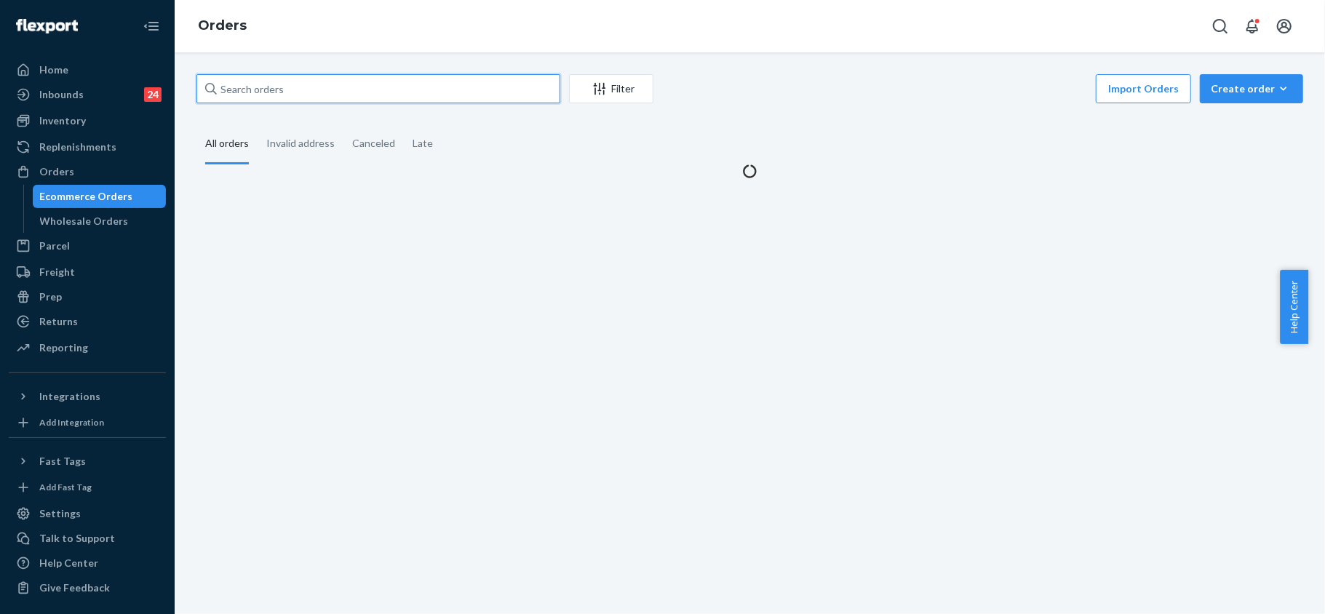
paste input "255221563"
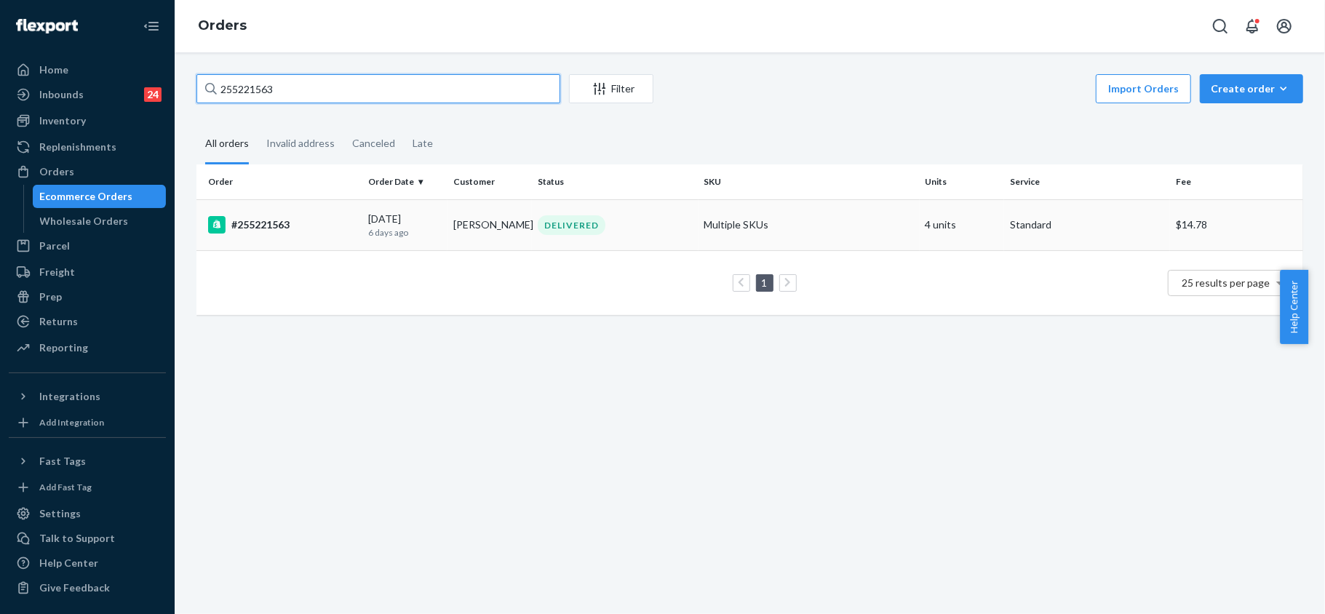
type input "255221563"
click at [277, 220] on div "#255221563" at bounding box center [282, 224] width 148 height 17
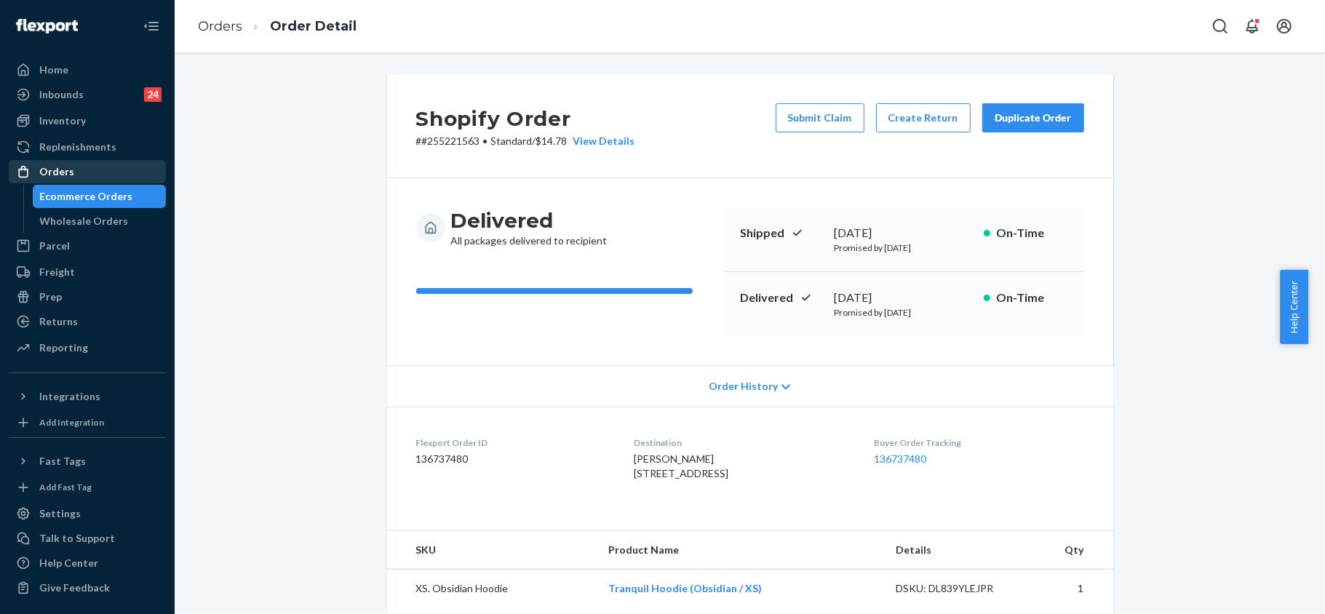
click at [88, 172] on div "Orders" at bounding box center [87, 172] width 154 height 20
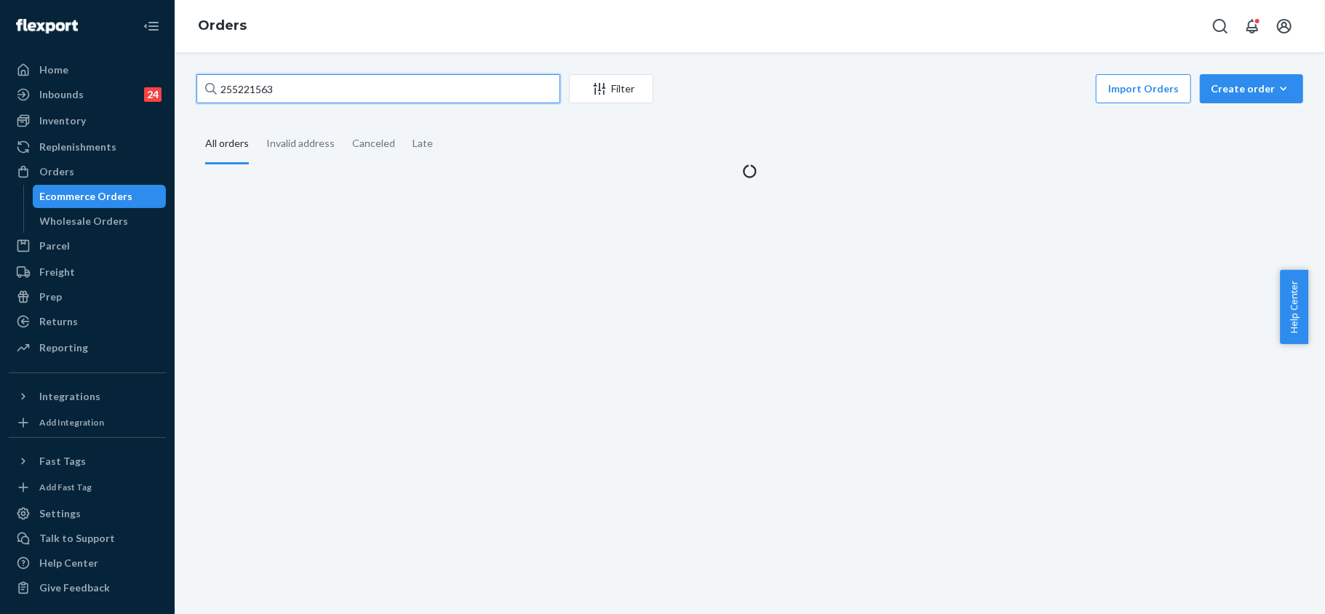
drag, startPoint x: 204, startPoint y: 65, endPoint x: 169, endPoint y: 52, distance: 37.7
click at [169, 52] on div "Home Inbounds 24 Shipping Plans Problems 24 Inventory Products Replenishments O…" at bounding box center [662, 307] width 1325 height 614
paste input "255214015"
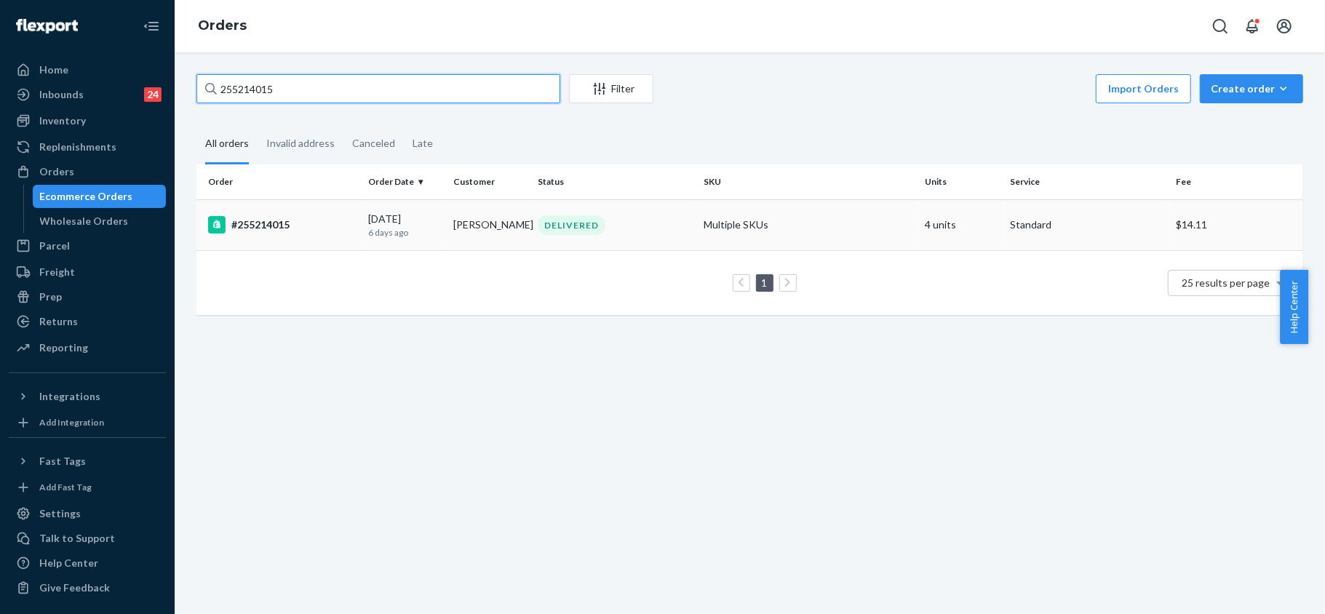
type input "255214015"
click at [265, 222] on div "#255214015" at bounding box center [282, 224] width 148 height 17
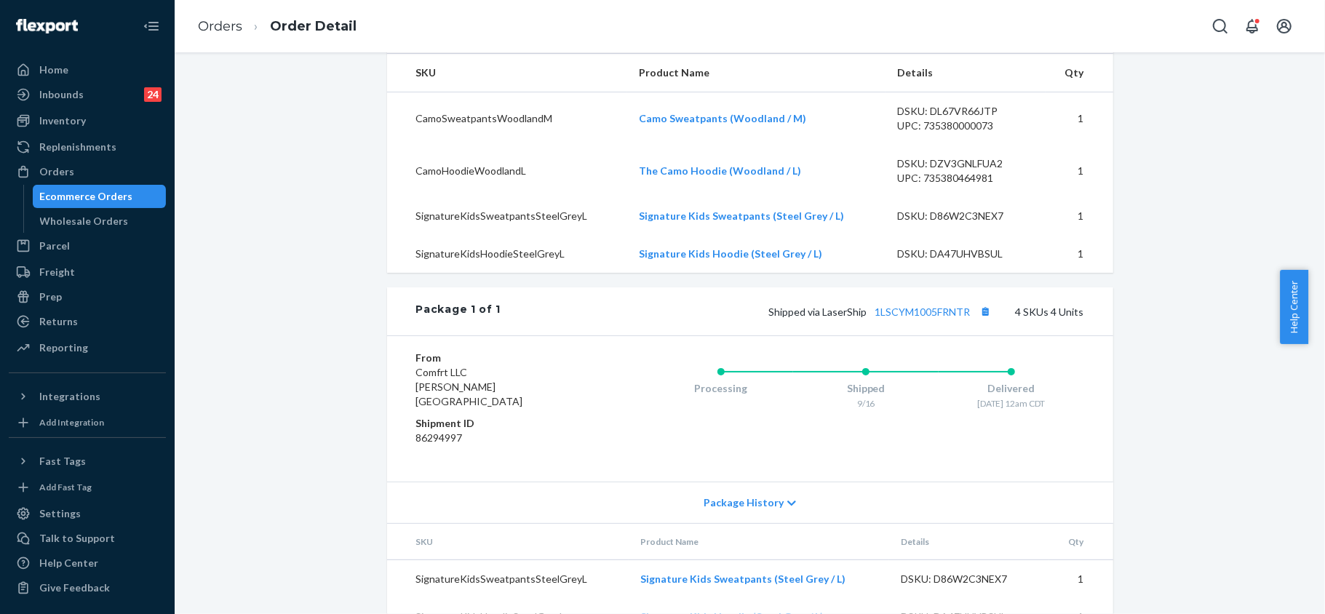
scroll to position [485, 0]
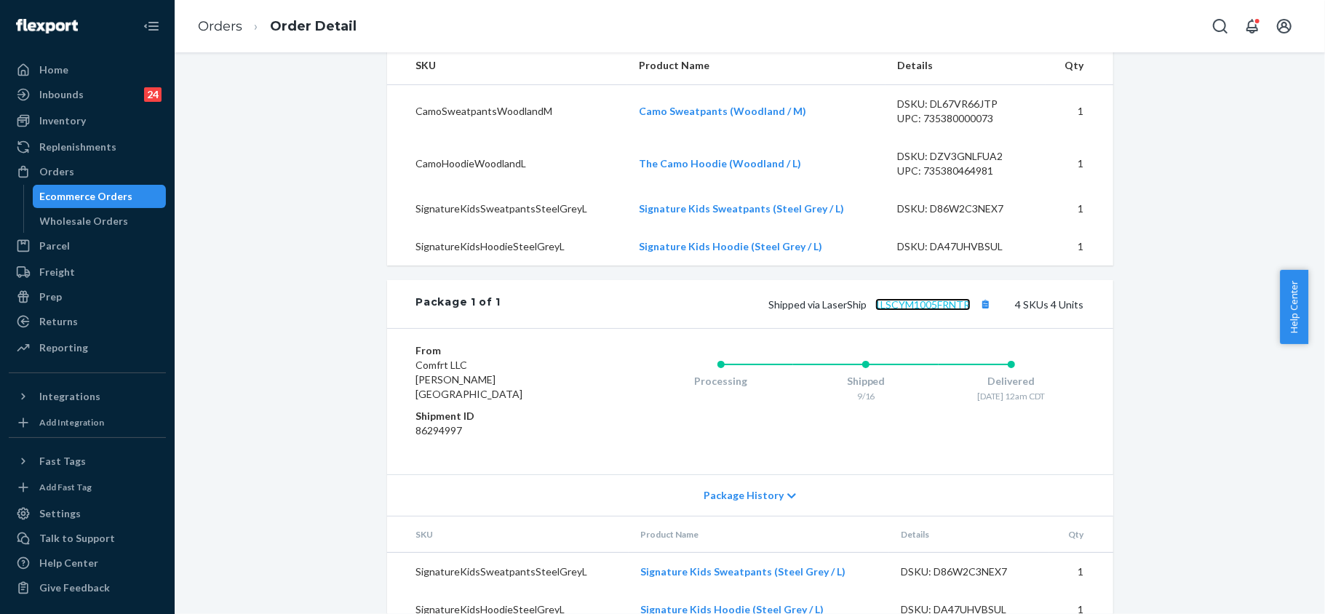
click at [913, 311] on link "1LSCYM1005FRNTR" at bounding box center [922, 304] width 95 height 12
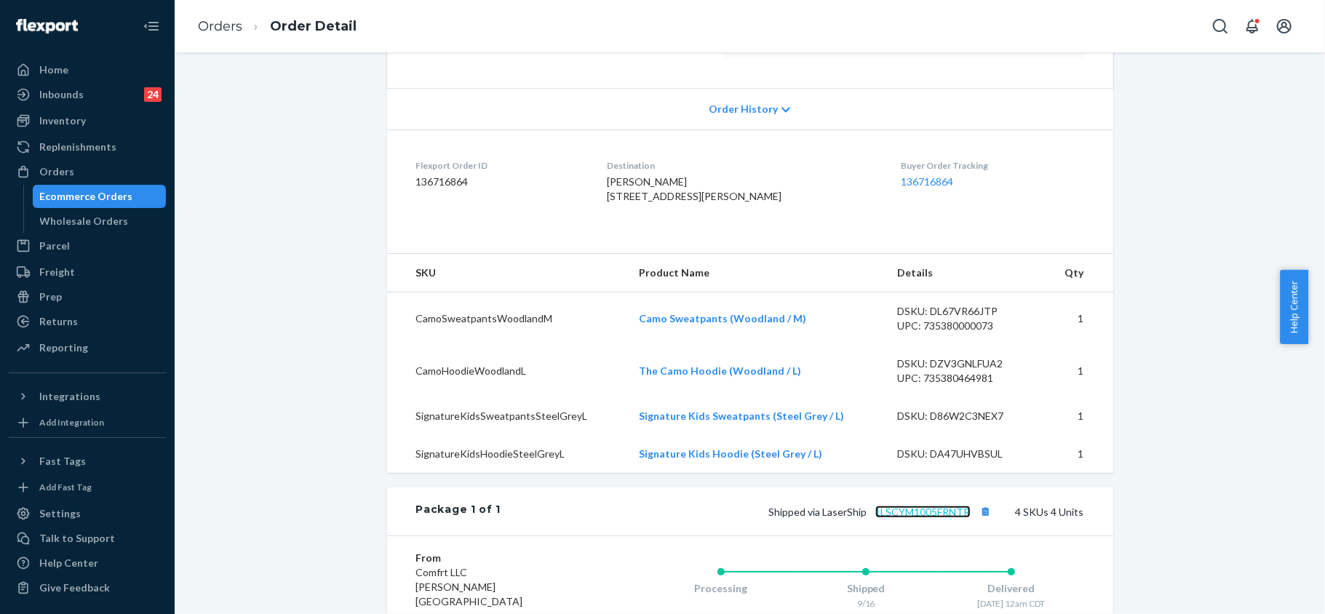
scroll to position [97, 0]
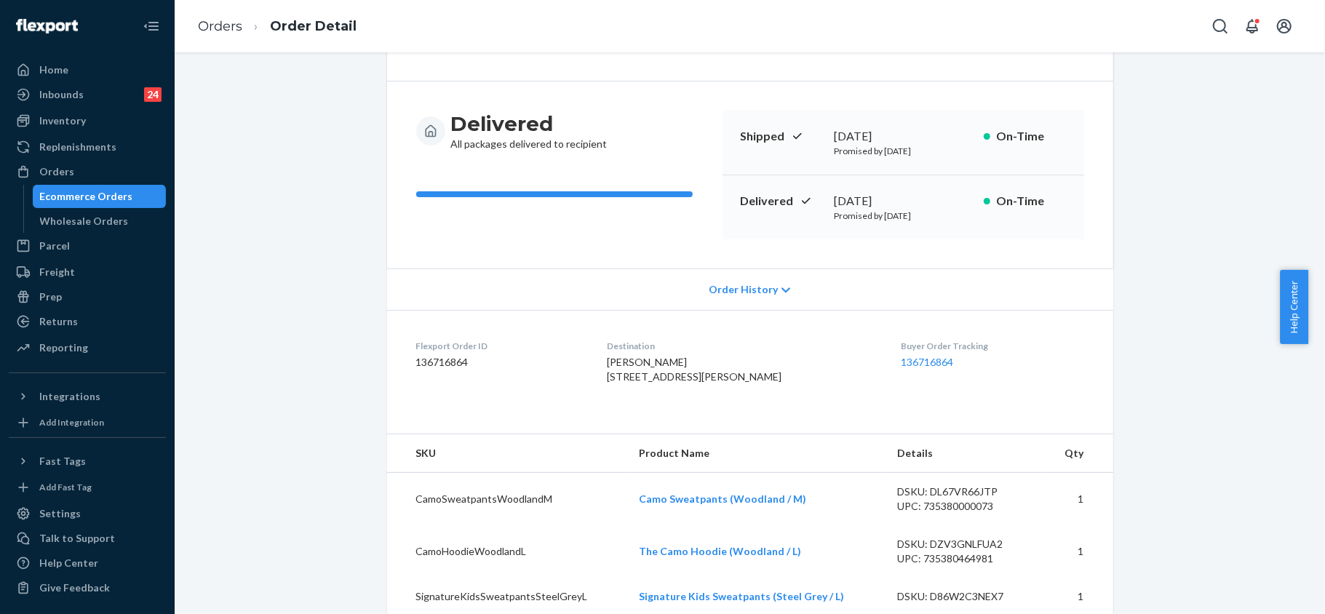
drag, startPoint x: 607, startPoint y: 376, endPoint x: 757, endPoint y: 392, distance: 150.7
click at [757, 392] on dl "Flexport Order ID 136716864 Destination [PERSON_NAME] [STREET_ADDRESS][PERSON_N…" at bounding box center [750, 364] width 726 height 109
click at [731, 383] on span "[PERSON_NAME] [STREET_ADDRESS][PERSON_NAME]" at bounding box center [694, 369] width 175 height 27
drag, startPoint x: 718, startPoint y: 390, endPoint x: 612, endPoint y: 380, distance: 106.0
click at [612, 380] on span "[PERSON_NAME] [STREET_ADDRESS][PERSON_NAME]" at bounding box center [694, 369] width 175 height 27
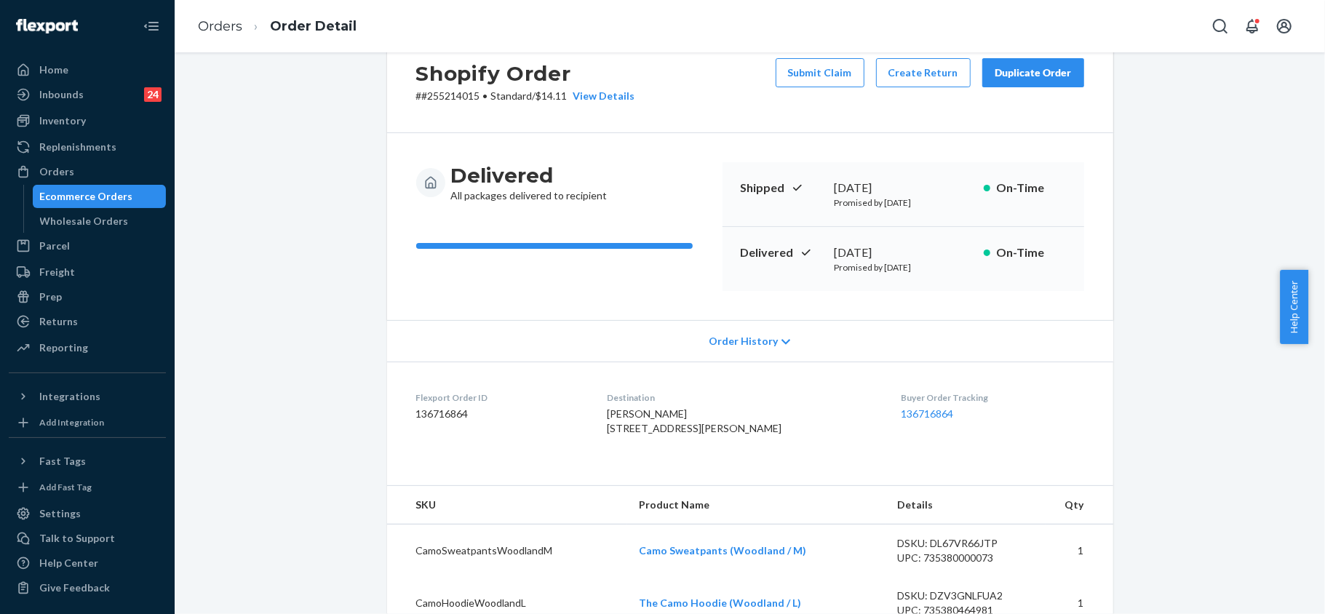
scroll to position [0, 0]
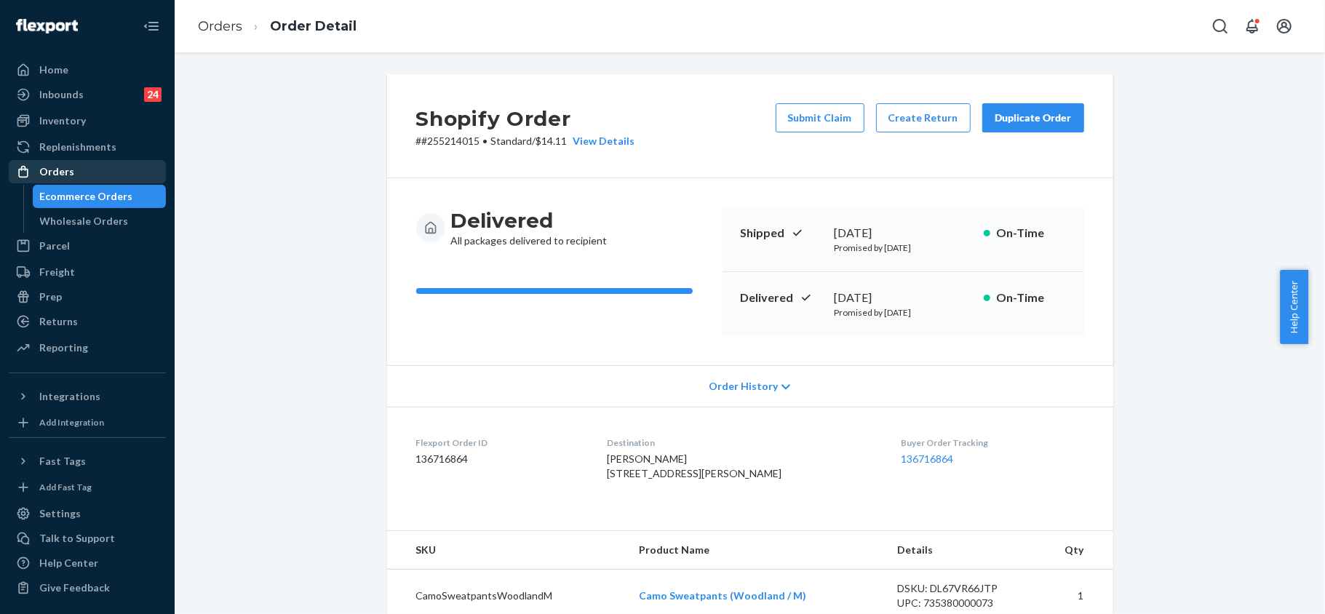
click at [64, 172] on div "Orders" at bounding box center [56, 171] width 35 height 15
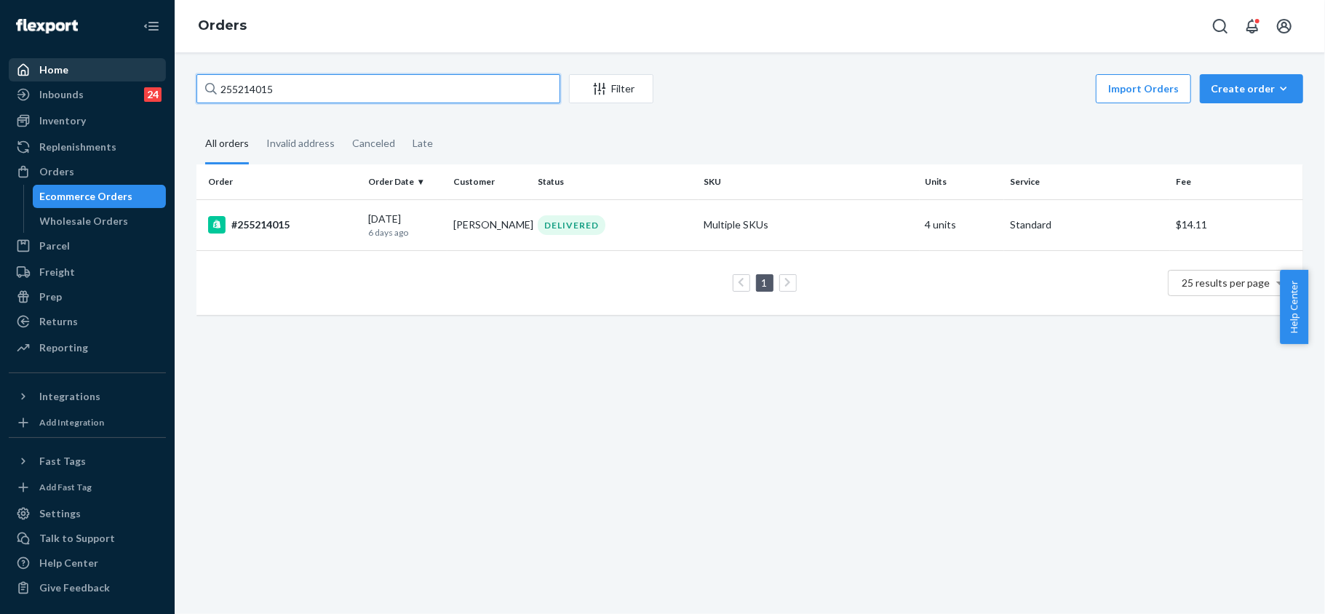
drag, startPoint x: 312, startPoint y: 82, endPoint x: 79, endPoint y: 73, distance: 233.1
click at [79, 73] on div "Home Inbounds 24 Shipping Plans Problems 24 Inventory Products Replenishments O…" at bounding box center [662, 307] width 1325 height 614
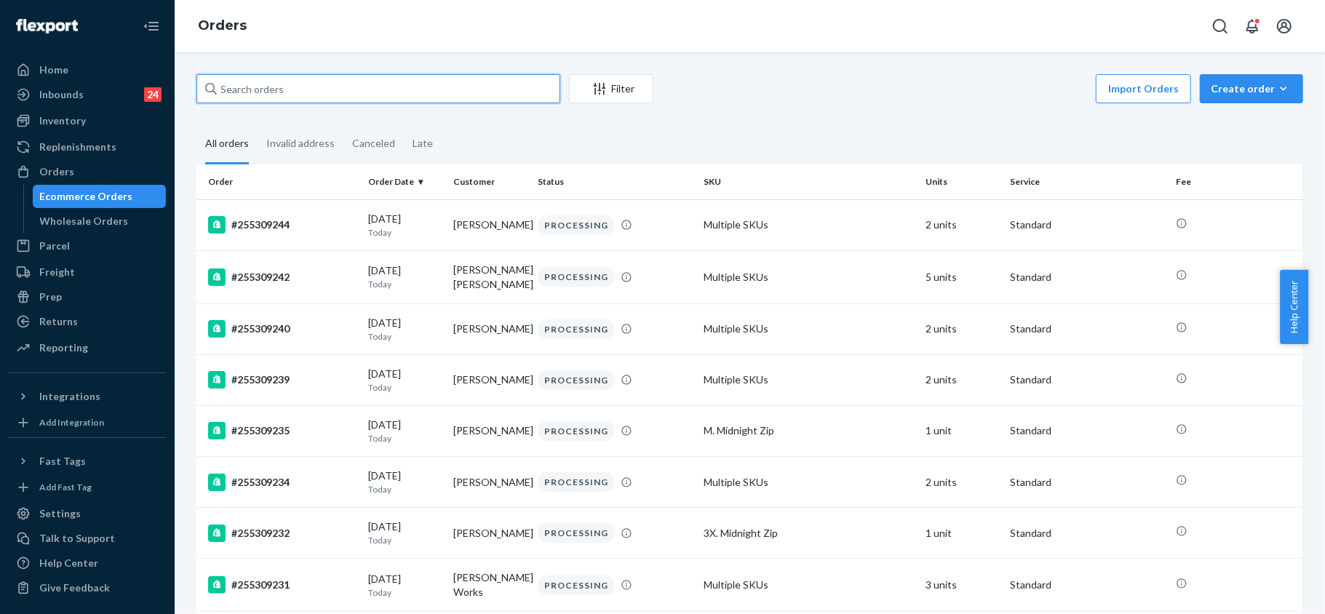
click at [370, 88] on input "text" at bounding box center [378, 88] width 364 height 29
paste input "254435124"
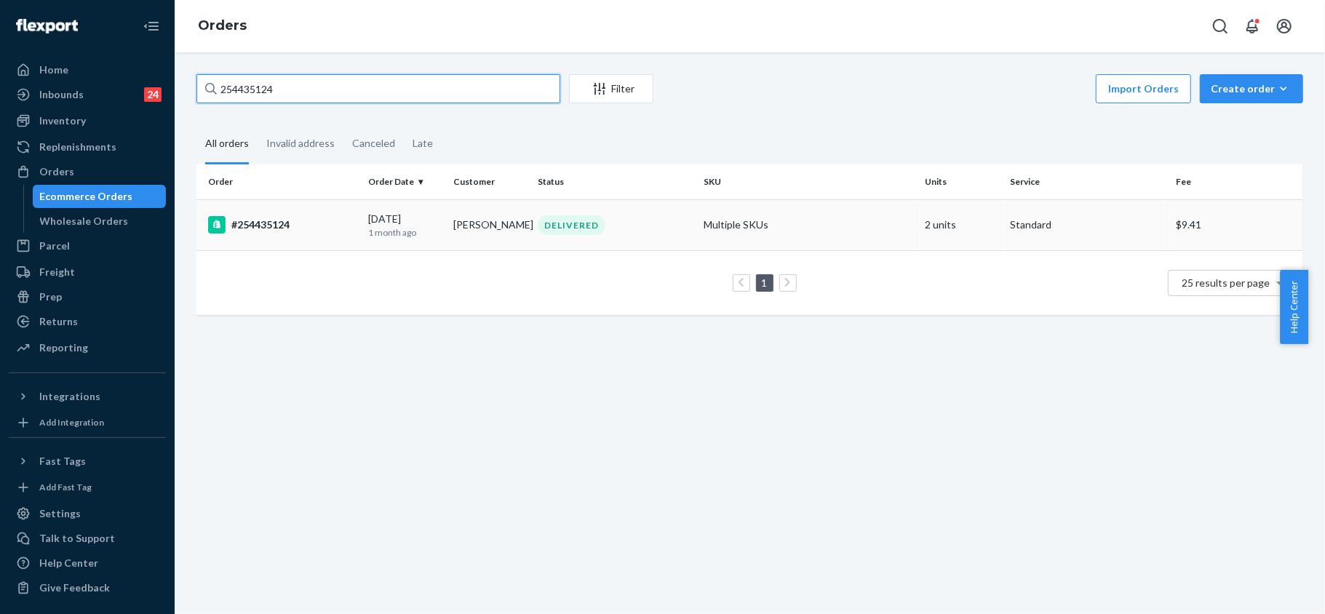
type input "254435124"
click at [297, 226] on div "#254435124" at bounding box center [282, 224] width 148 height 17
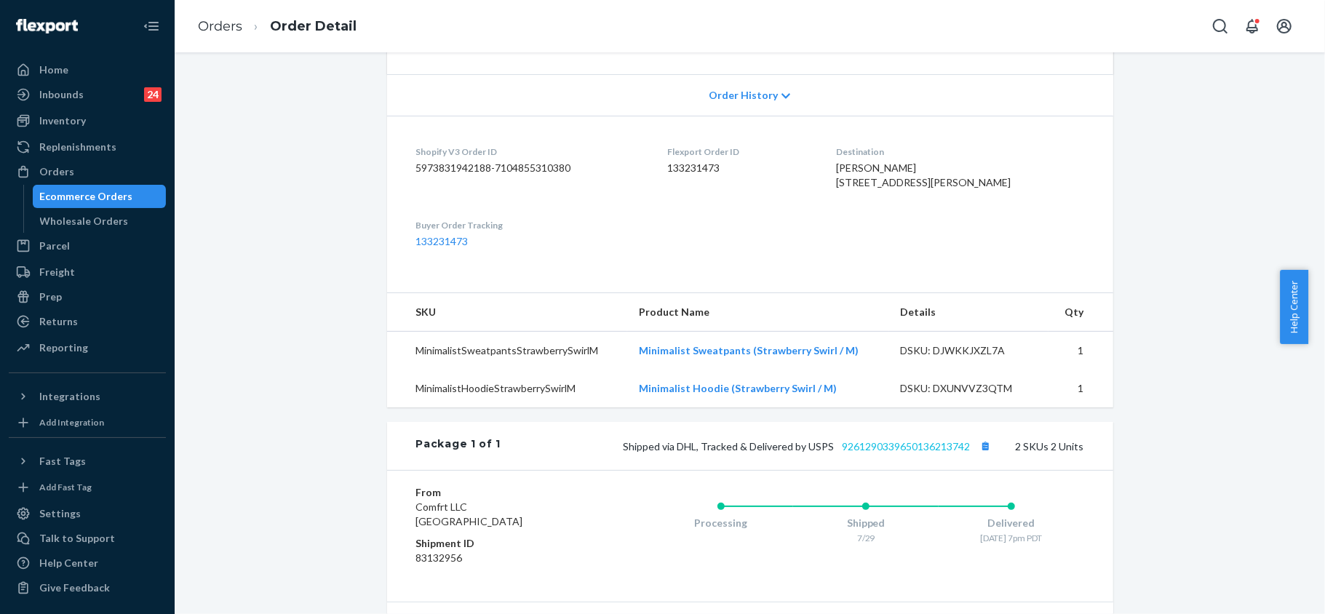
scroll to position [388, 0]
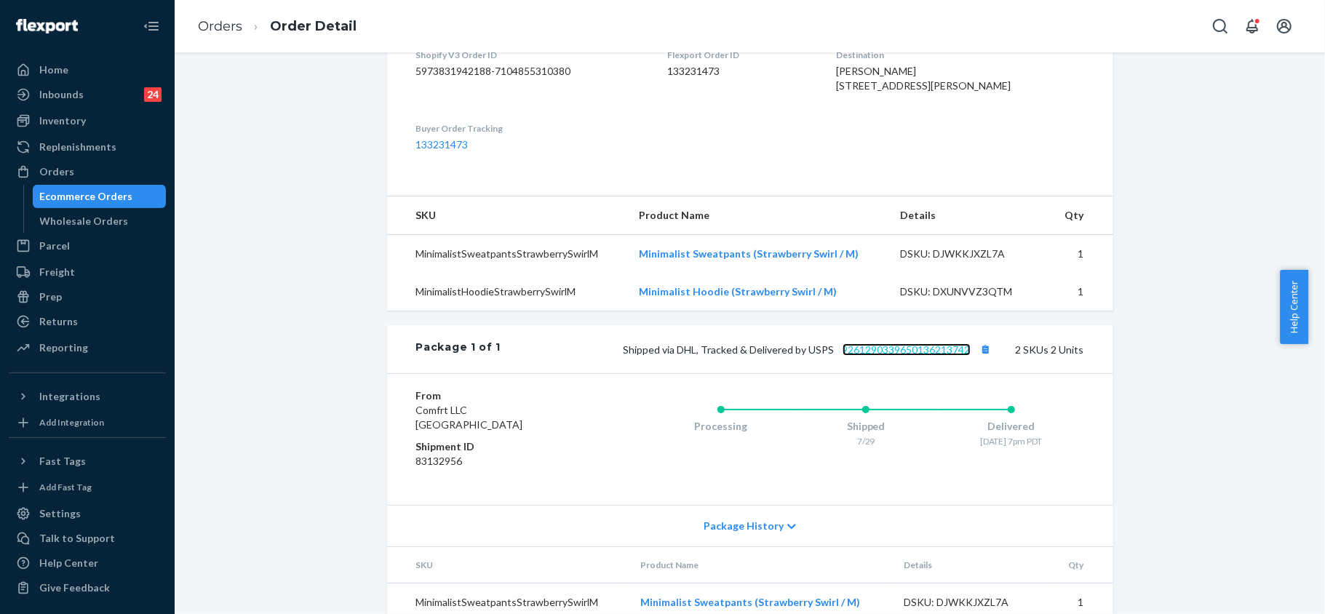
click at [900, 356] on link "9261290339650136213742" at bounding box center [907, 349] width 128 height 12
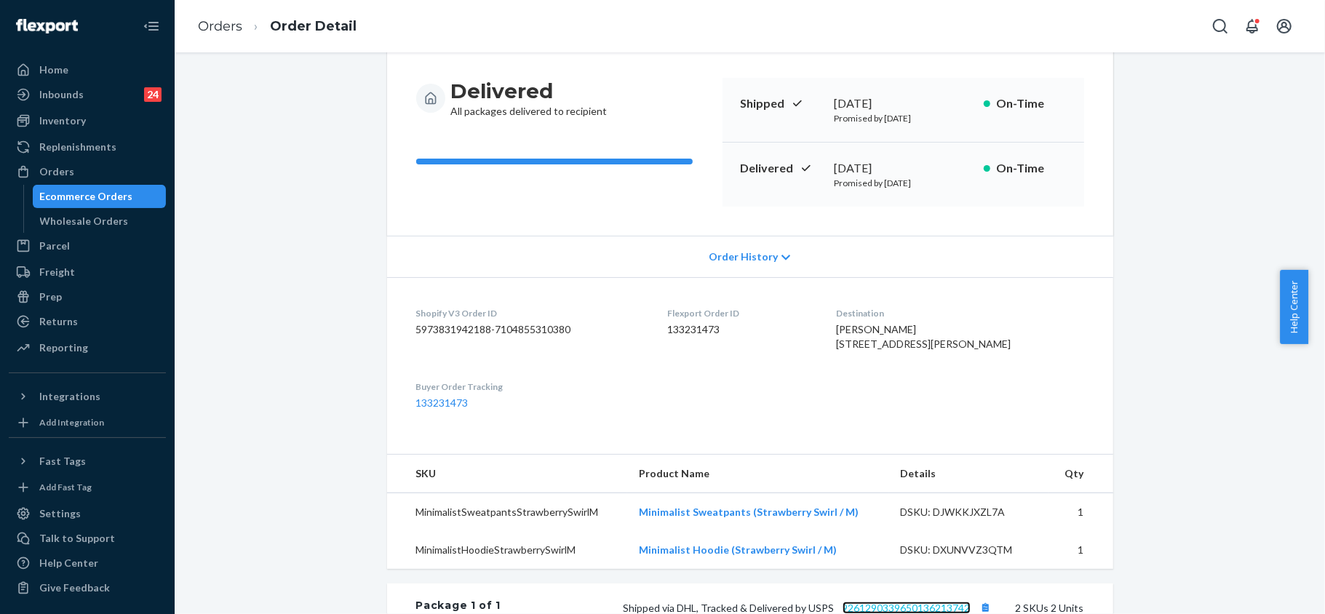
scroll to position [97, 0]
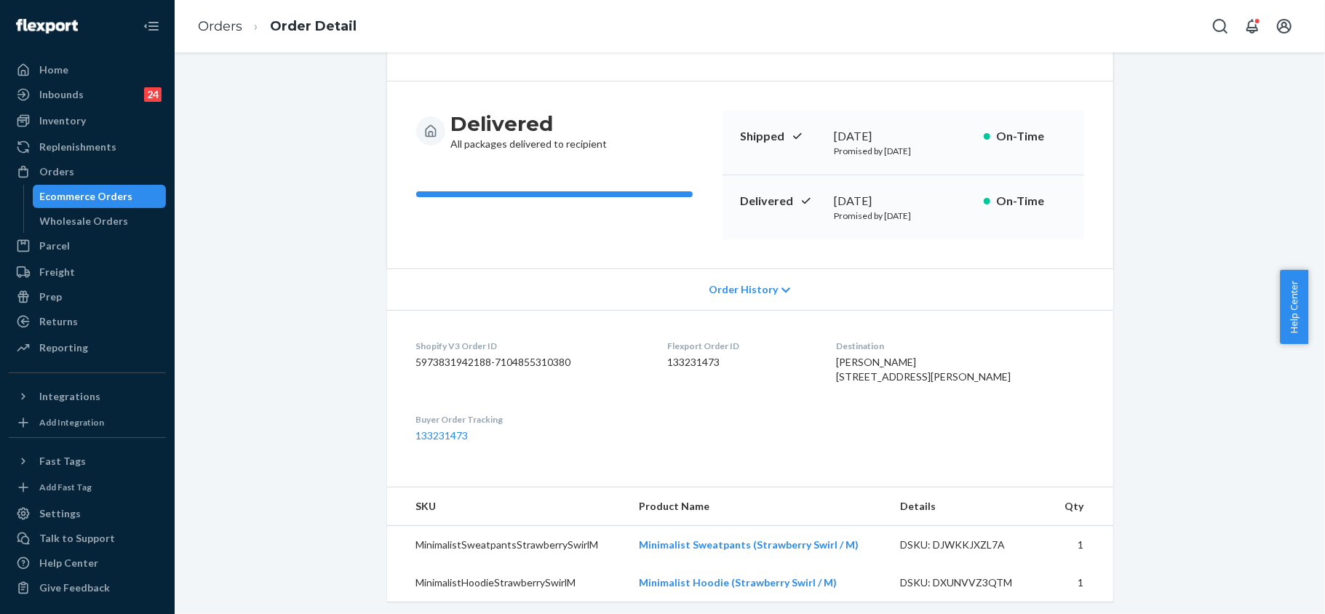
drag, startPoint x: 865, startPoint y: 374, endPoint x: 953, endPoint y: 387, distance: 89.7
click at [953, 387] on dl "Shopify V3 Order ID 5973831942188-7104855310380 Flexport Order ID 133231473 Des…" at bounding box center [750, 391] width 726 height 162
click at [80, 176] on div "Orders" at bounding box center [87, 172] width 154 height 20
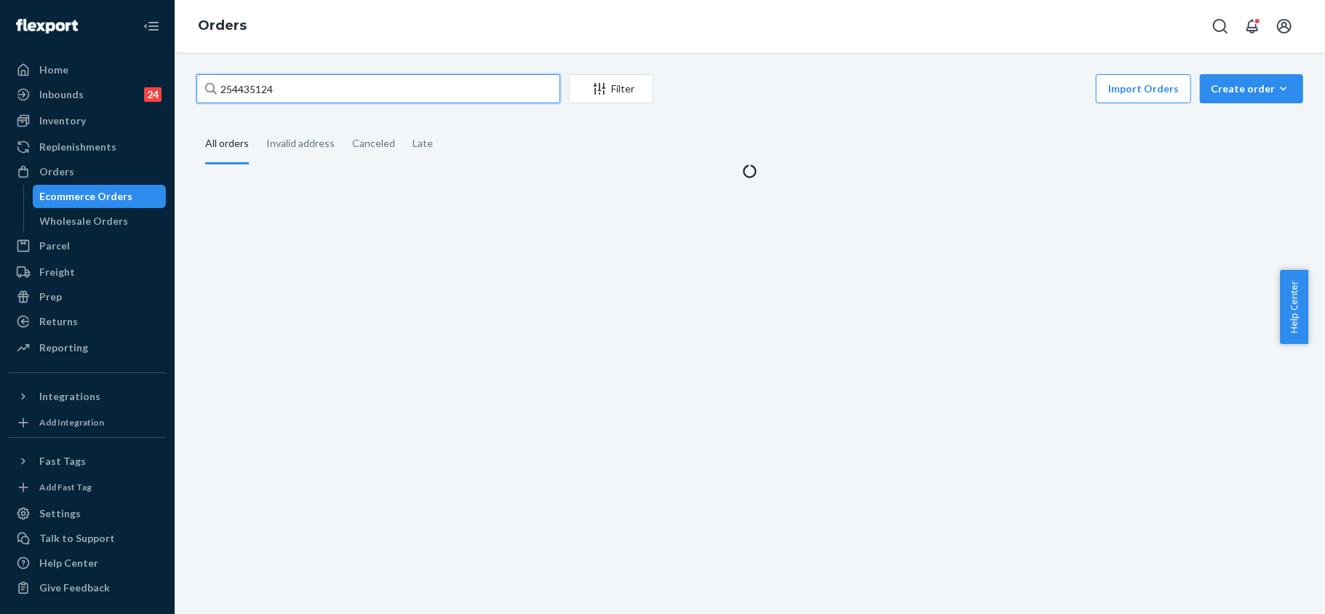
drag, startPoint x: 293, startPoint y: 86, endPoint x: 175, endPoint y: 61, distance: 120.5
click at [175, 61] on div "254435124 Filter Import Orders Create order Ecommerce order Removal order All o…" at bounding box center [750, 333] width 1151 height 562
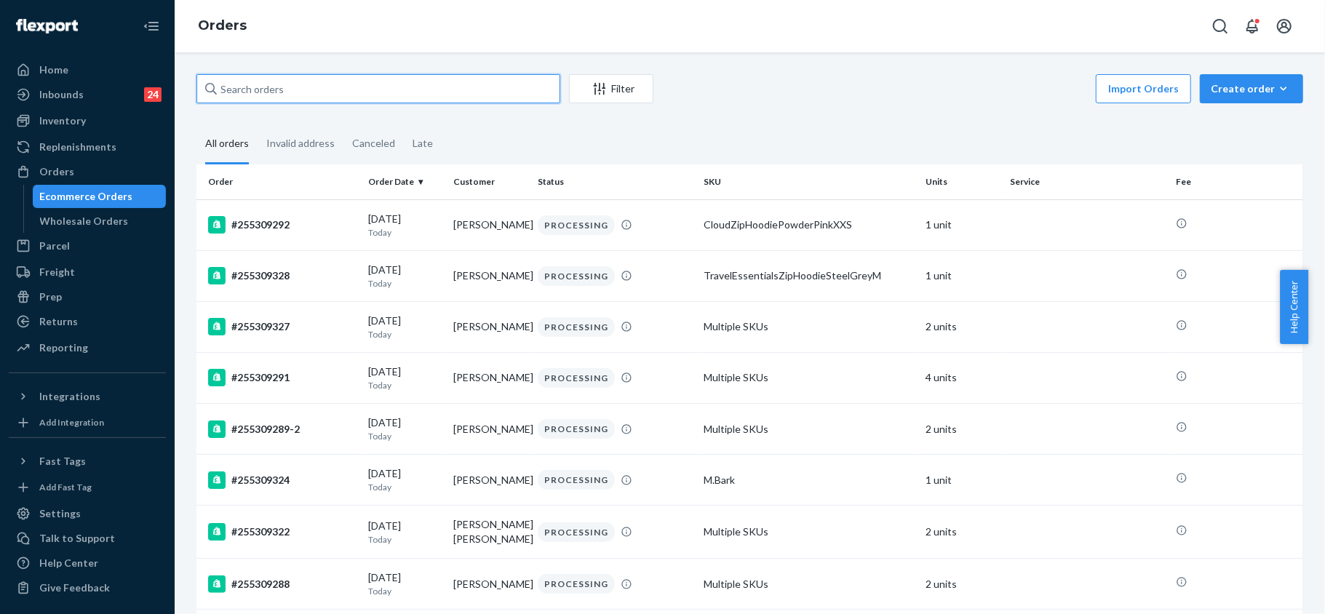
click at [323, 89] on input "text" at bounding box center [378, 88] width 364 height 29
paste input "255201523"
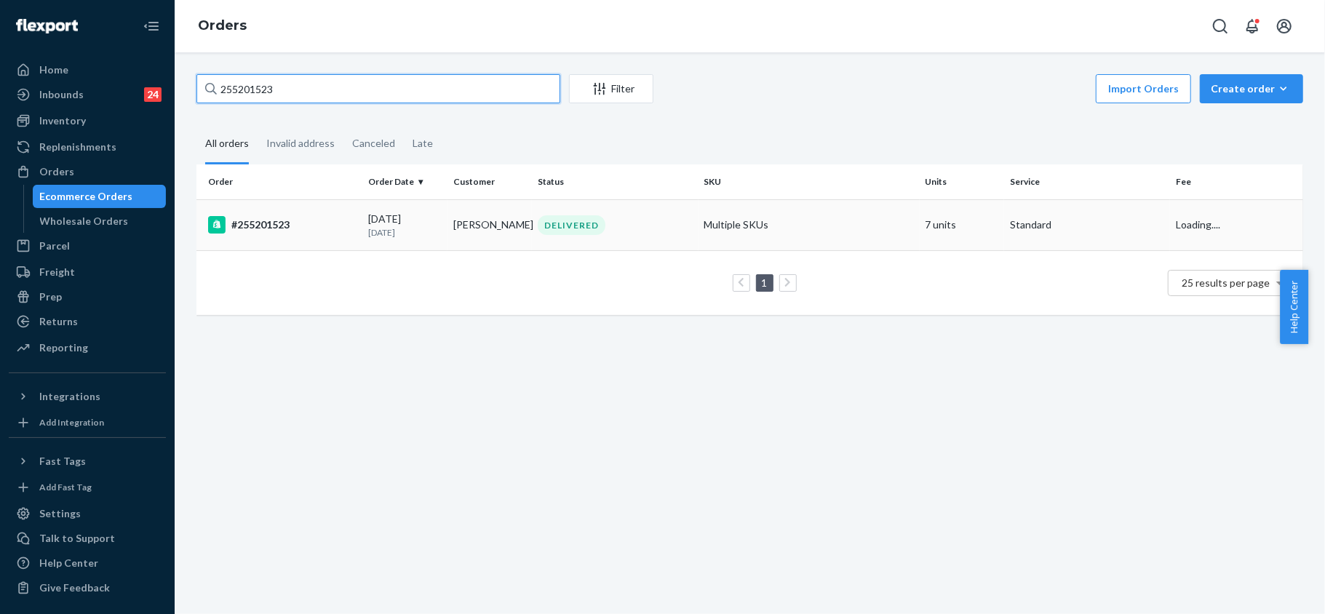
type input "255201523"
click at [263, 230] on div "#255201523" at bounding box center [282, 224] width 148 height 17
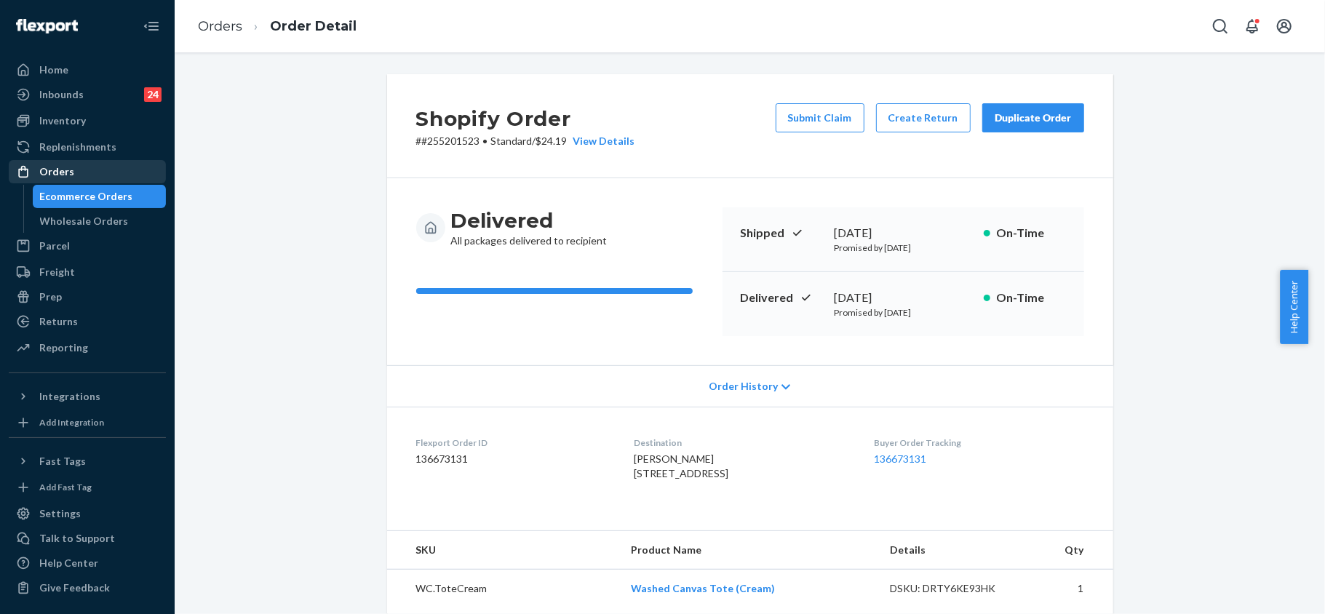
click at [76, 166] on div "Orders" at bounding box center [87, 172] width 154 height 20
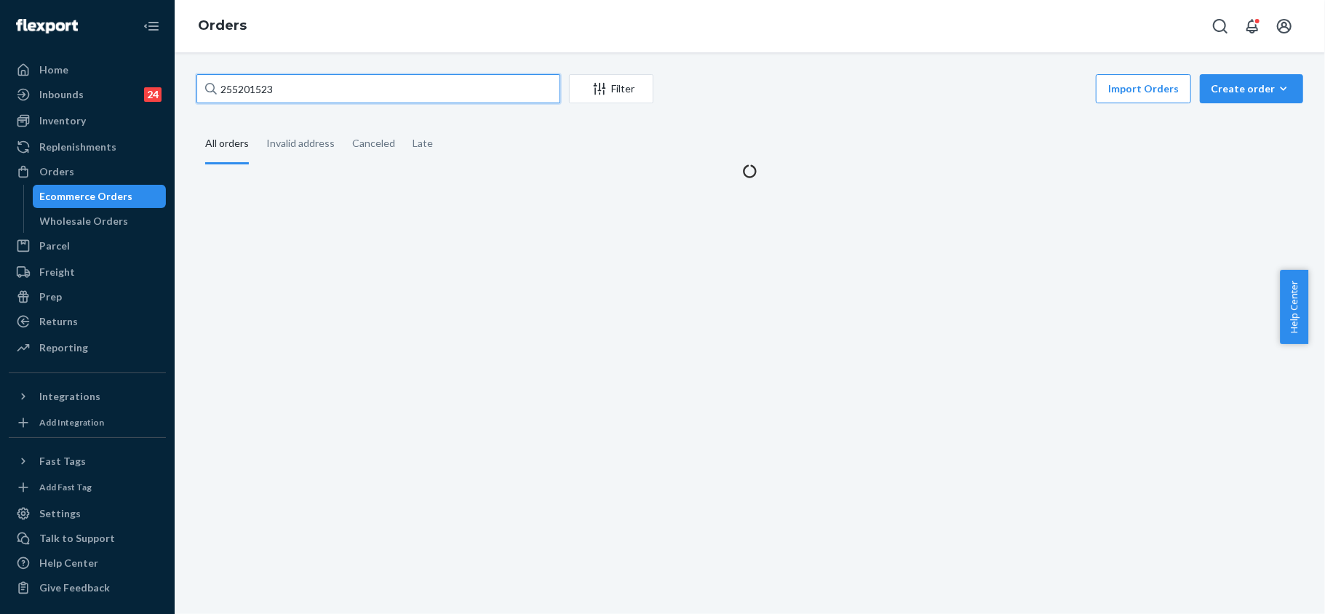
click at [309, 90] on input "255201523" at bounding box center [378, 88] width 364 height 29
click at [306, 89] on input "255201523" at bounding box center [378, 88] width 364 height 29
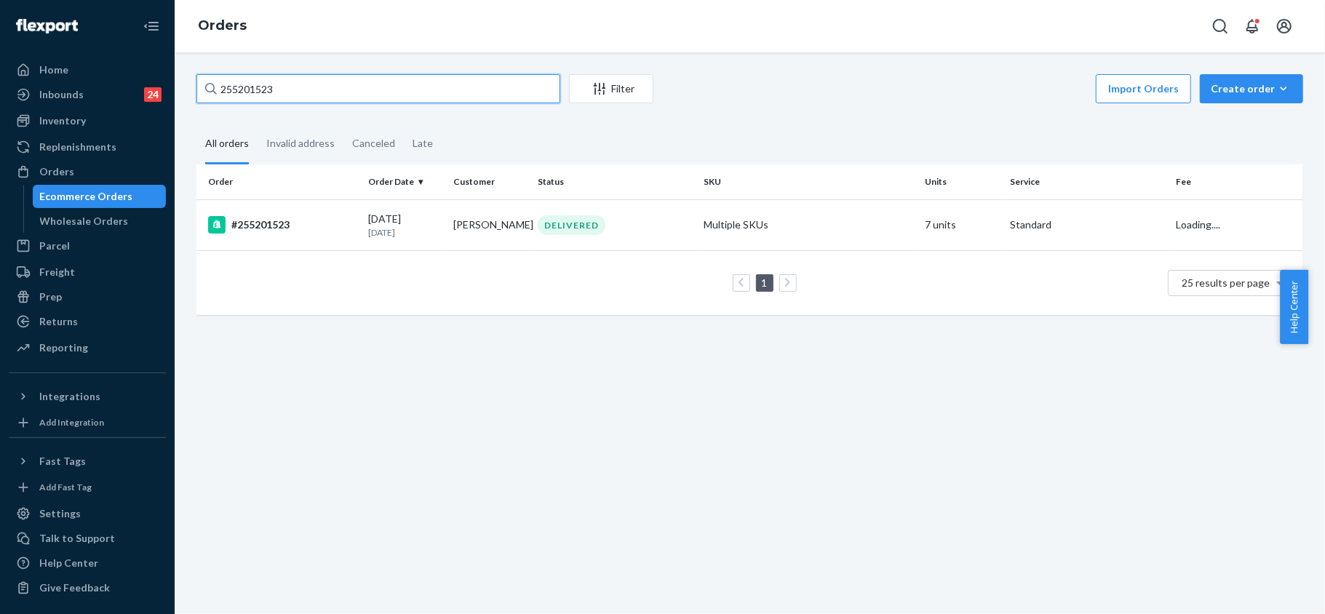
paste input "033419"
type input "255033419"
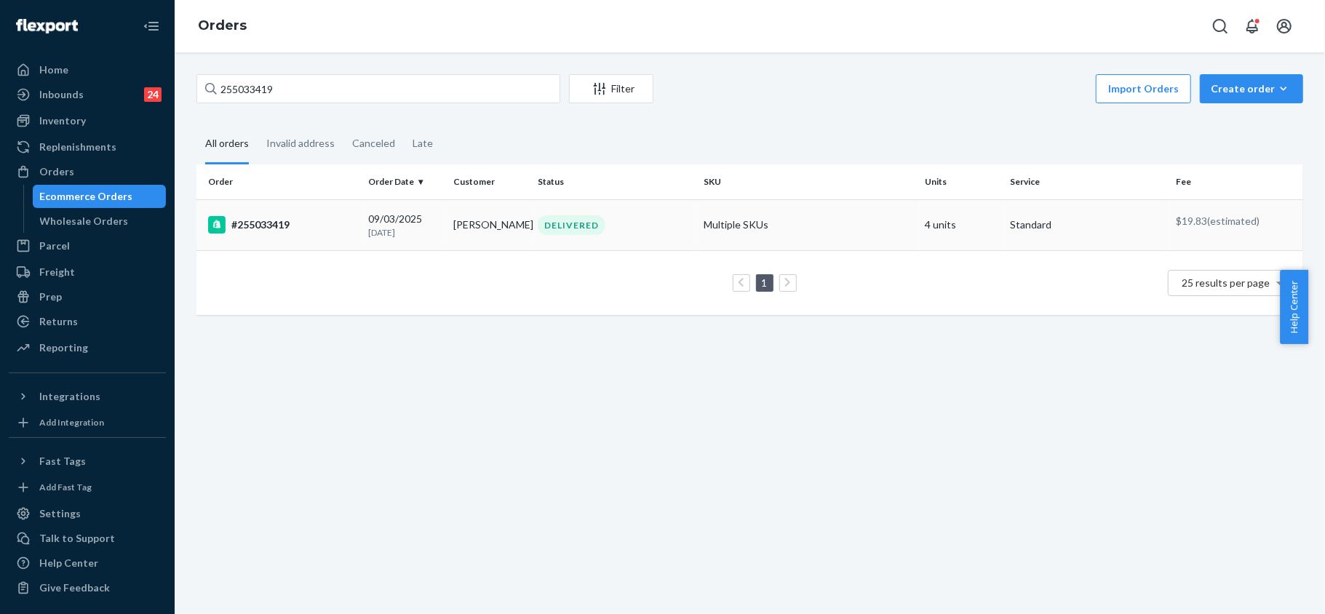
click at [281, 233] on div "#255033419" at bounding box center [282, 224] width 148 height 17
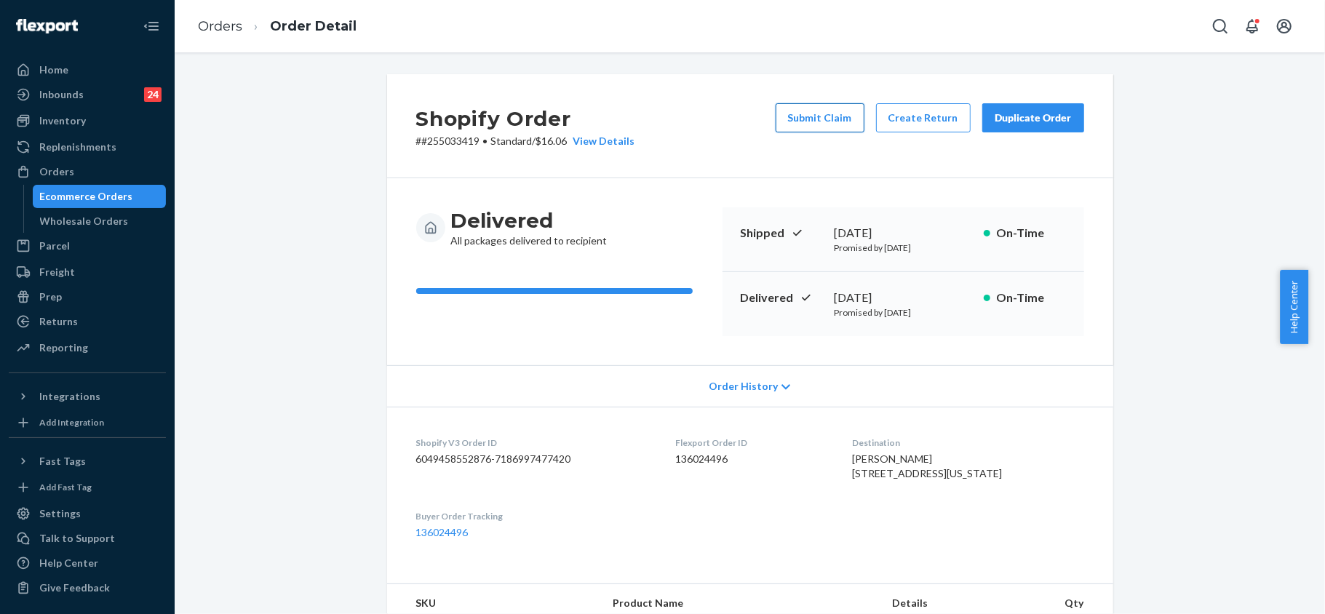
click at [825, 120] on button "Submit Claim" at bounding box center [820, 117] width 89 height 29
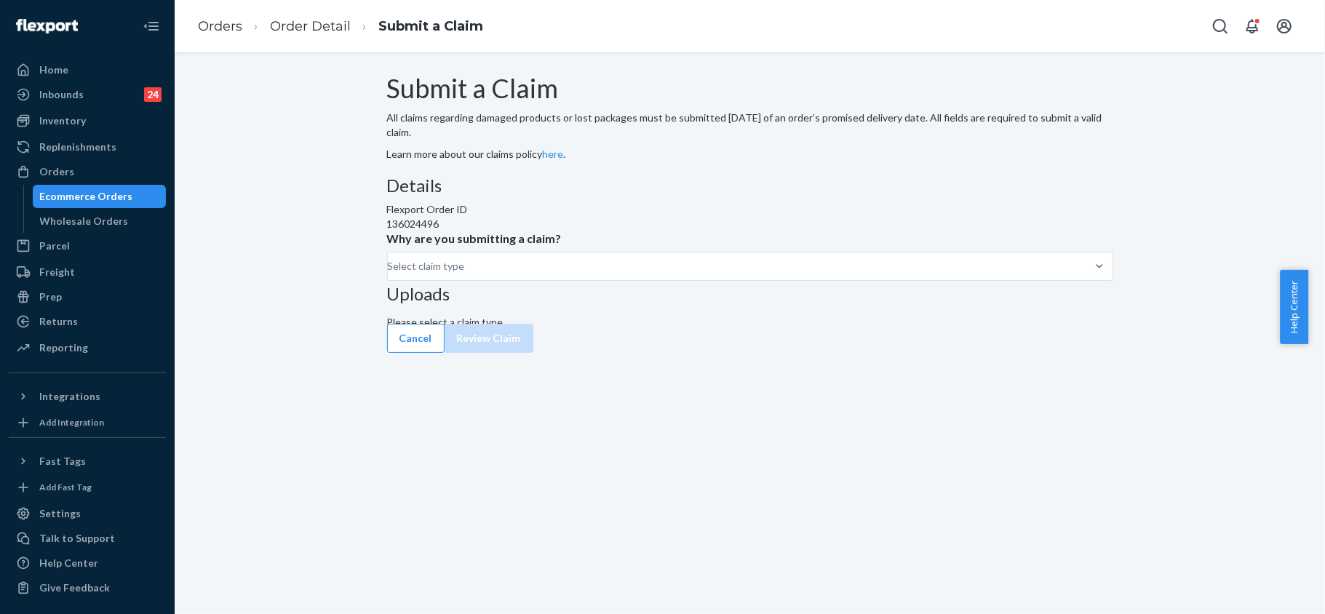
click at [562, 252] on span "Why are you submitting a claim?" at bounding box center [474, 241] width 175 height 20
click at [389, 274] on input "Why are you submitting a claim? Select claim type" at bounding box center [388, 266] width 1 height 15
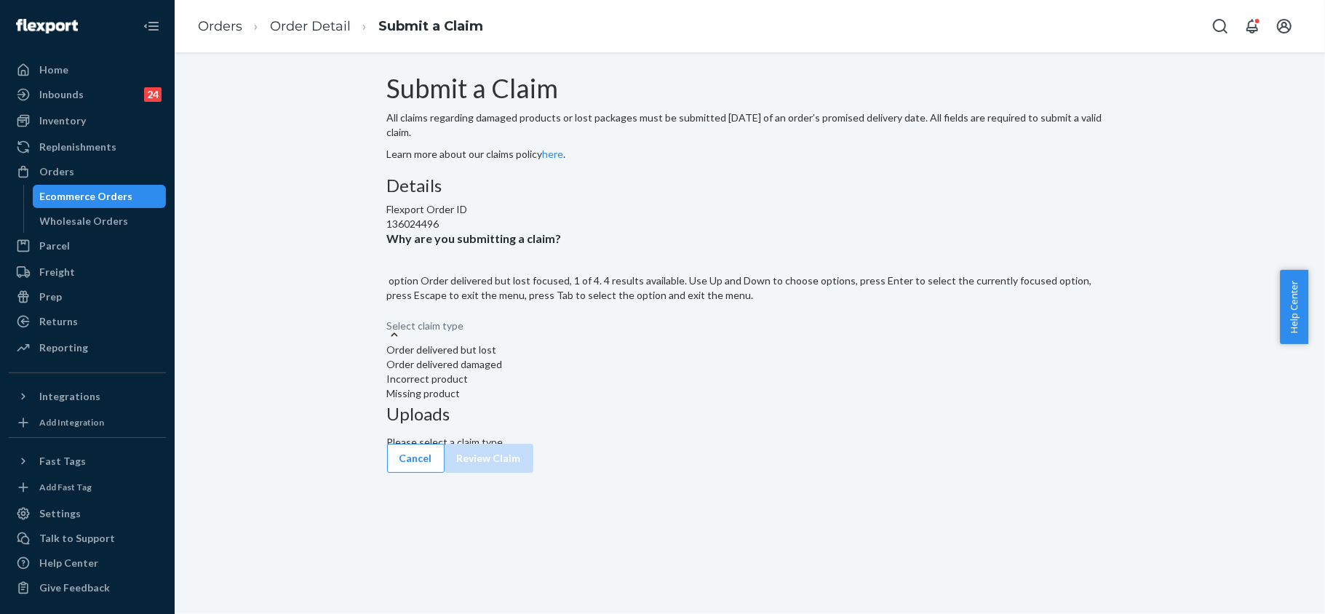
click at [610, 327] on div "Select claim type" at bounding box center [750, 318] width 726 height 17
click at [389, 326] on input "Why are you submitting a claim? option Order delivered but lost focused, 1 of 4…" at bounding box center [387, 318] width 1 height 15
click at [598, 386] on div "Incorrect product" at bounding box center [750, 379] width 726 height 15
click at [389, 326] on input "Why are you submitting a claim? option Incorrect product focused, 3 of 4. 4 res…" at bounding box center [387, 318] width 1 height 15
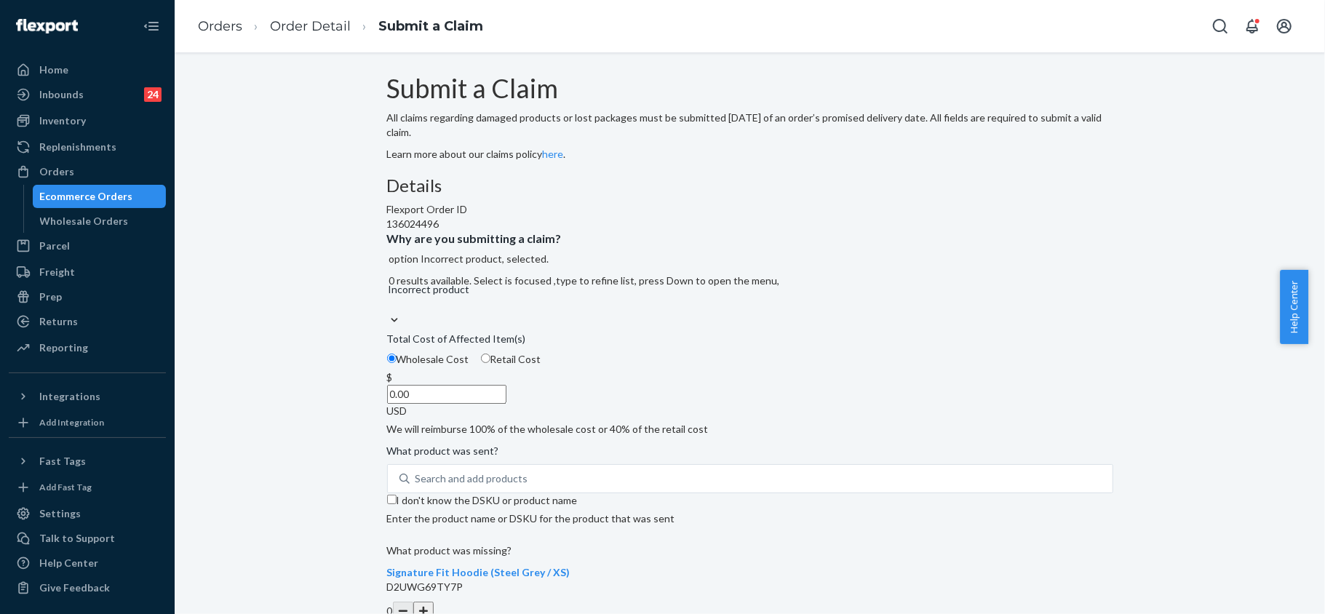
click at [507, 404] on input "0.00" at bounding box center [446, 394] width 119 height 19
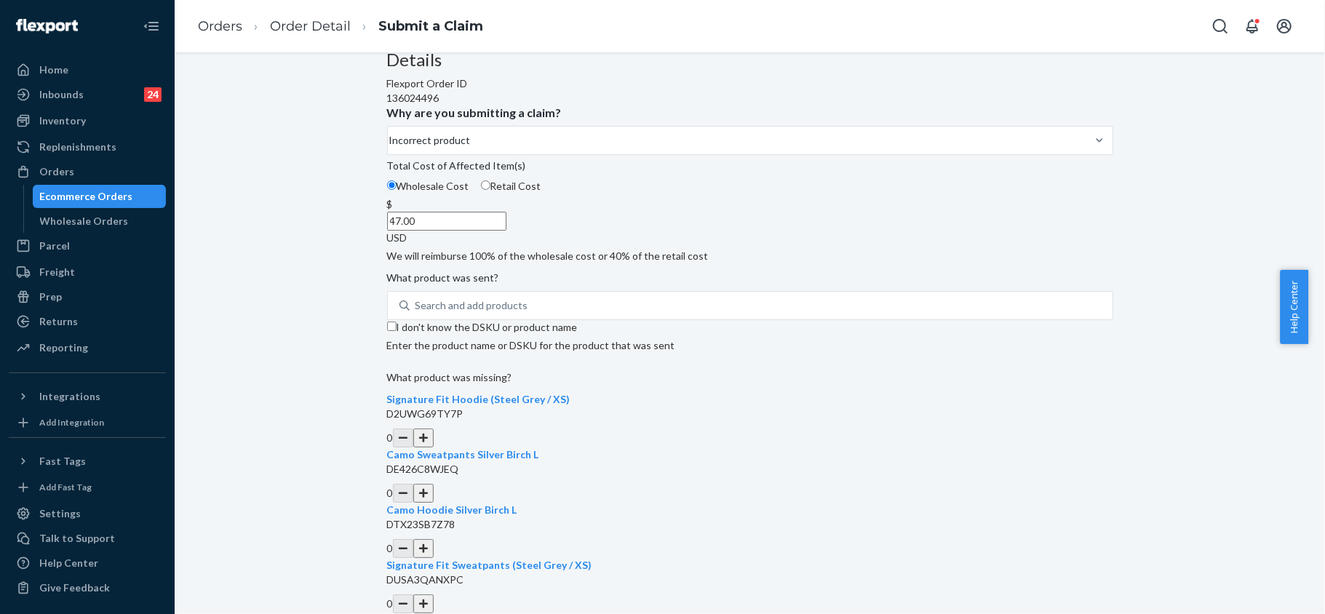
scroll to position [194, 0]
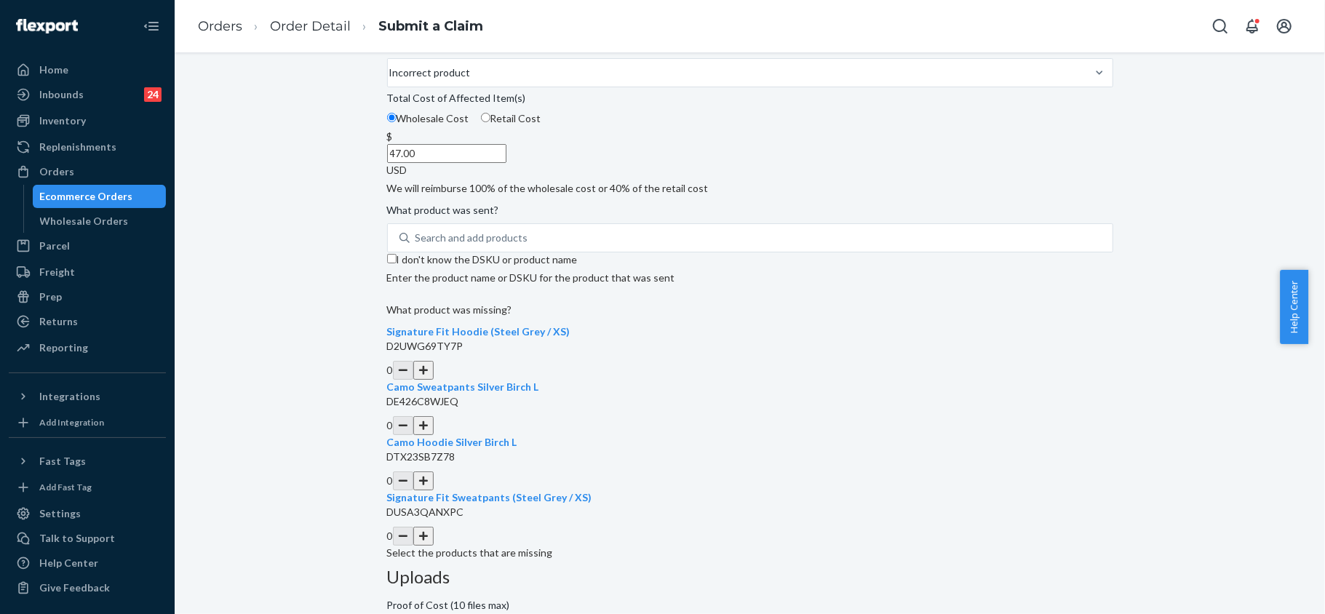
type input "47.00"
click at [397, 263] on input "I don't know the DSKU or product name" at bounding box center [391, 258] width 9 height 9
checkbox input "true"
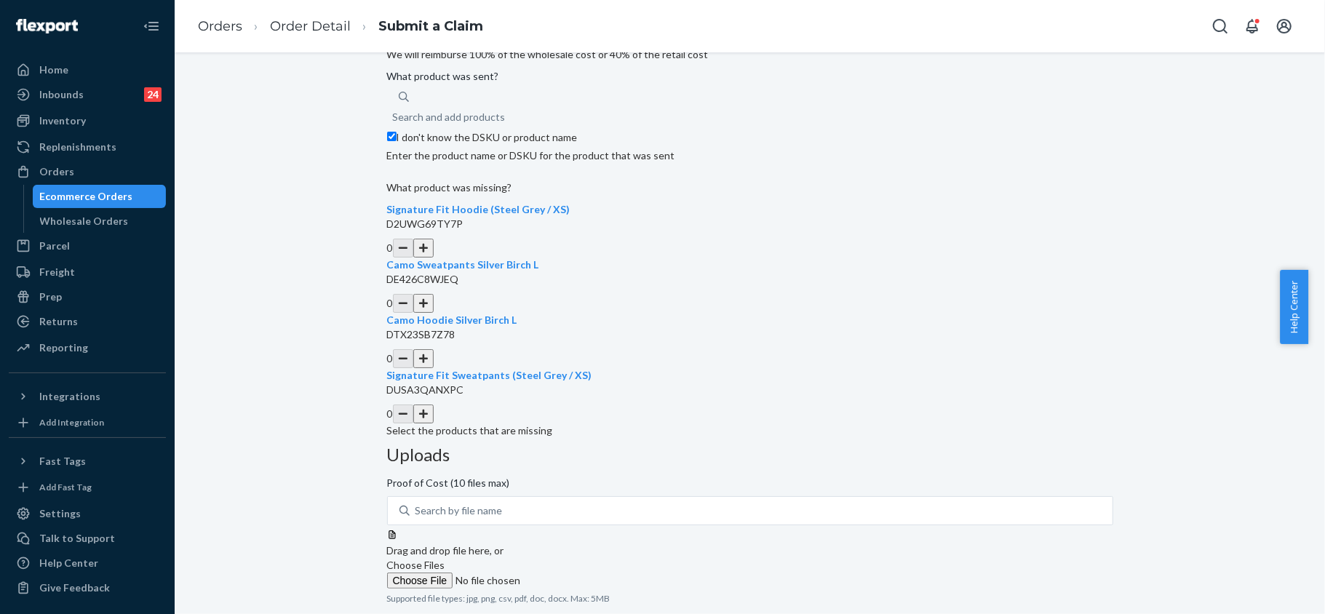
scroll to position [333, 0]
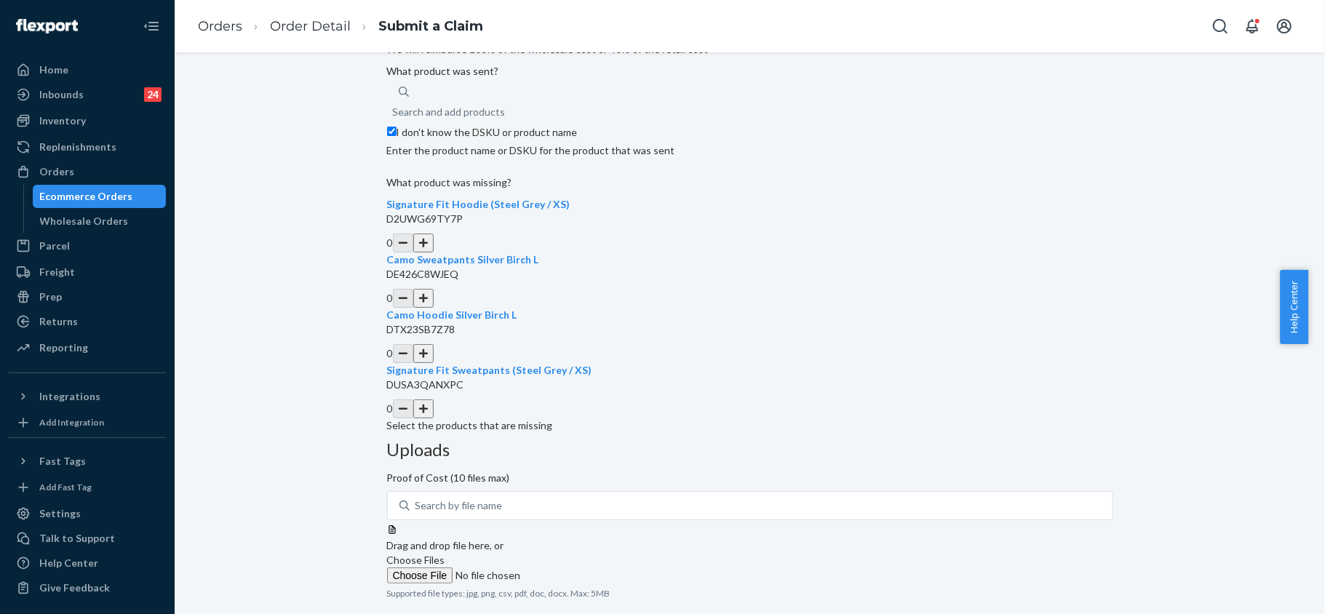
click at [434, 253] on button "button" at bounding box center [423, 243] width 20 height 19
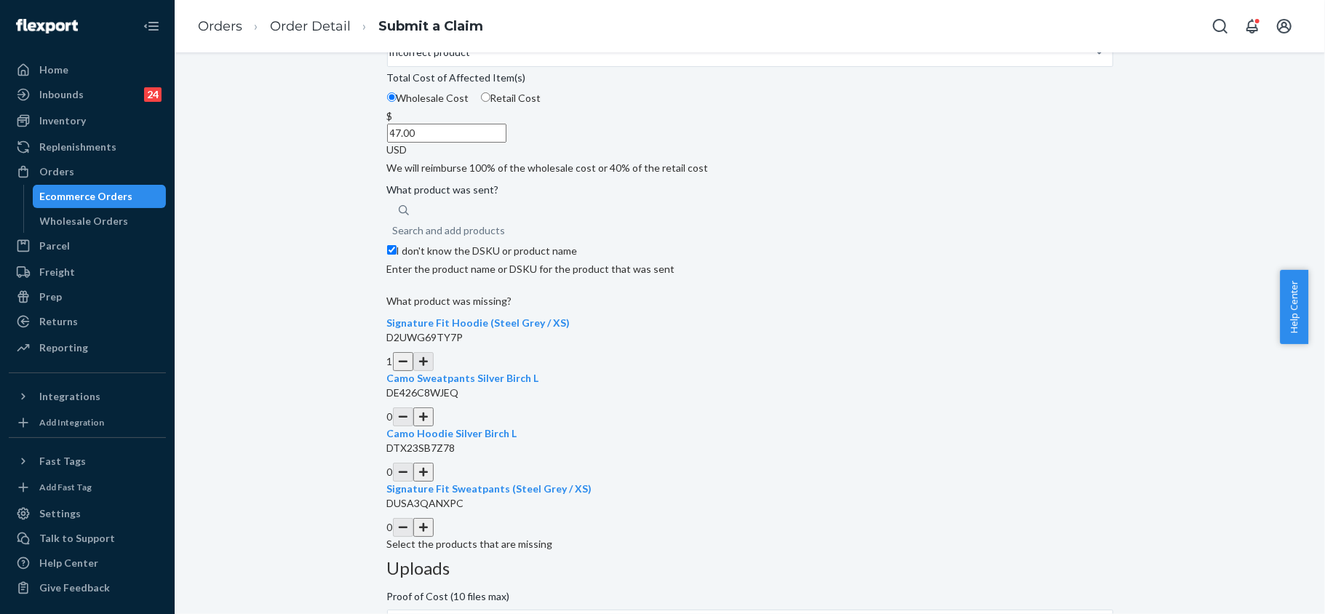
scroll to position [138, 0]
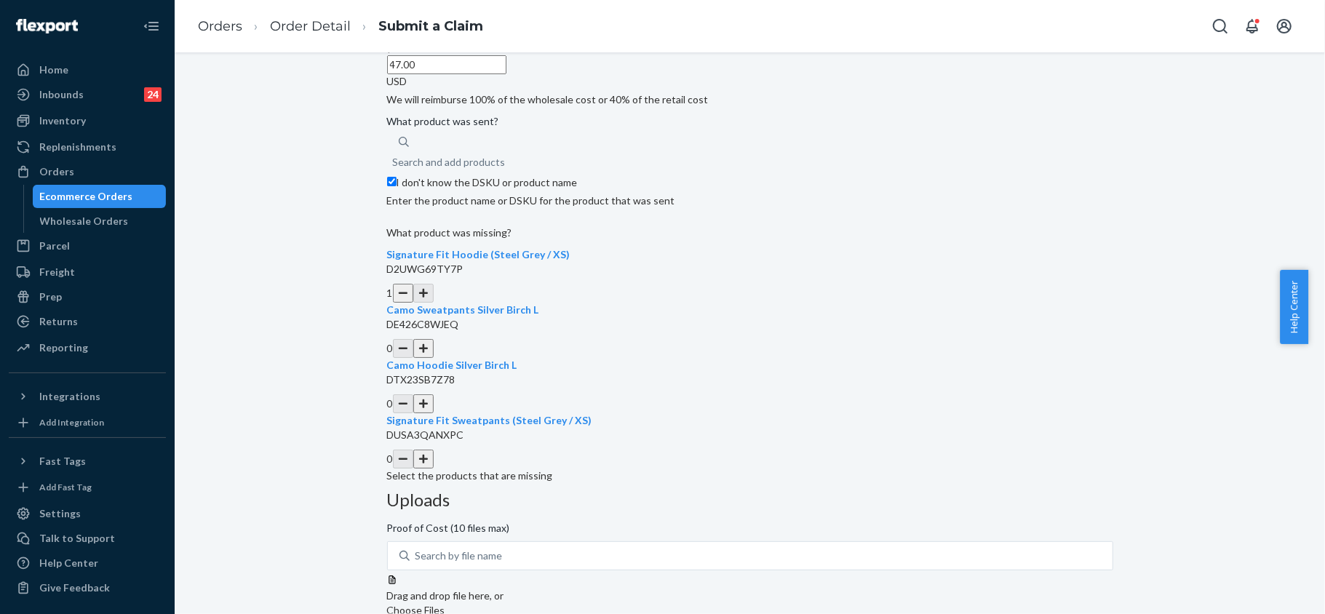
scroll to position [333, 0]
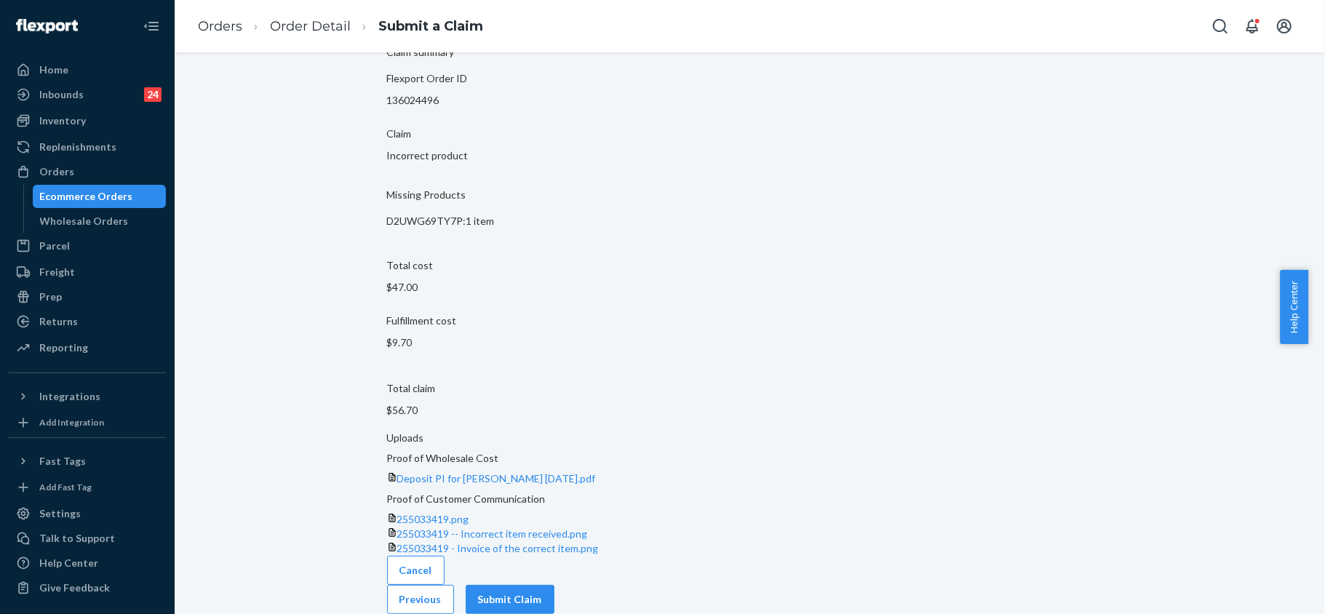
scroll to position [74, 0]
click at [555, 585] on button "Submit Claim" at bounding box center [510, 599] width 89 height 29
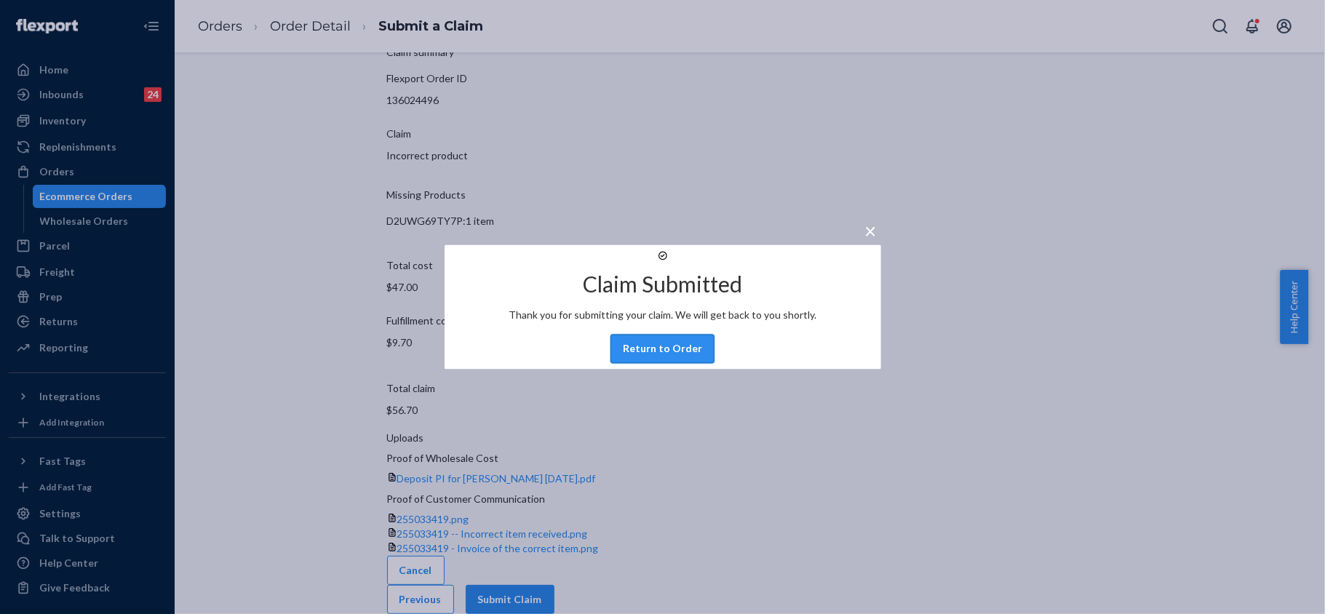
click at [648, 356] on button "Return to Order" at bounding box center [663, 349] width 104 height 29
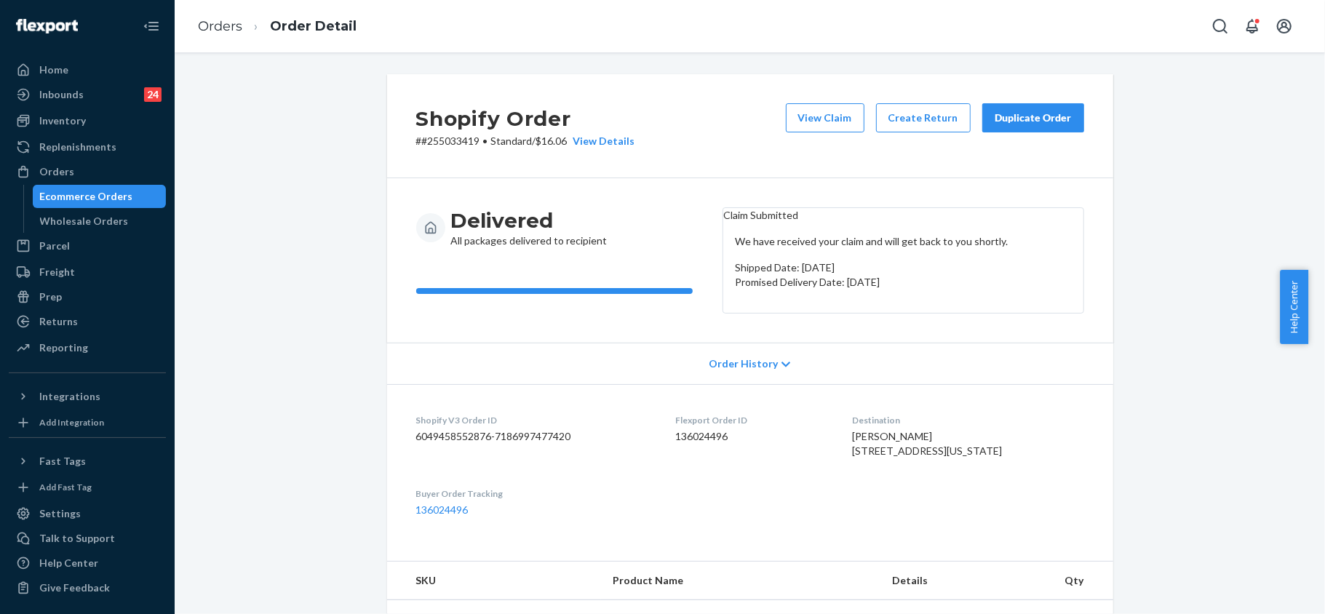
click at [1022, 124] on div "Duplicate Order" at bounding box center [1033, 118] width 77 height 15
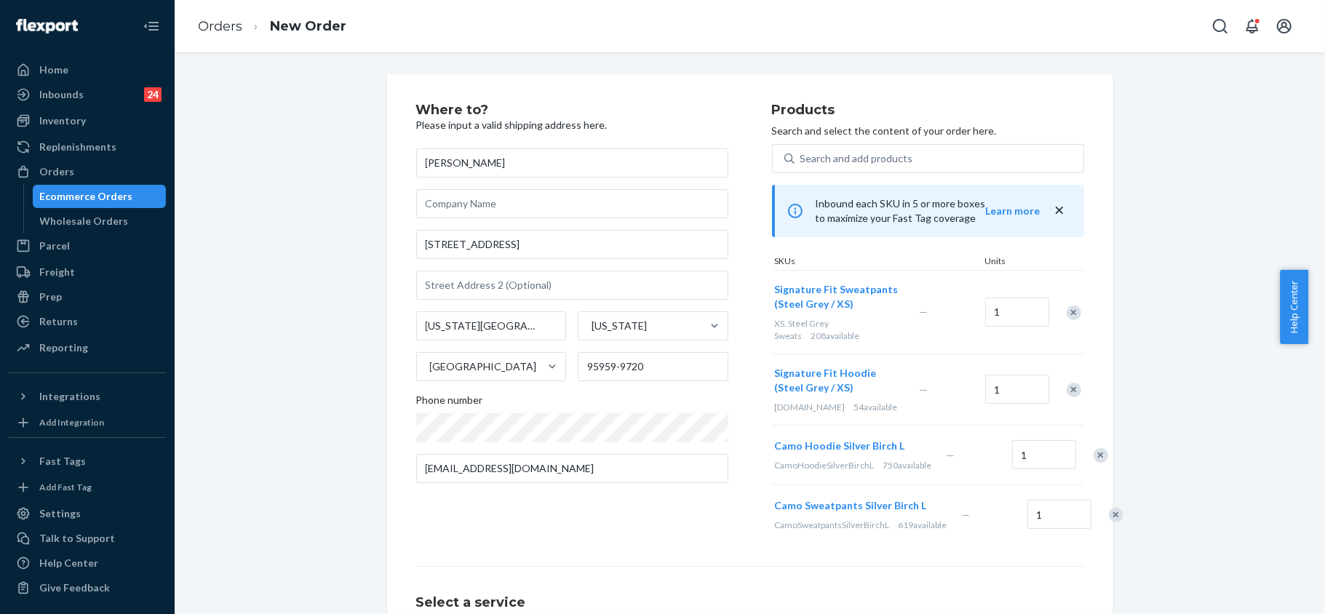
click at [1067, 312] on div "Remove Item" at bounding box center [1074, 313] width 15 height 15
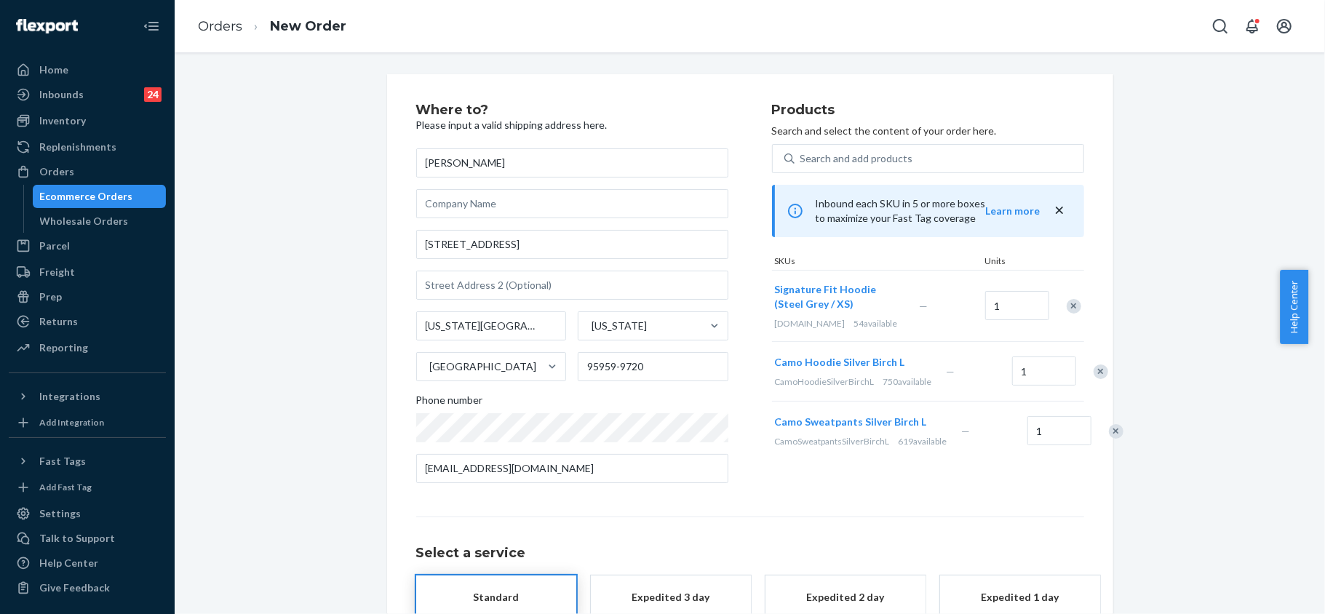
click at [1094, 371] on div "Remove Item" at bounding box center [1101, 372] width 15 height 15
click at [1109, 379] on div "Remove Item" at bounding box center [1116, 372] width 15 height 15
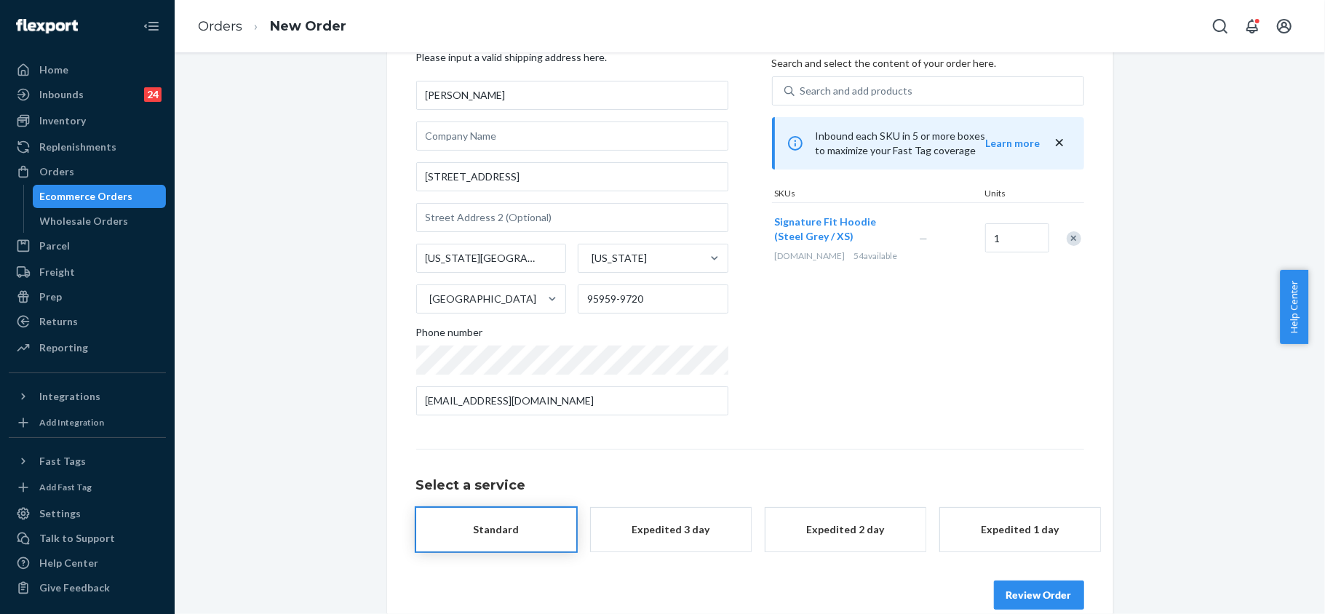
scroll to position [92, 0]
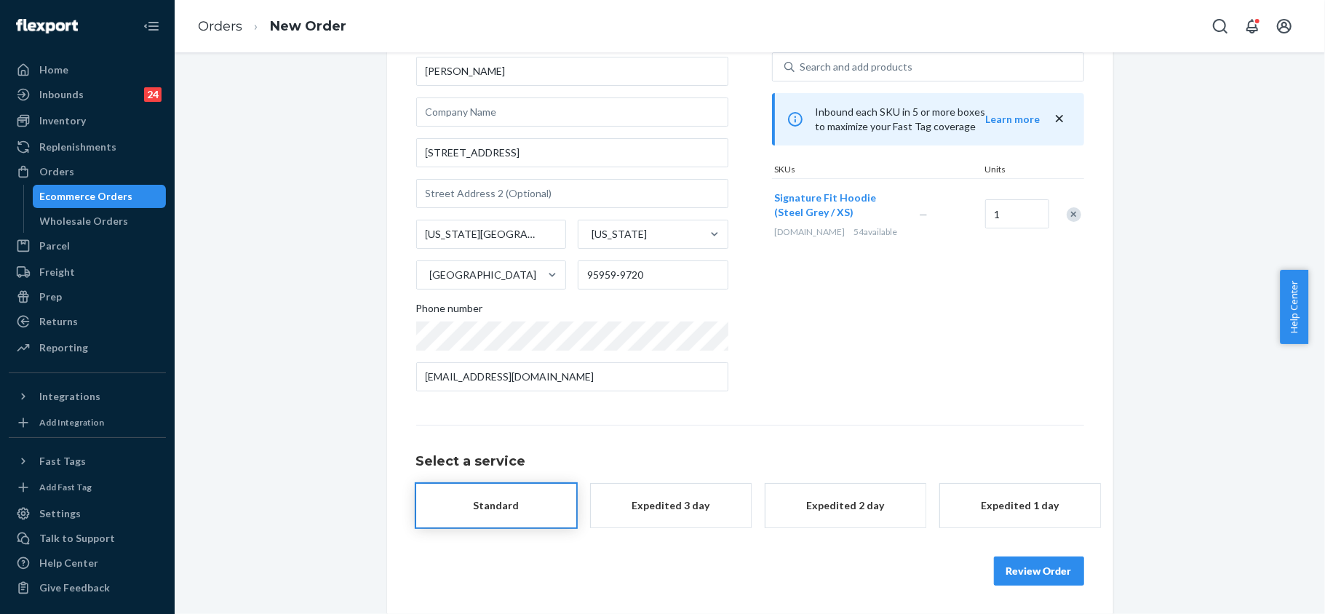
click at [1065, 568] on button "Review Order" at bounding box center [1039, 571] width 90 height 29
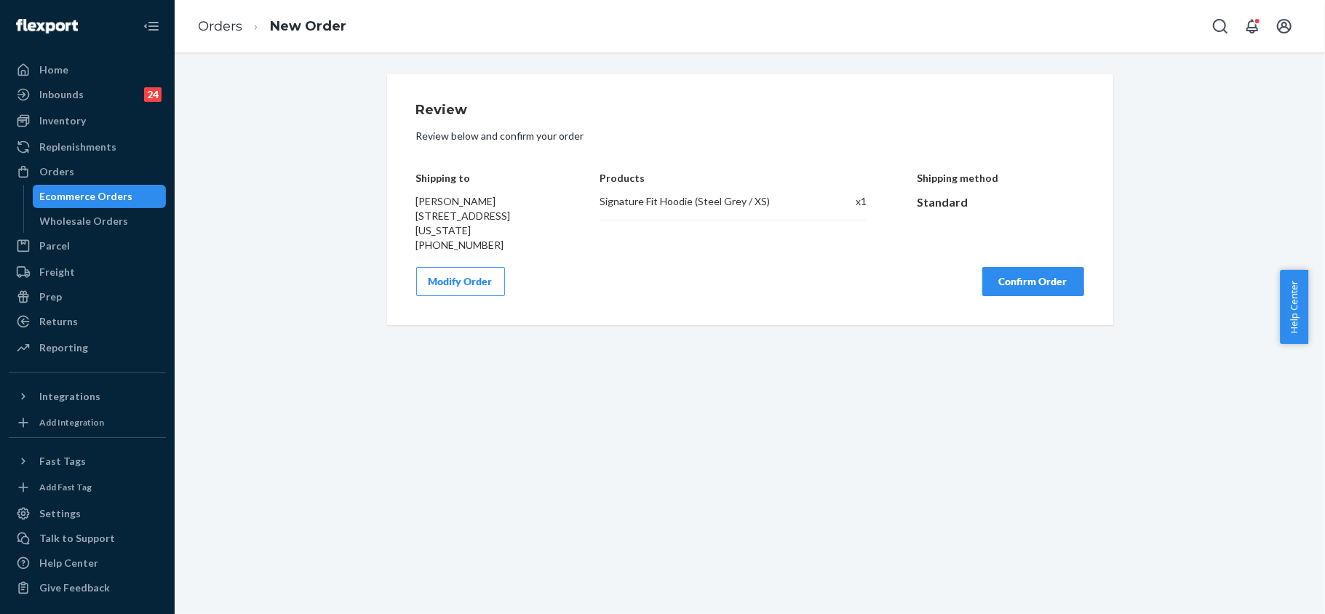
click at [1052, 268] on button "Confirm Order" at bounding box center [1033, 281] width 102 height 29
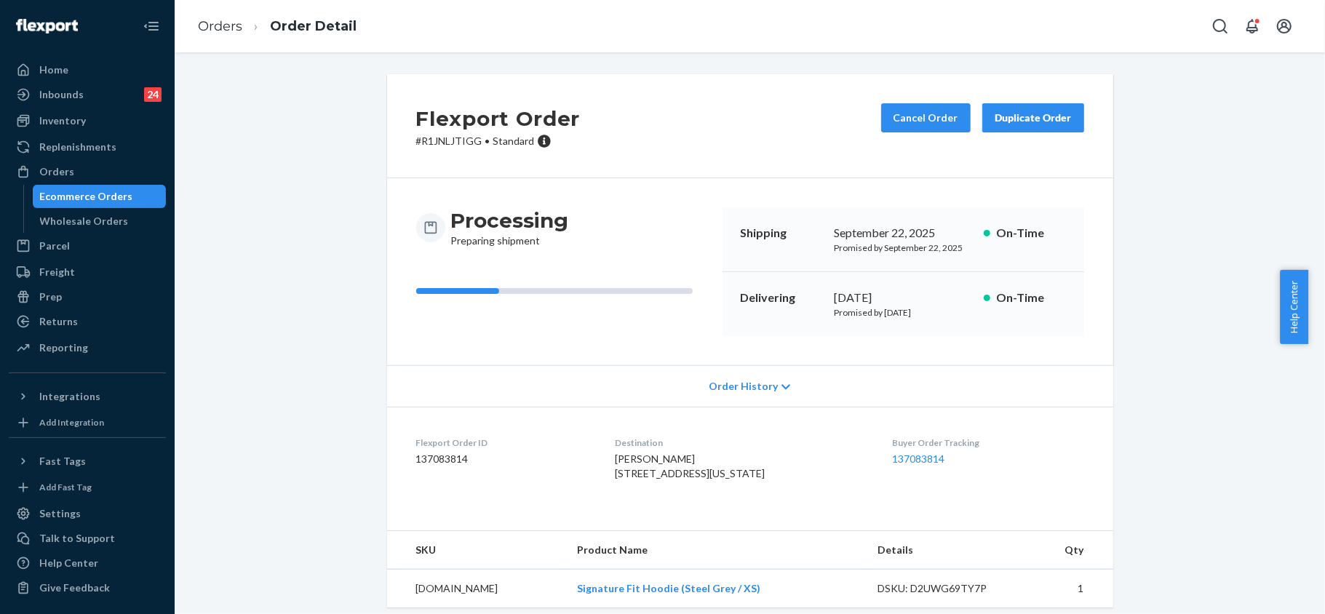
click at [444, 146] on p "# R1JNLJTIGG • Standard" at bounding box center [498, 141] width 164 height 15
drag, startPoint x: 611, startPoint y: 472, endPoint x: 757, endPoint y: 492, distance: 146.9
click at [757, 492] on dl "Flexport Order ID 137083814 Destination [PERSON_NAME] [STREET_ADDRESS][US_STATE…" at bounding box center [750, 461] width 726 height 109
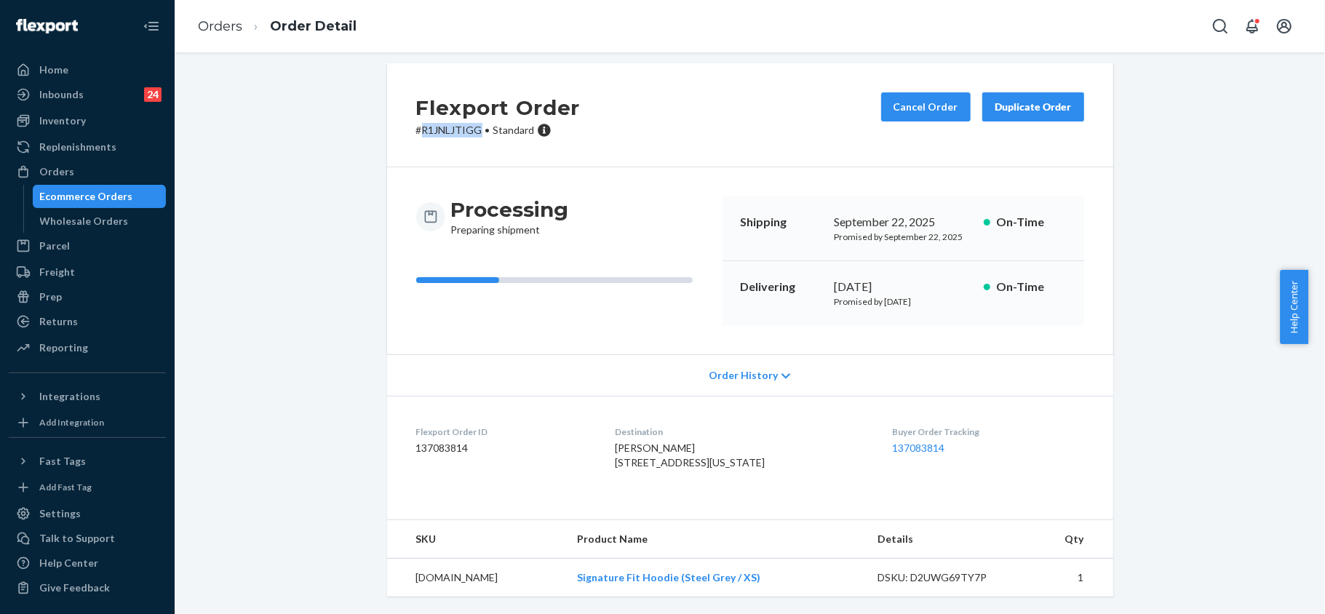
scroll to position [41, 0]
drag, startPoint x: 699, startPoint y: 573, endPoint x: 510, endPoint y: 576, distance: 188.5
click at [565, 576] on td "Signature Fit Hoodie (Steel Grey / XS)" at bounding box center [715, 578] width 301 height 39
click at [80, 163] on div "Orders" at bounding box center [87, 172] width 154 height 20
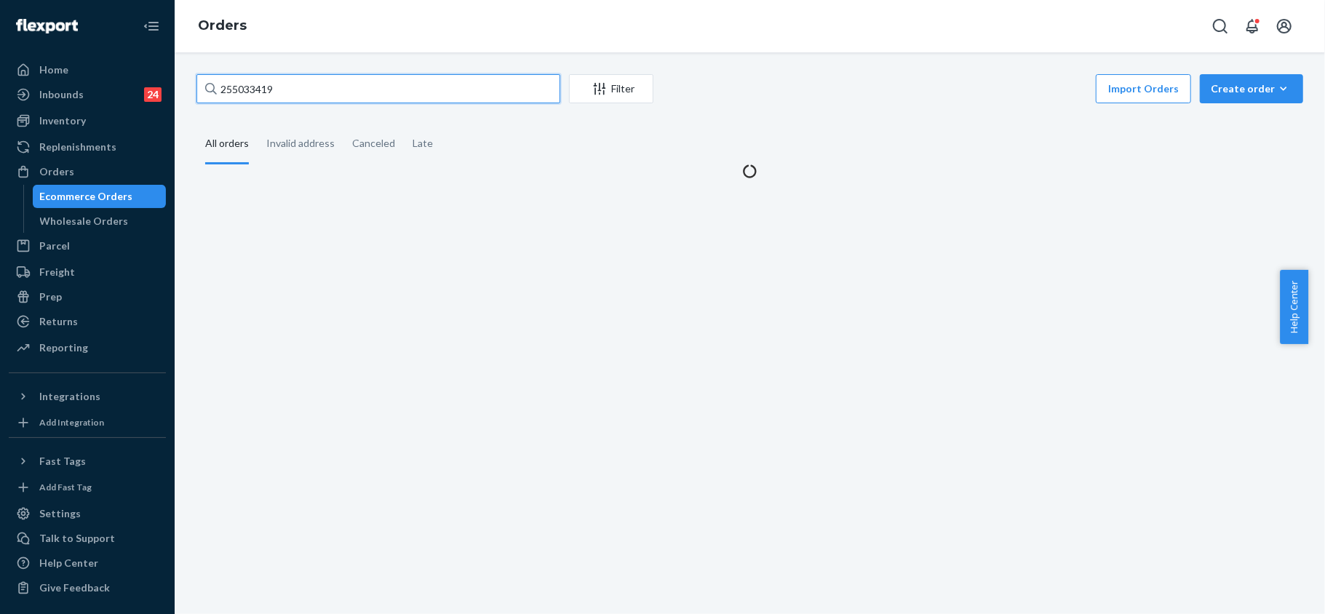
drag, startPoint x: 300, startPoint y: 82, endPoint x: 166, endPoint y: 67, distance: 134.8
click at [166, 67] on div "Home Inbounds 24 Shipping Plans Problems 24 Inventory Products Replenishments O…" at bounding box center [662, 307] width 1325 height 614
paste input "255284528"
type input "255284528"
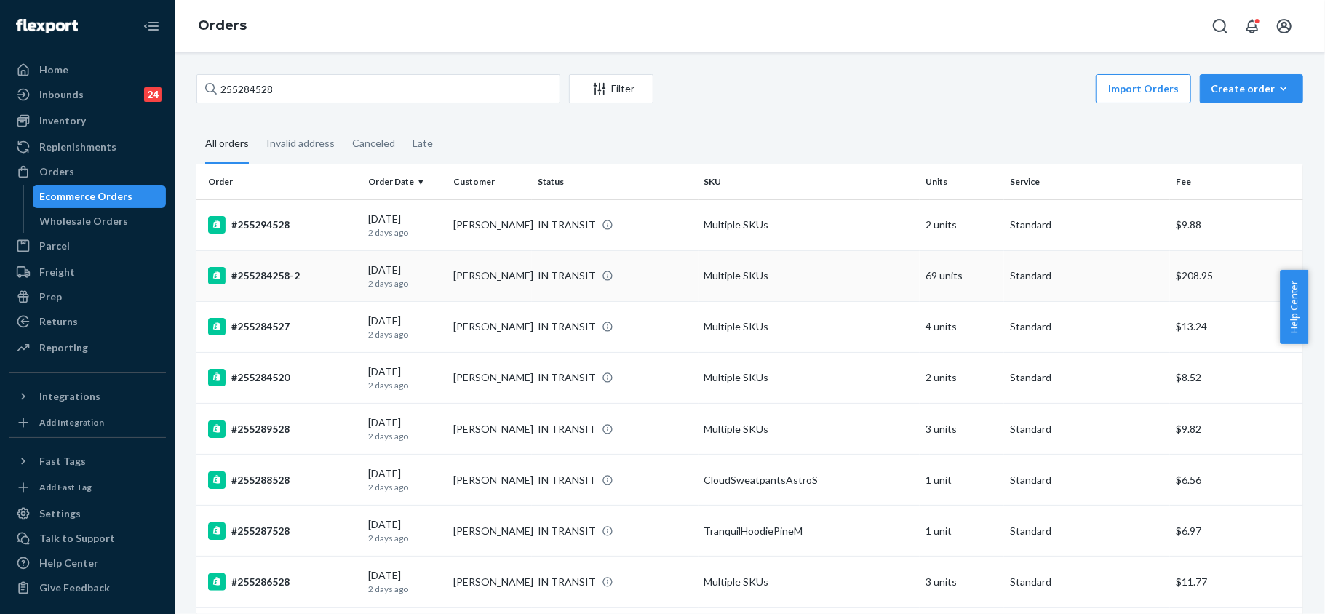
click at [387, 271] on div "[DATE] [DATE]" at bounding box center [405, 276] width 74 height 27
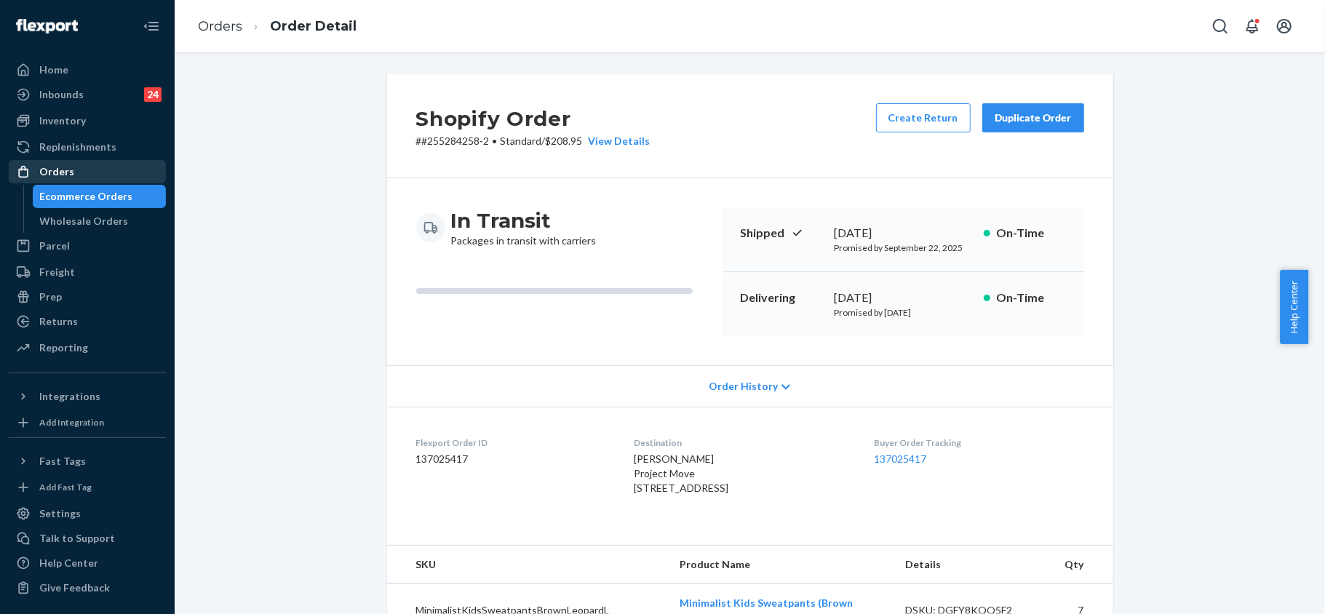
click at [102, 172] on div "Orders" at bounding box center [87, 172] width 154 height 20
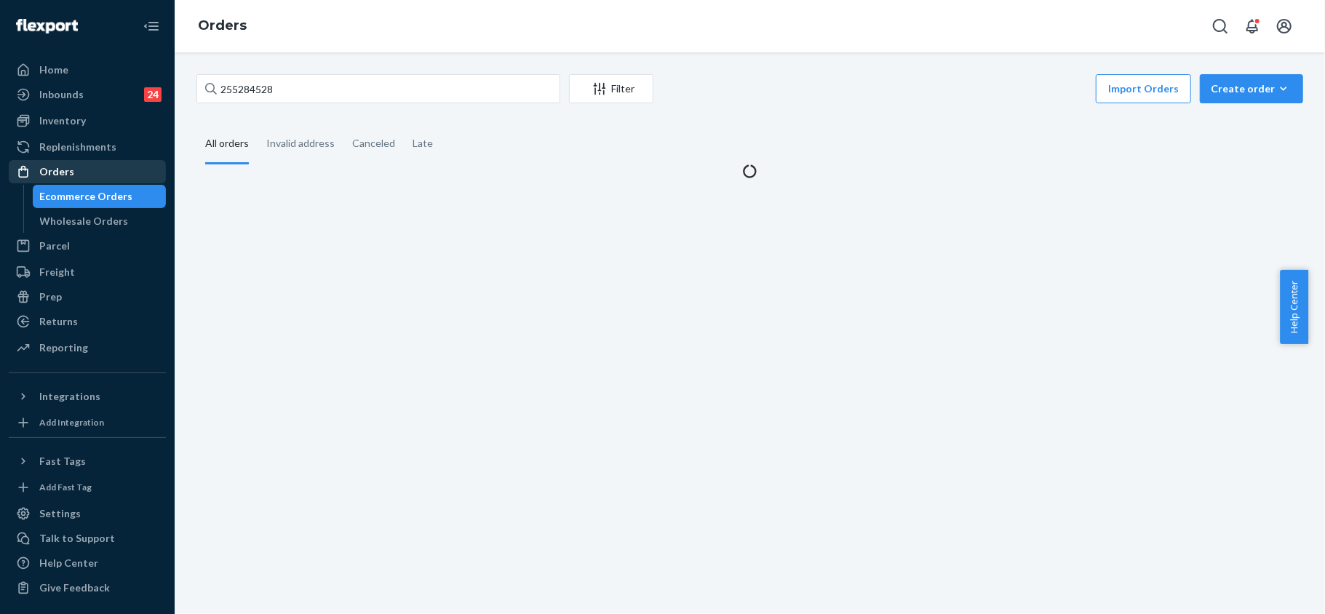
click at [102, 170] on div "Orders" at bounding box center [87, 172] width 154 height 20
